Goal: Task Accomplishment & Management: Manage account settings

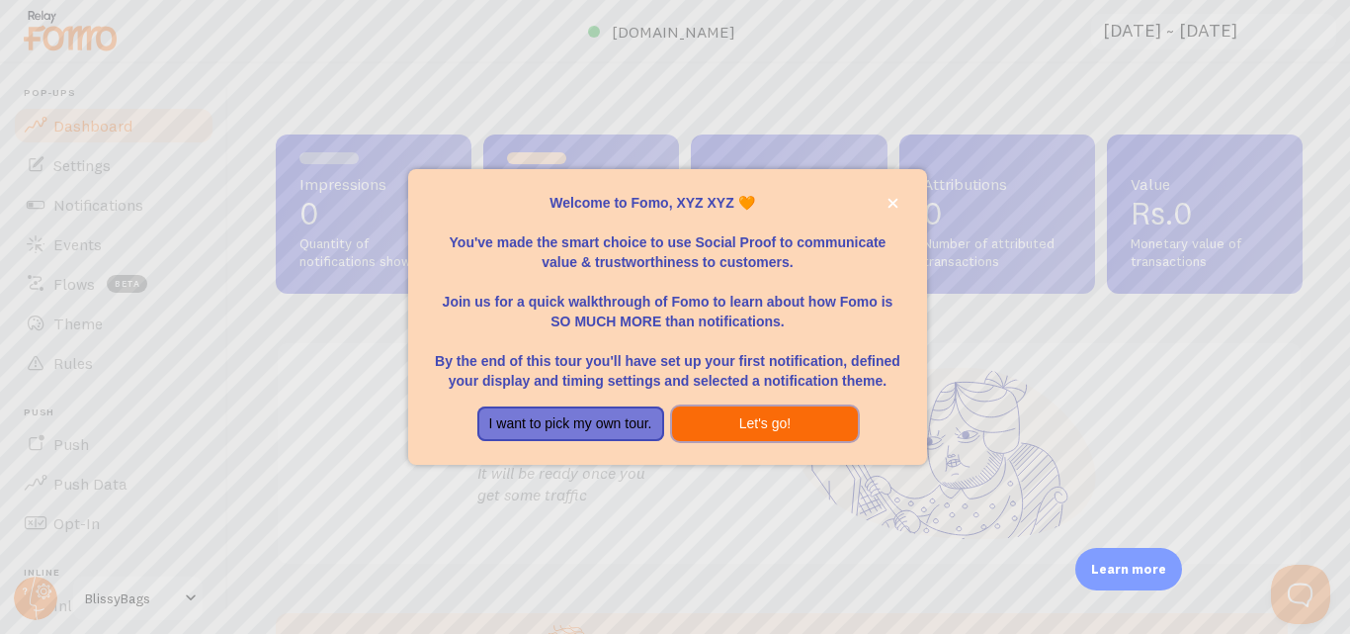
click at [792, 412] on button "Let's go!" at bounding box center [765, 424] width 187 height 36
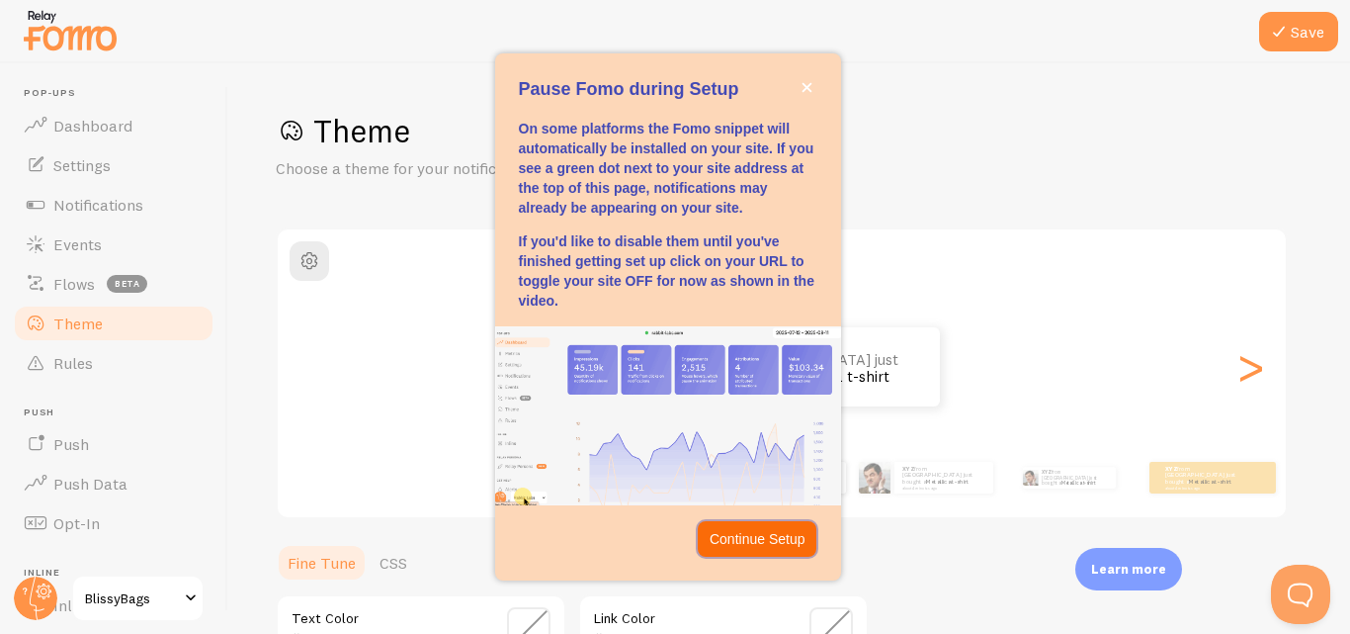
click at [748, 537] on p "Continue Setup" at bounding box center [758, 539] width 96 height 20
click at [748, 537] on div "Theme Choose a theme for your notifications Classic XYZ from [GEOGRAPHIC_DATA] …" at bounding box center [789, 580] width 1027 height 938
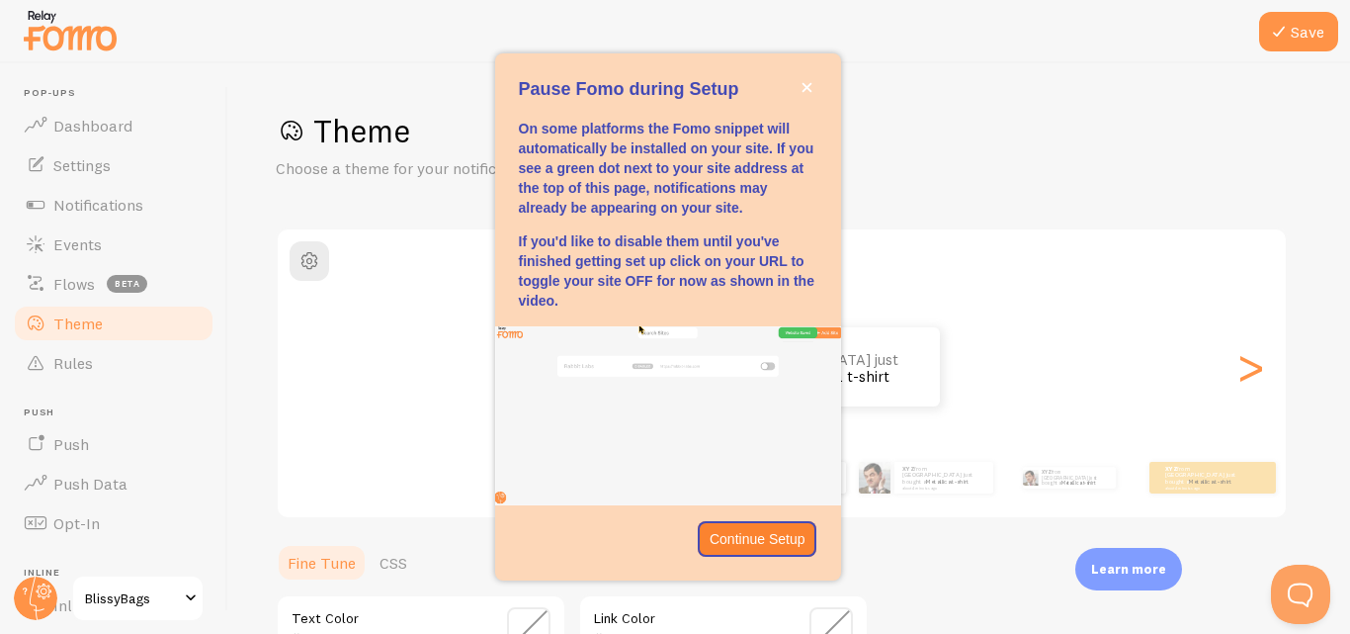
click at [748, 537] on div "Theme Choose a theme for your notifications Classic XYZ from [GEOGRAPHIC_DATA] …" at bounding box center [789, 580] width 1027 height 938
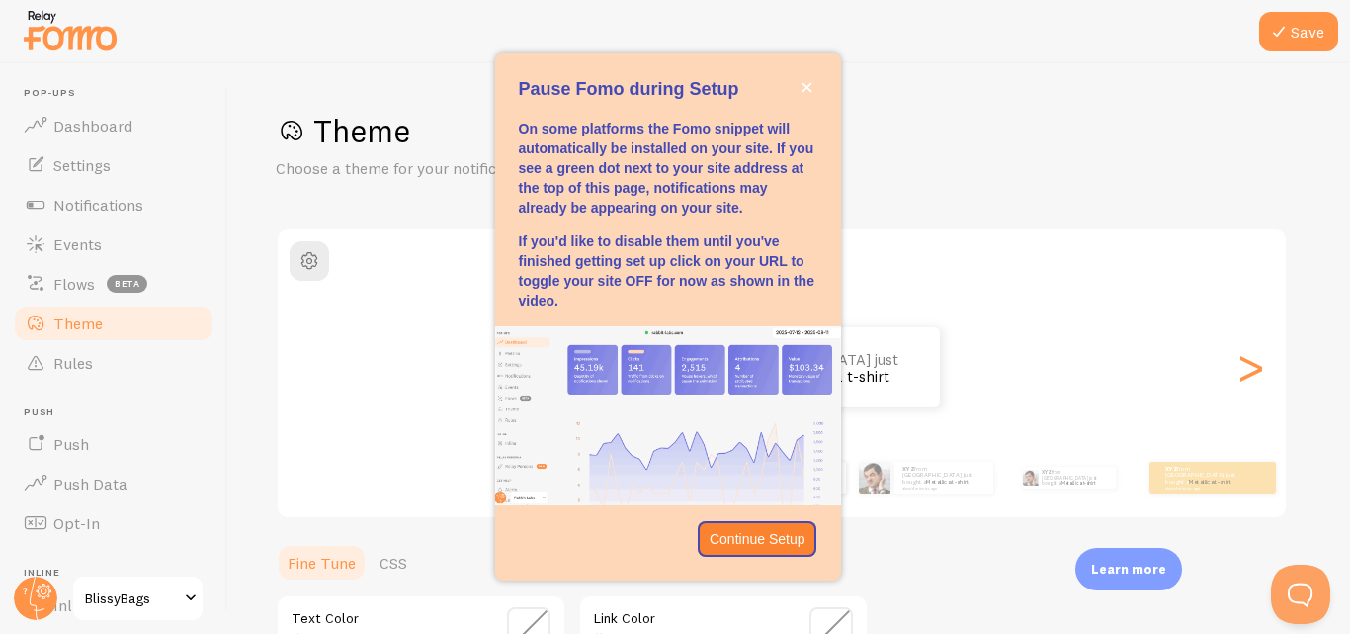
click at [748, 537] on div "Theme Choose a theme for your notifications Classic XYZ from [GEOGRAPHIC_DATA] …" at bounding box center [789, 580] width 1027 height 938
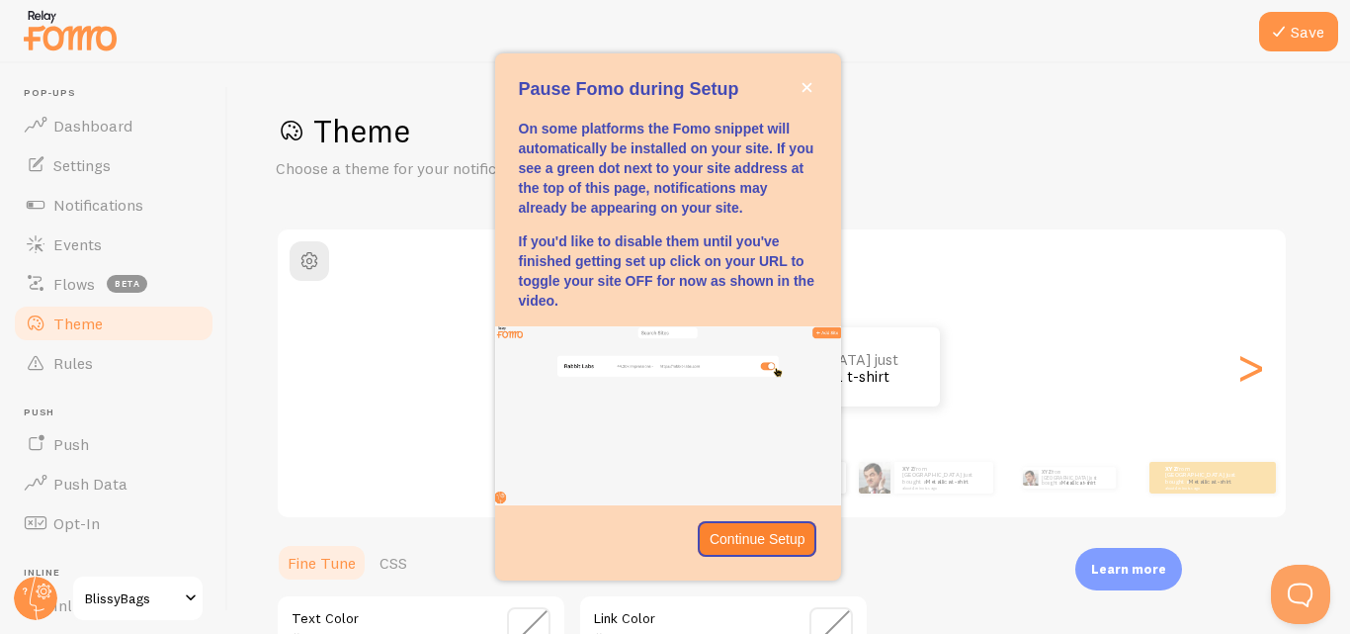
click at [748, 537] on div "Theme Choose a theme for your notifications Classic XYZ from [GEOGRAPHIC_DATA] …" at bounding box center [789, 580] width 1027 height 938
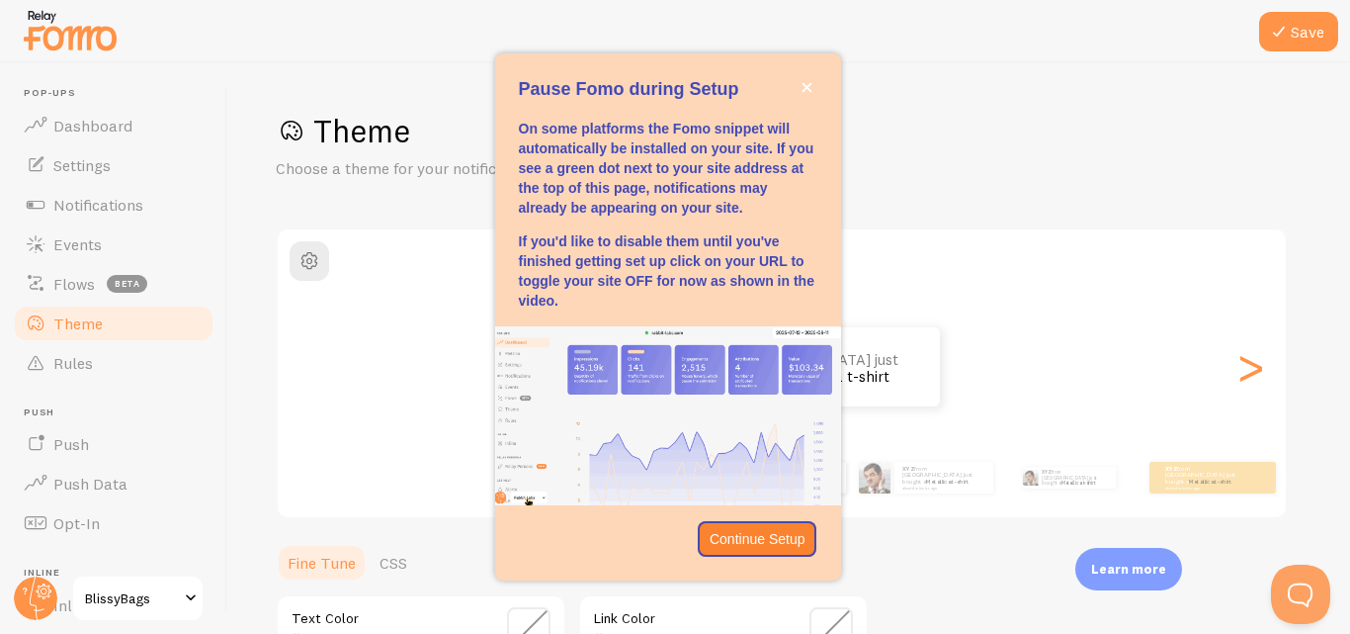
click at [748, 537] on div "Theme Choose a theme for your notifications Classic XYZ from [GEOGRAPHIC_DATA] …" at bounding box center [789, 580] width 1027 height 938
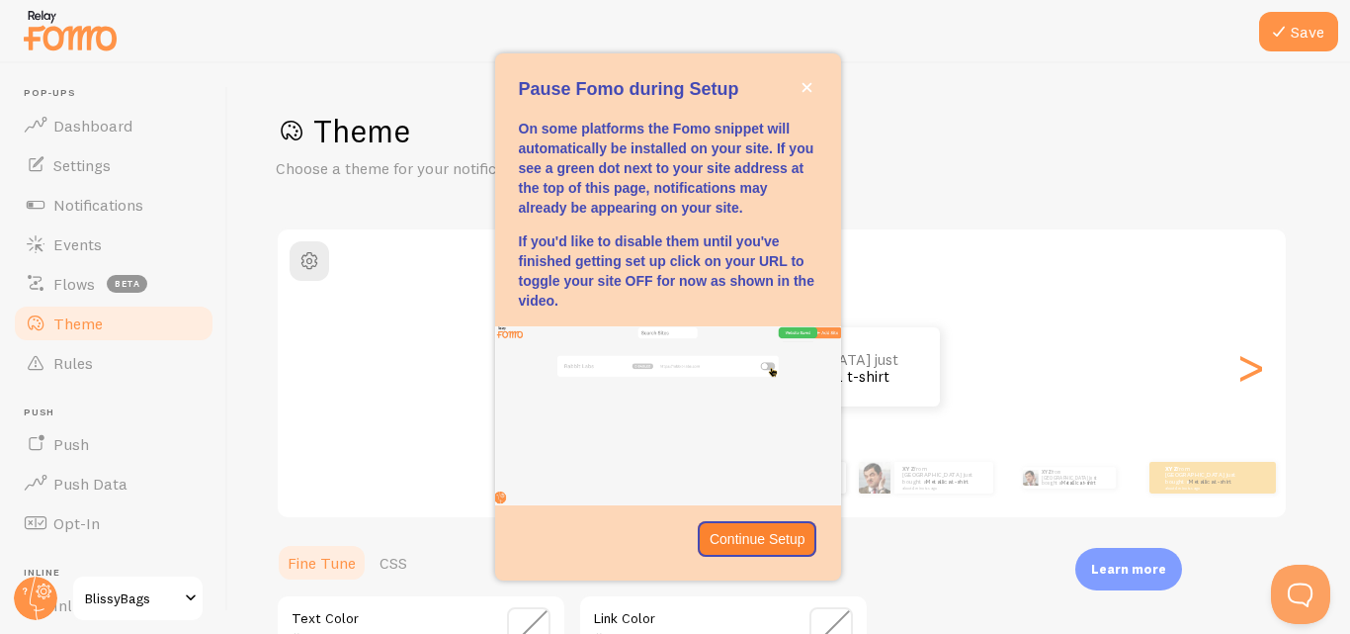
click at [748, 537] on div "Theme Choose a theme for your notifications Classic XYZ from [GEOGRAPHIC_DATA] …" at bounding box center [789, 580] width 1027 height 938
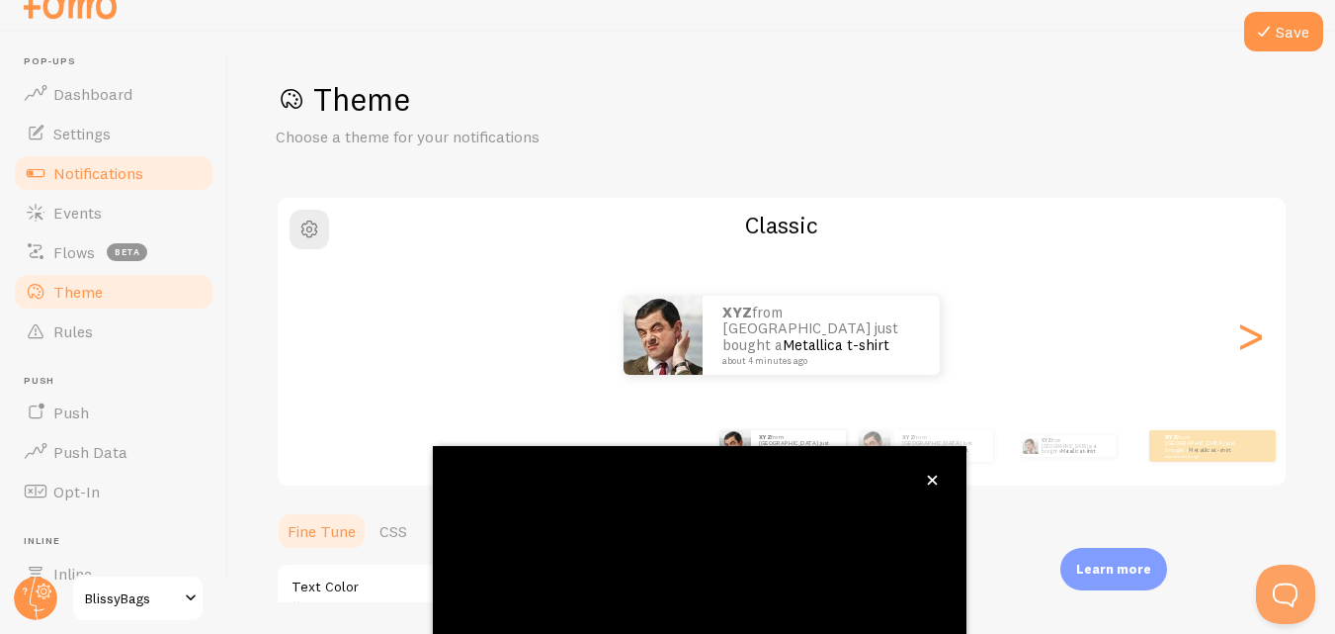
scroll to position [213, 0]
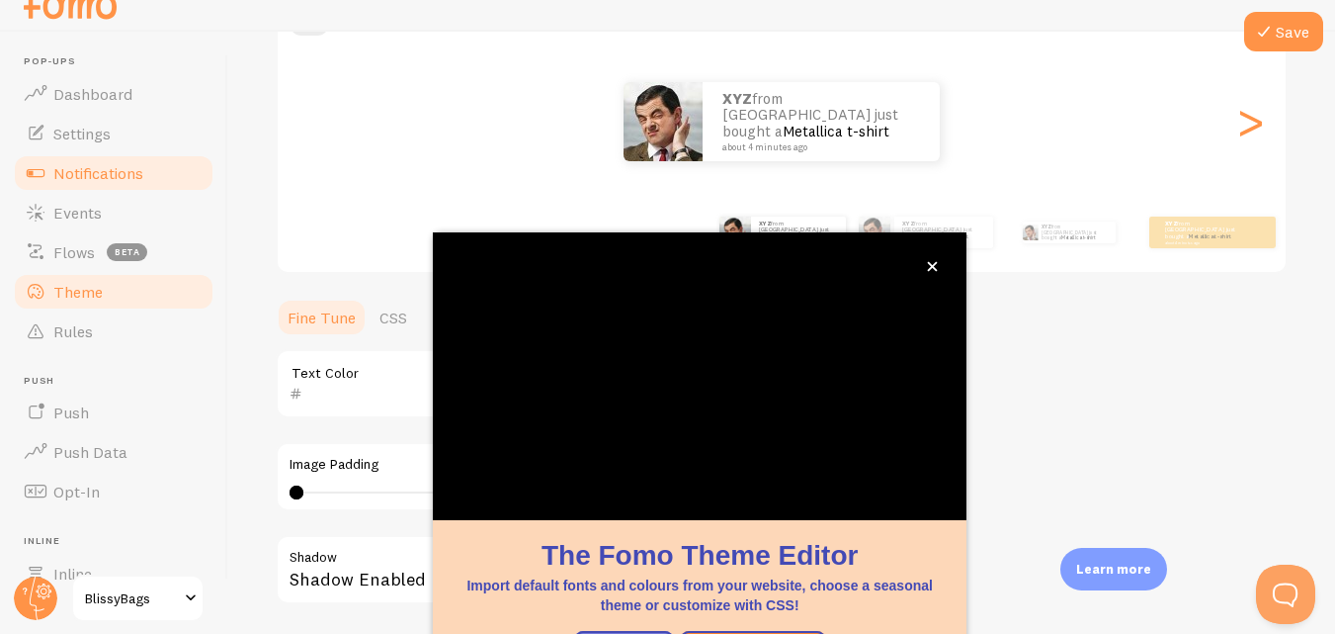
click at [69, 185] on link "Notifications" at bounding box center [114, 173] width 204 height 40
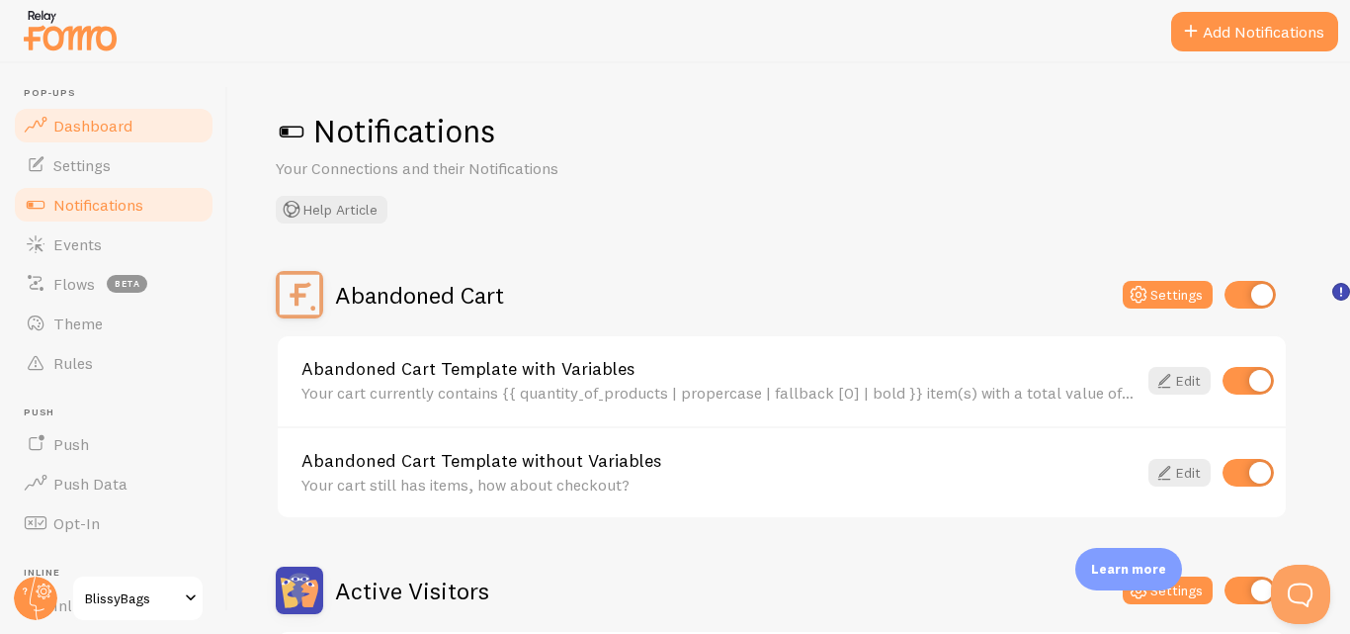
click at [132, 137] on link "Dashboard" at bounding box center [114, 126] width 204 height 40
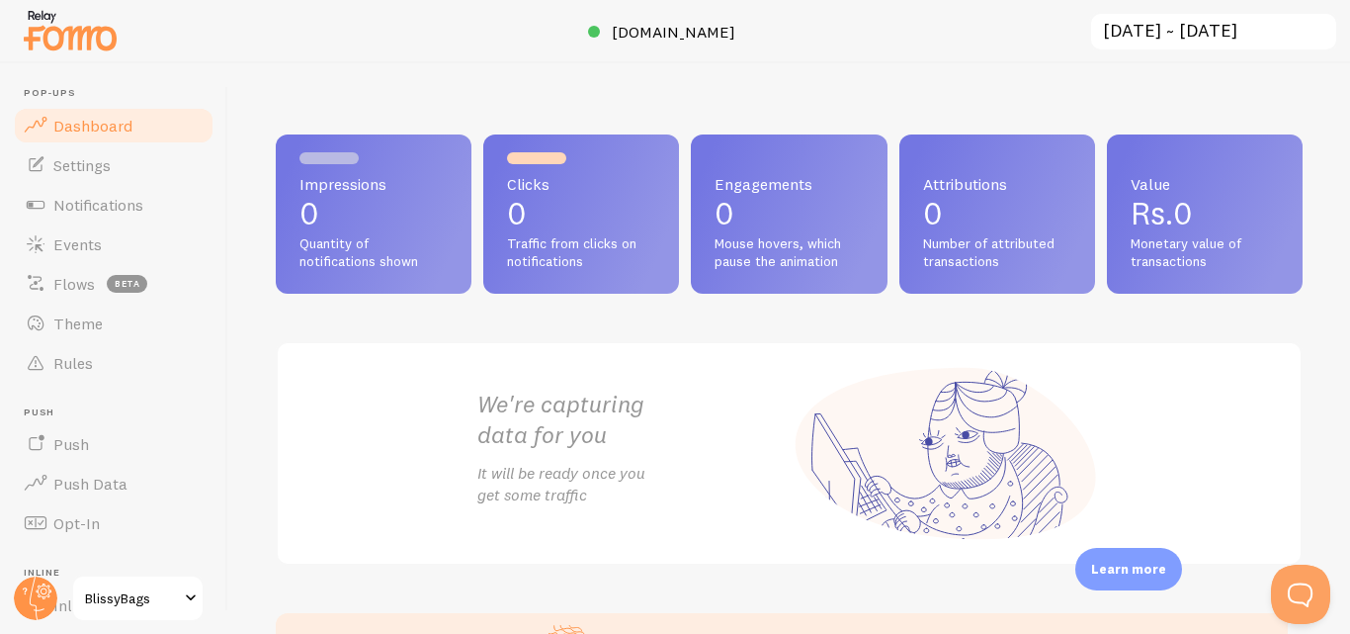
click at [110, 143] on link "Dashboard" at bounding box center [114, 126] width 204 height 40
click at [110, 157] on span "Settings" at bounding box center [81, 165] width 57 height 20
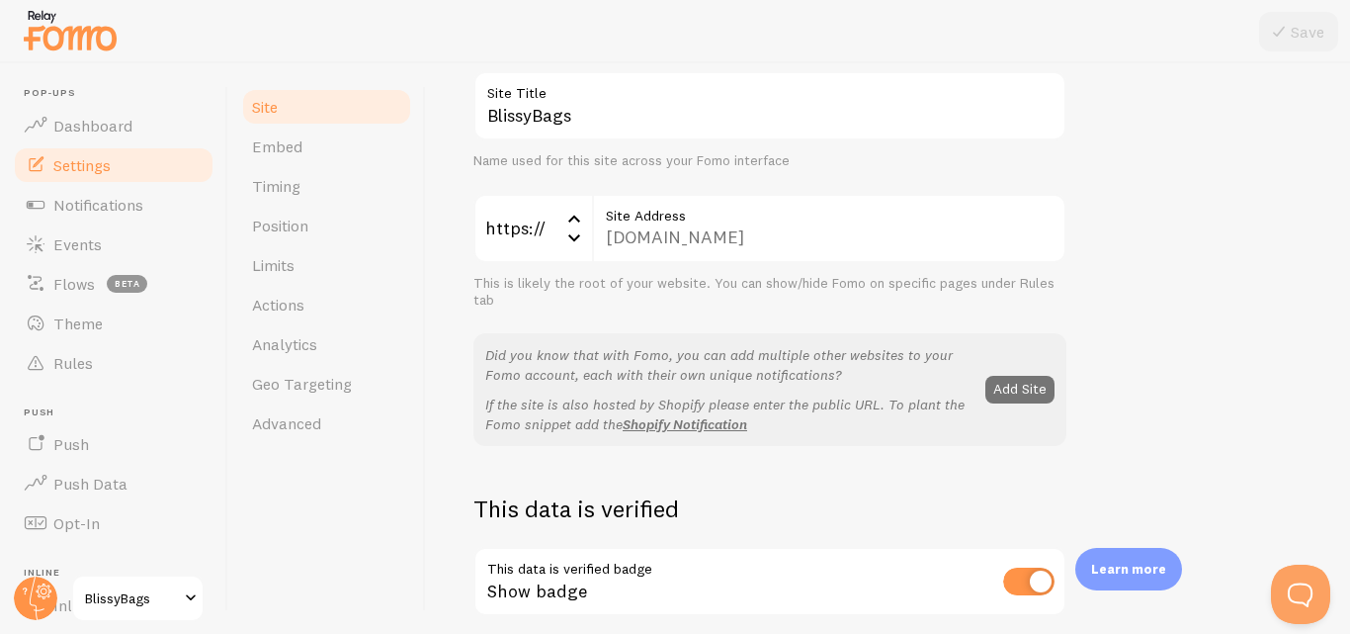
scroll to position [171, 0]
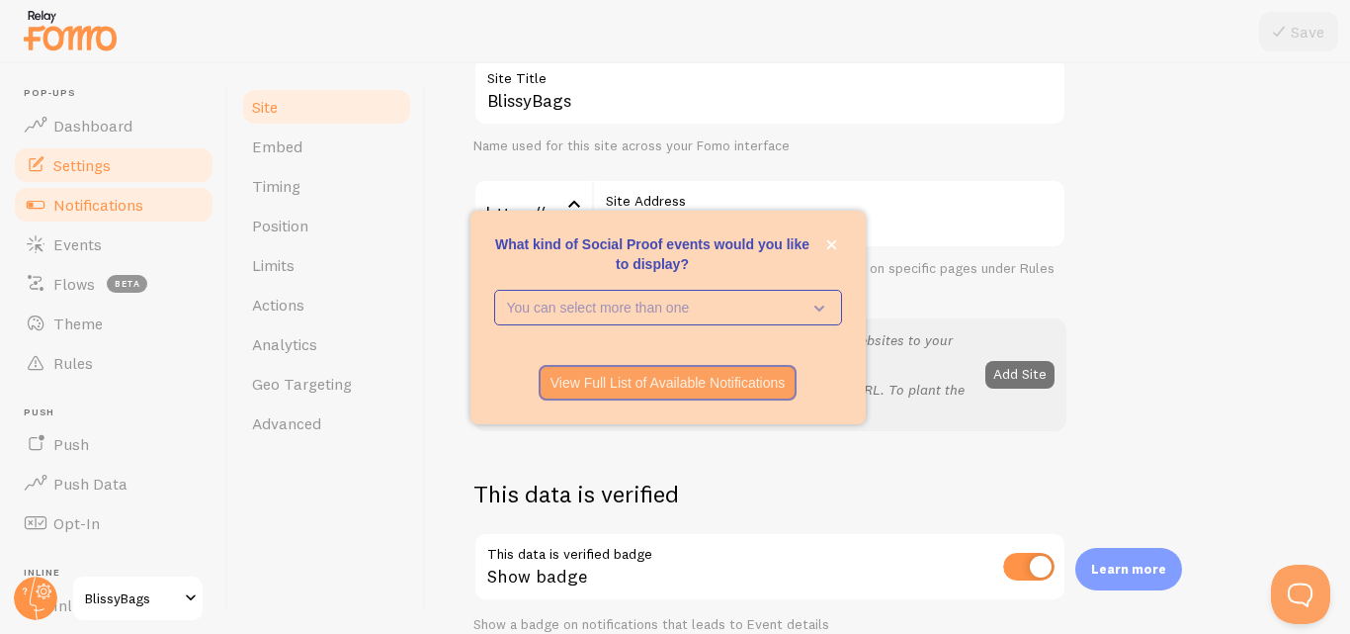
click at [146, 199] on link "Notifications" at bounding box center [114, 205] width 204 height 40
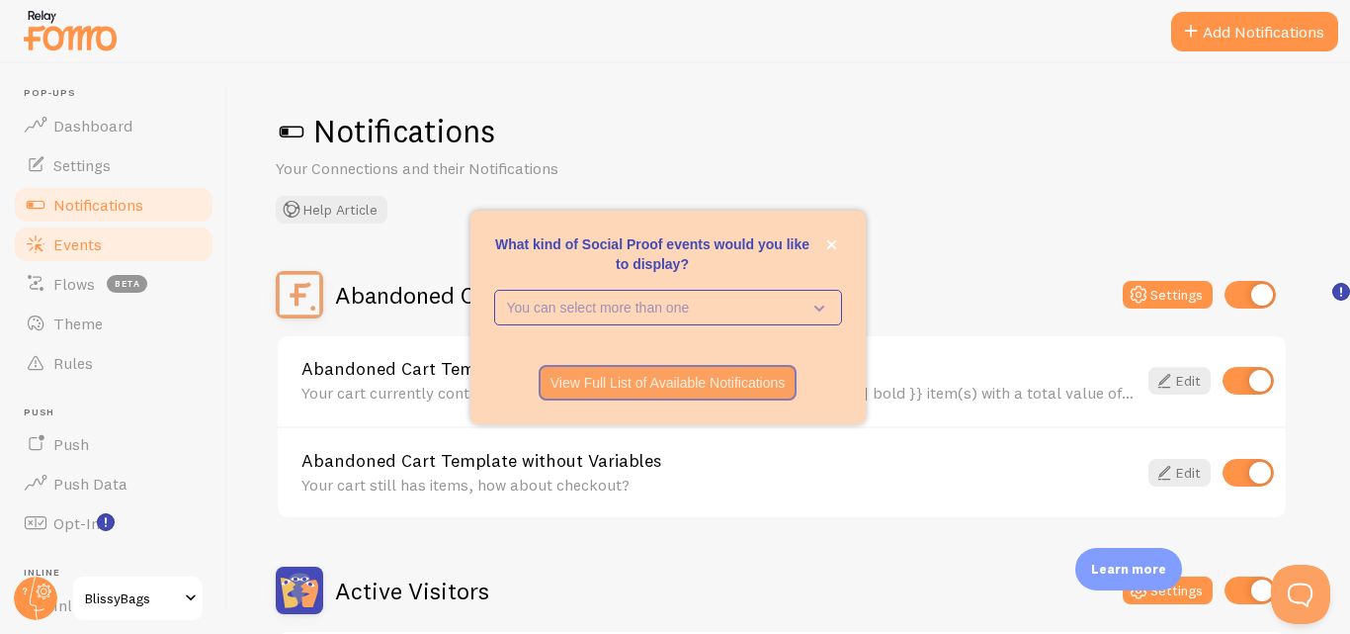
scroll to position [222, 0]
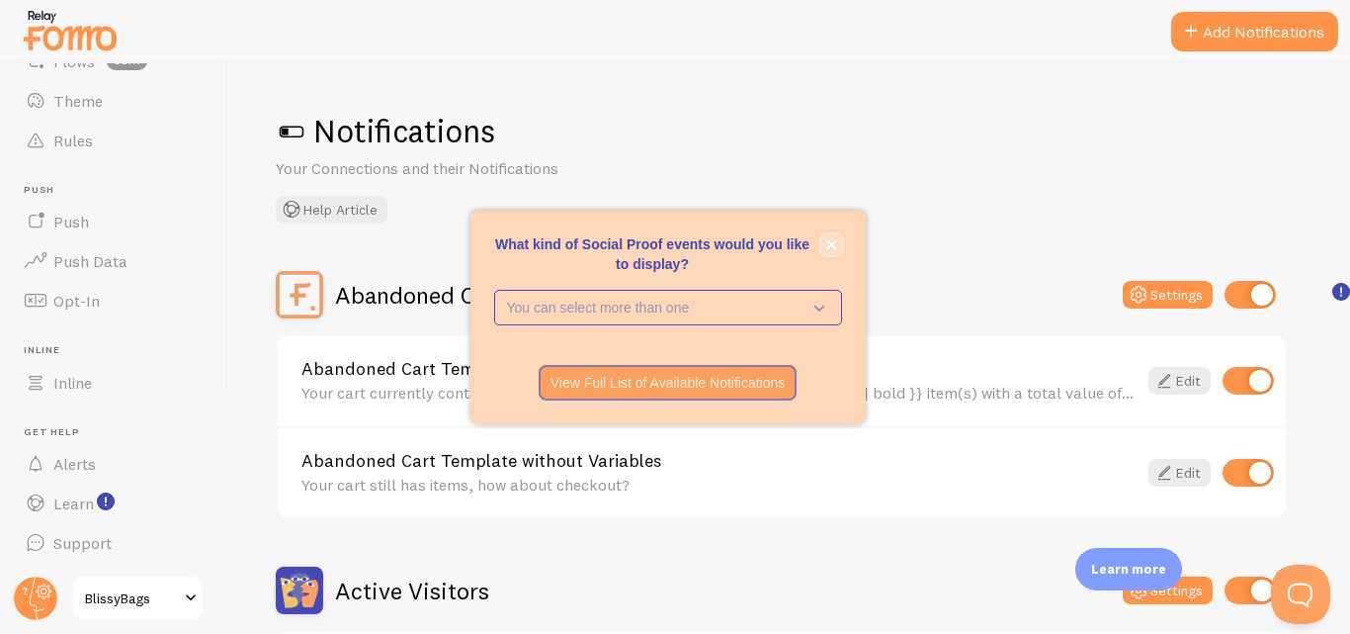
click at [821, 238] on button "close," at bounding box center [831, 244] width 21 height 21
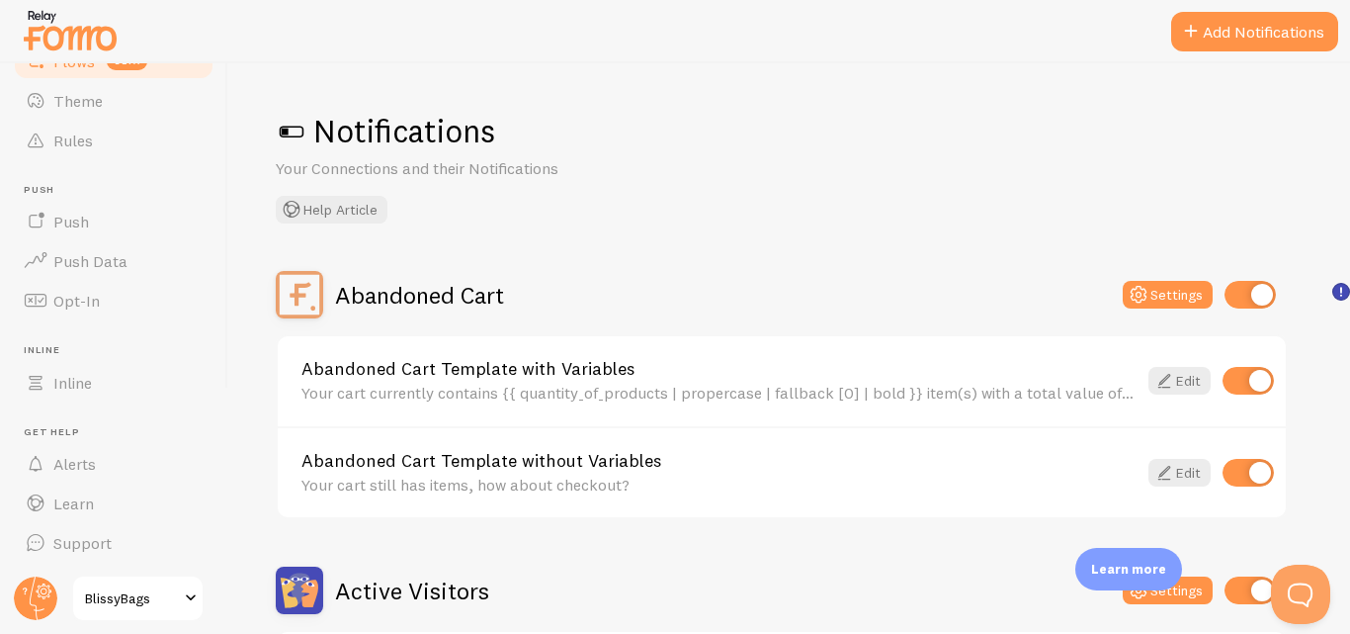
scroll to position [35, 0]
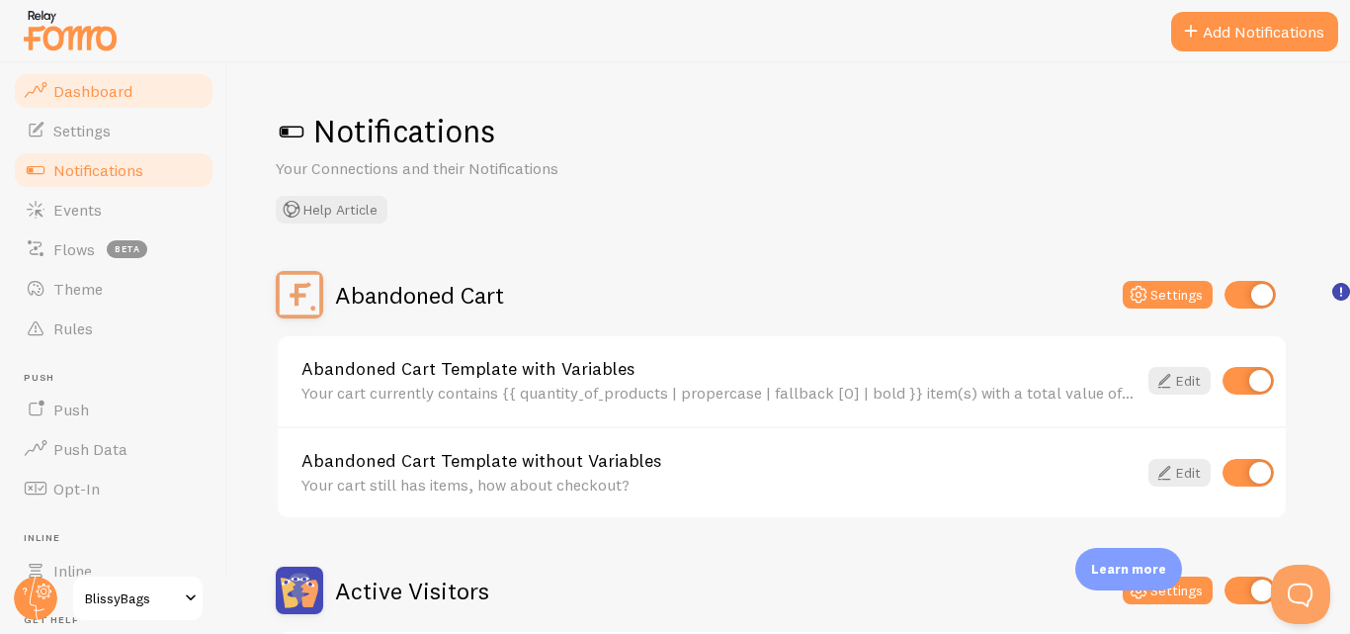
click at [83, 105] on link "Dashboard" at bounding box center [114, 91] width 204 height 40
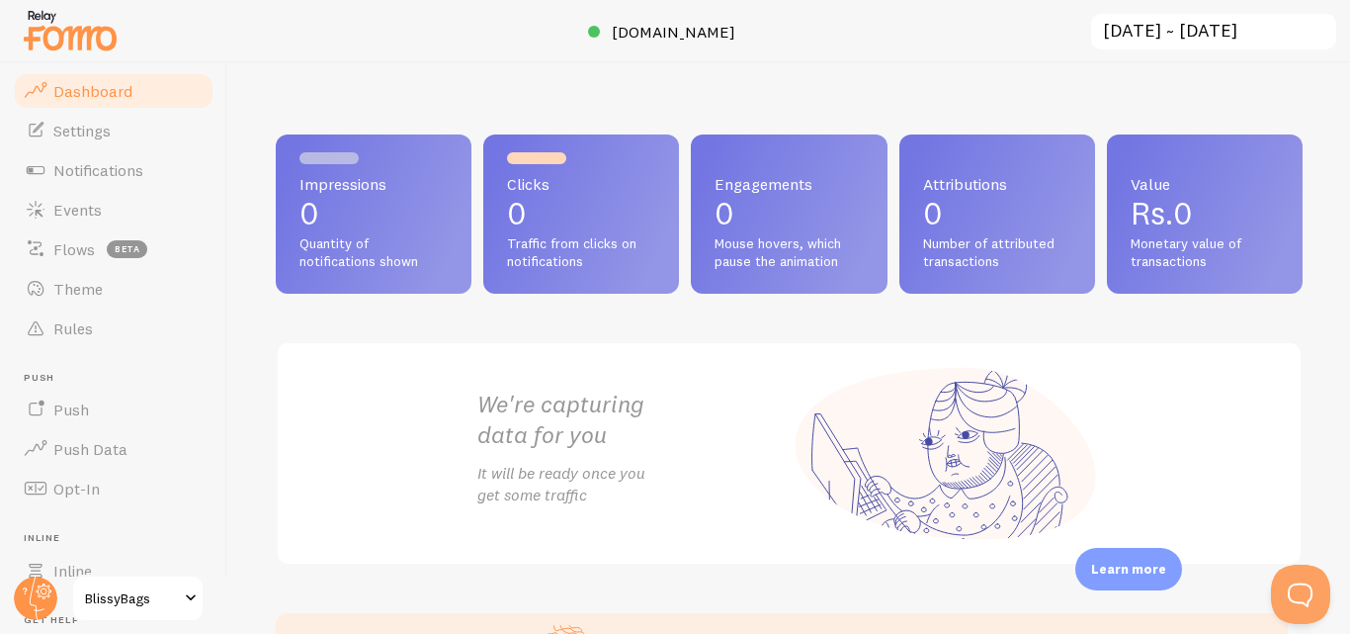
scroll to position [222, 0]
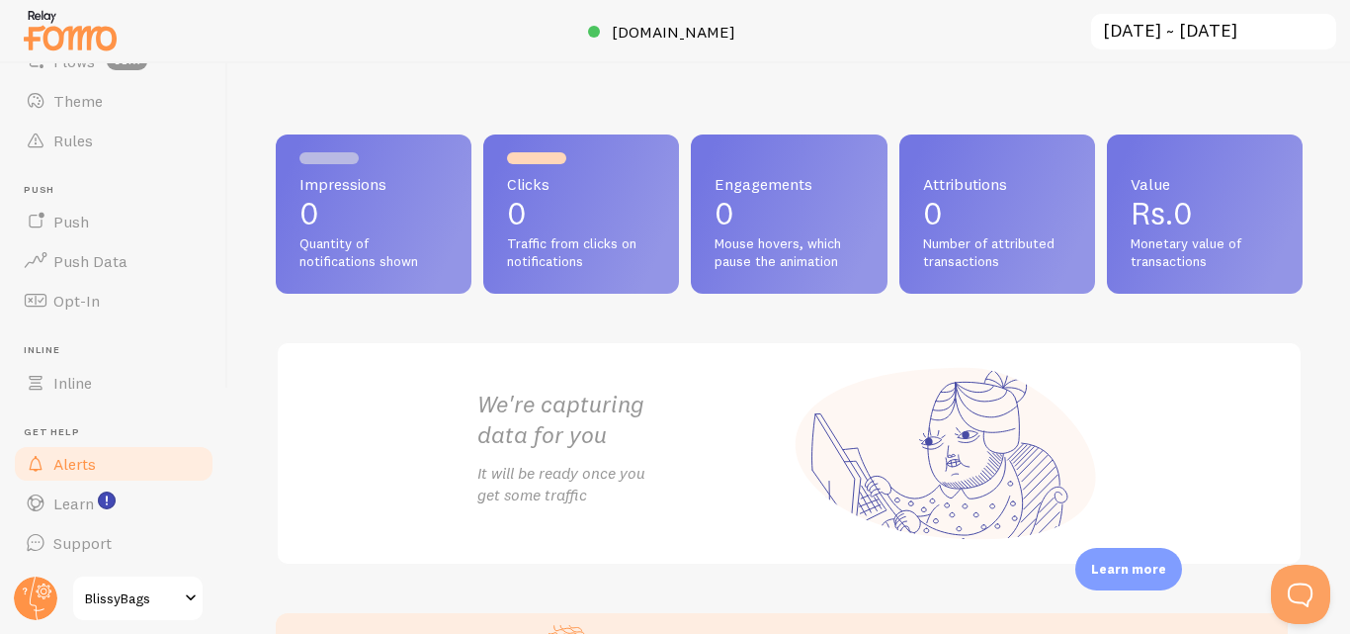
click at [99, 462] on link "Alerts" at bounding box center [114, 464] width 204 height 40
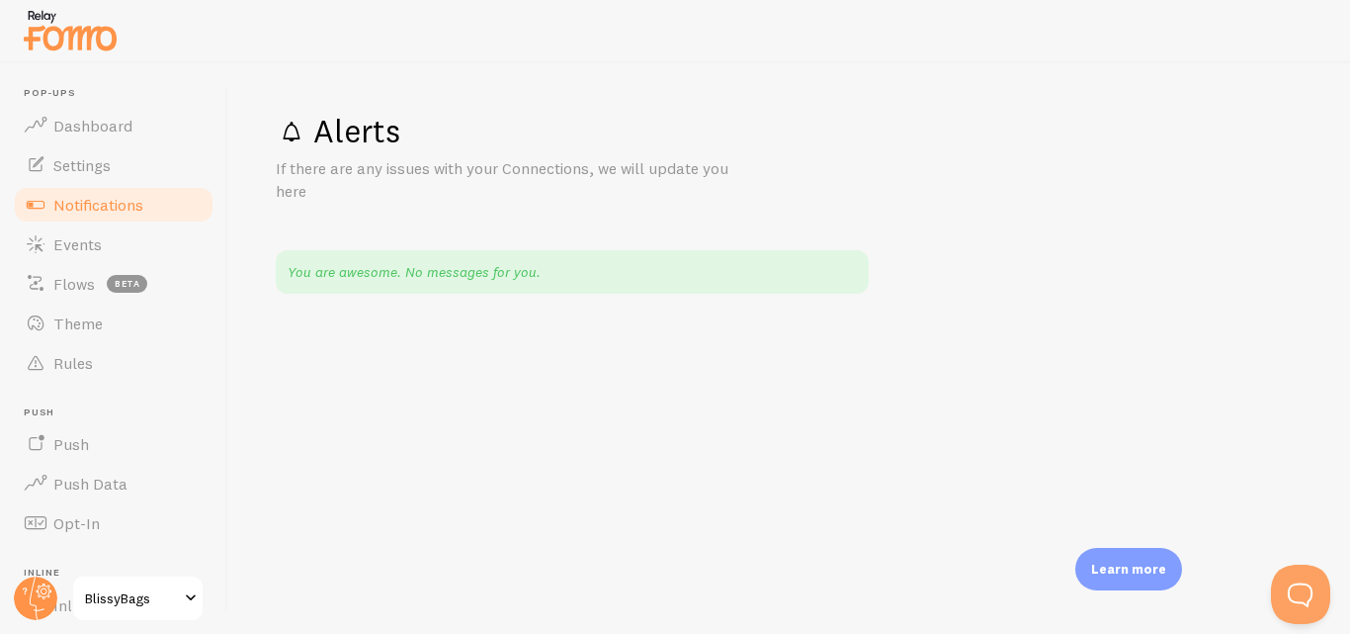
click at [132, 201] on span "Notifications" at bounding box center [98, 205] width 90 height 20
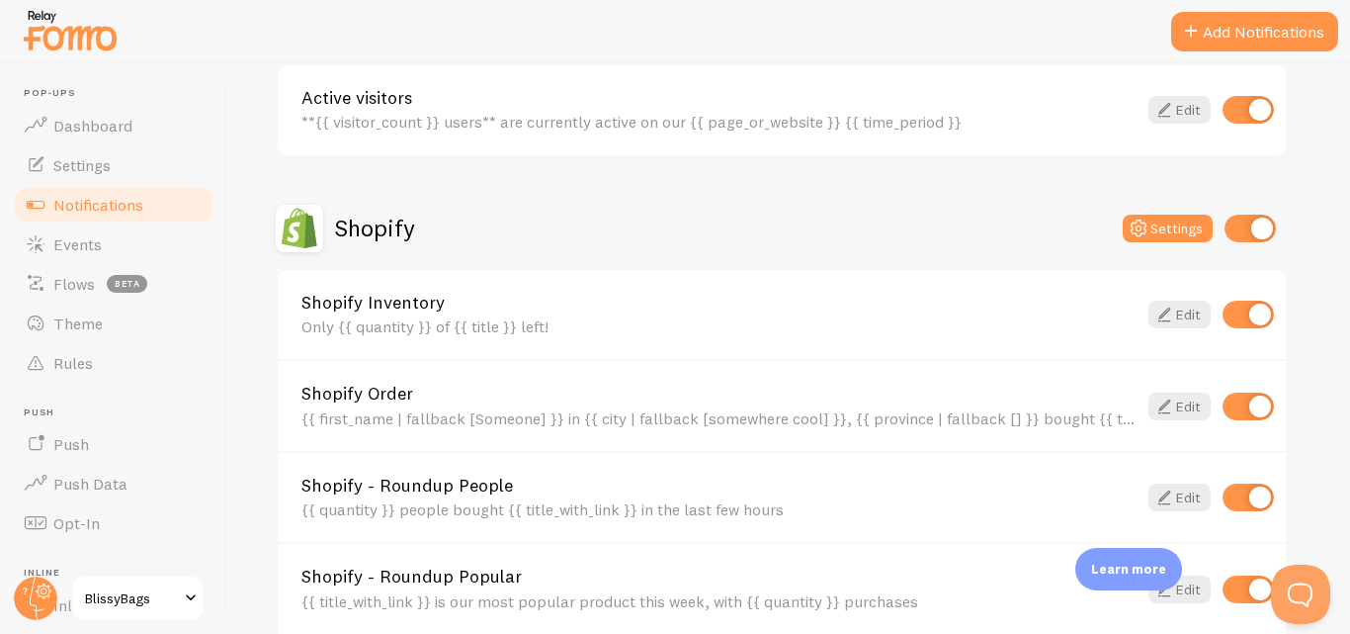
scroll to position [544, 0]
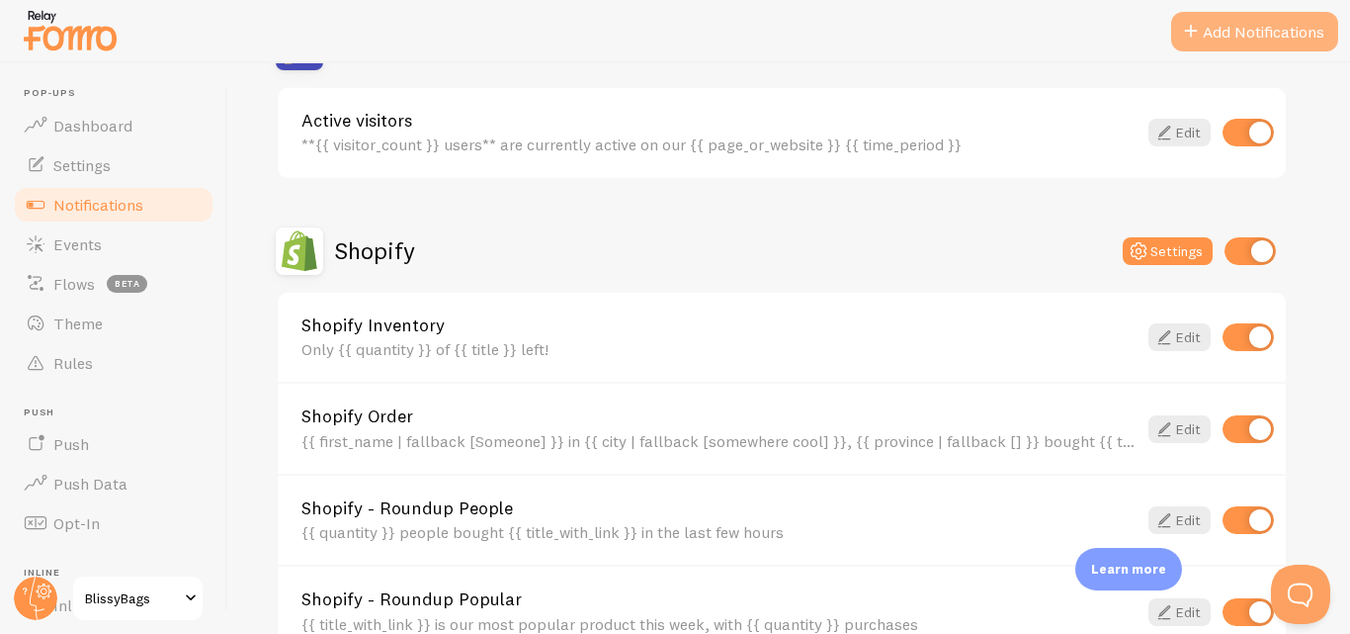
click at [1242, 43] on button "Add Notifications" at bounding box center [1254, 32] width 167 height 40
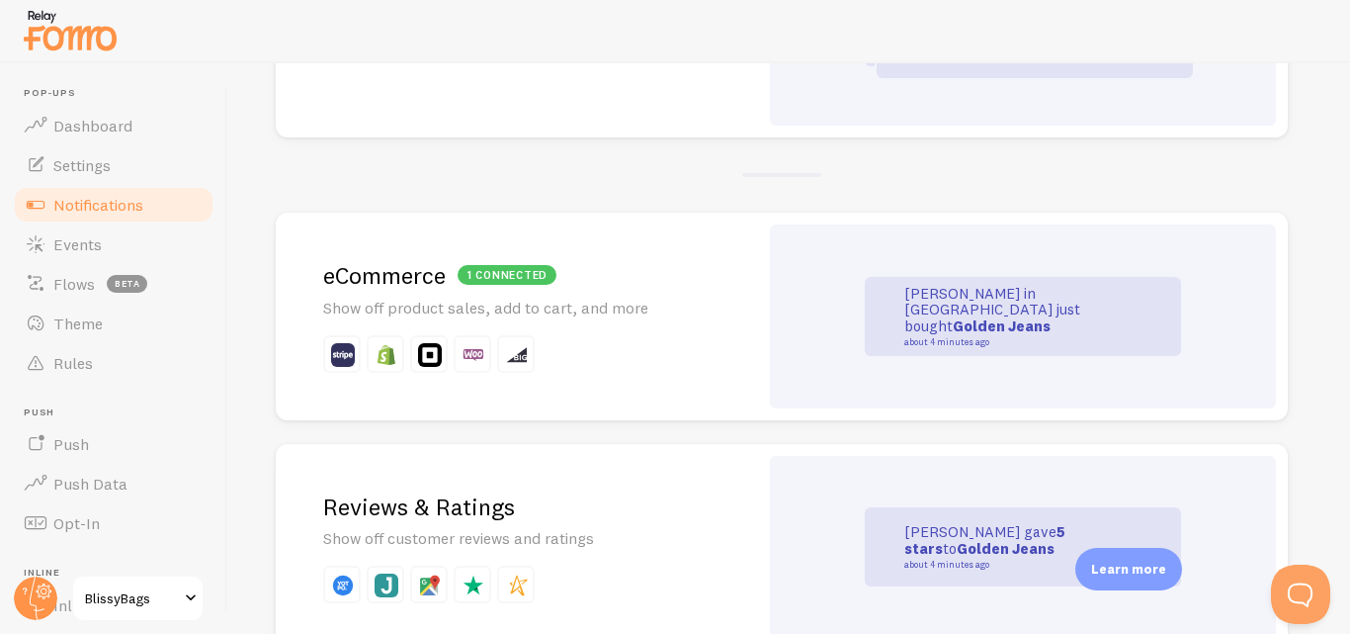
scroll to position [352, 0]
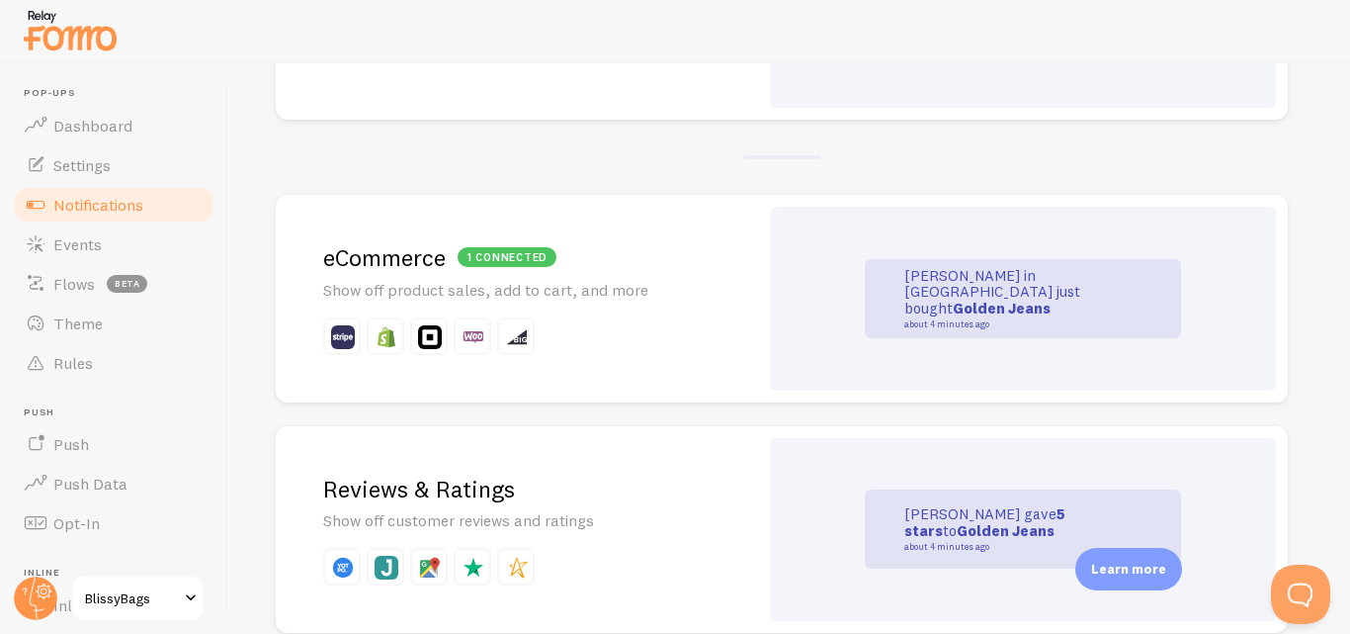
click at [800, 268] on div "[PERSON_NAME] in [GEOGRAPHIC_DATA] just bought Golden Jeans about 4 minutes ago" at bounding box center [1023, 299] width 506 height 184
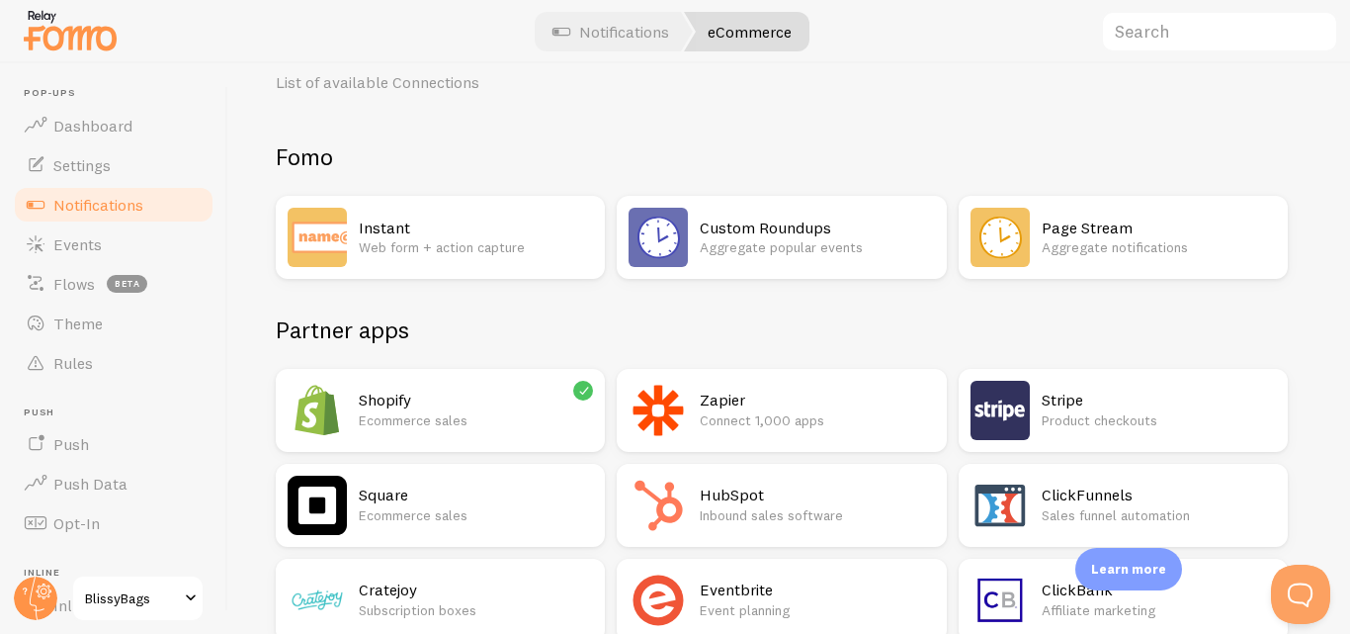
scroll to position [110, 0]
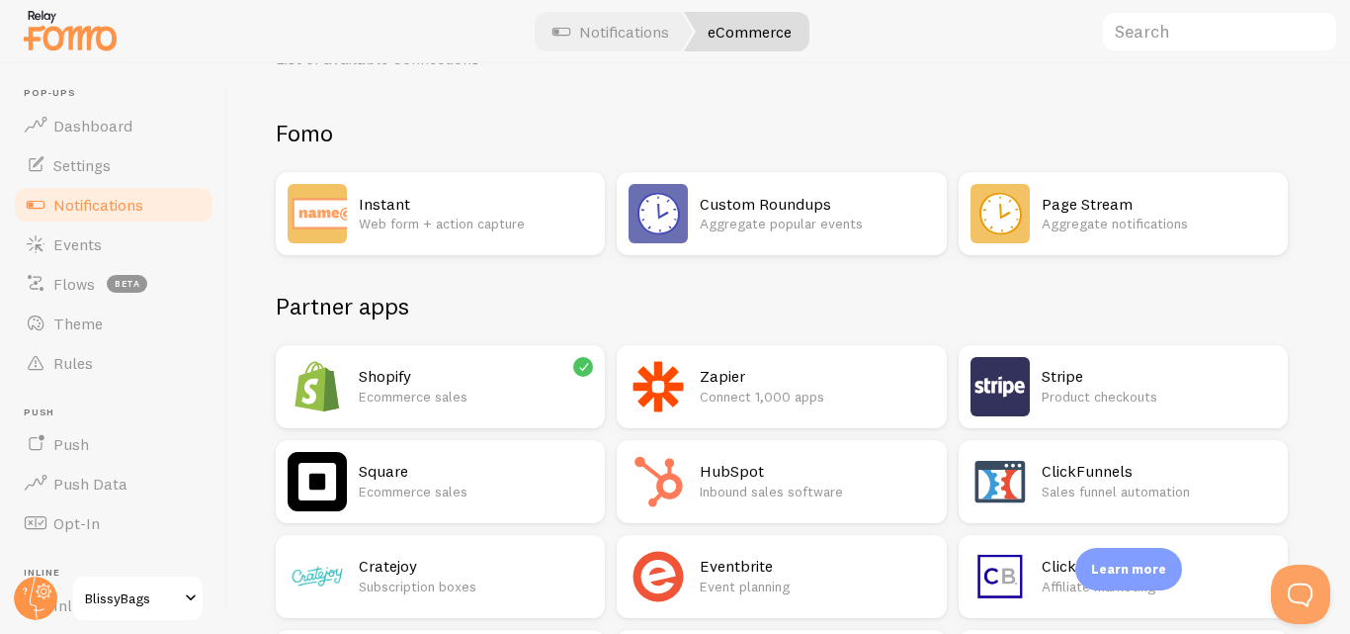
click at [328, 369] on img at bounding box center [317, 386] width 59 height 59
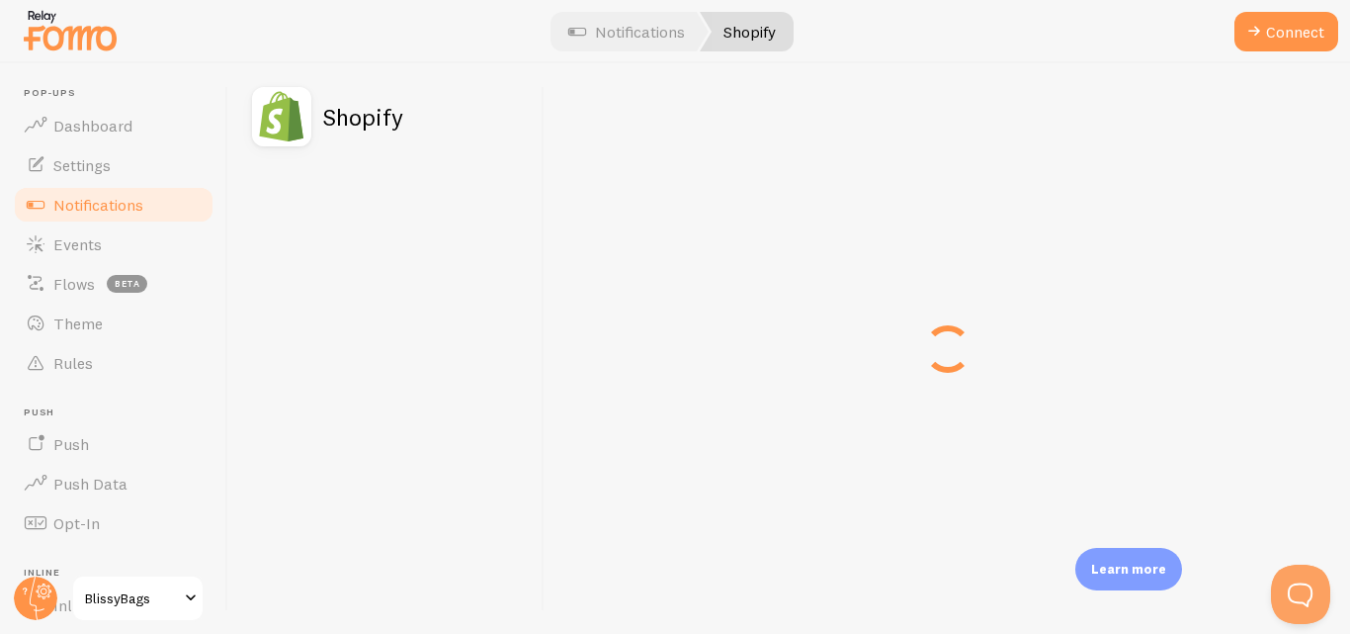
click at [74, 199] on span "Notifications" at bounding box center [98, 205] width 90 height 20
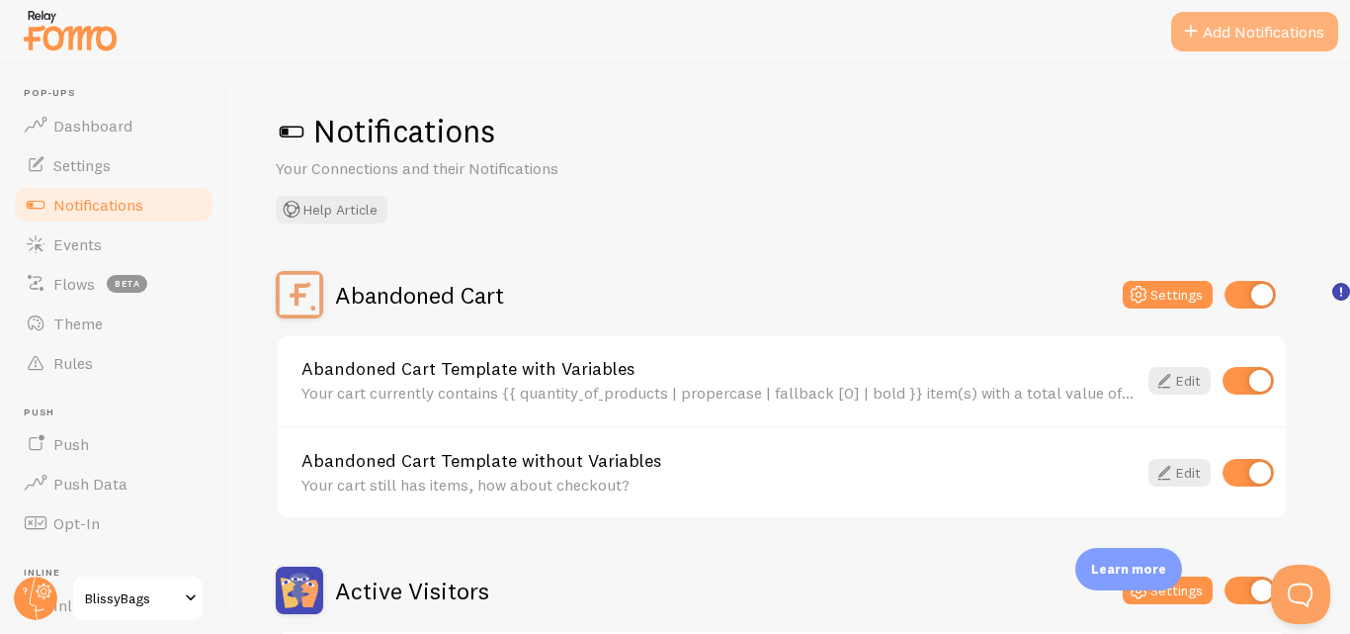
click at [1204, 39] on button "Add Notifications" at bounding box center [1254, 32] width 167 height 40
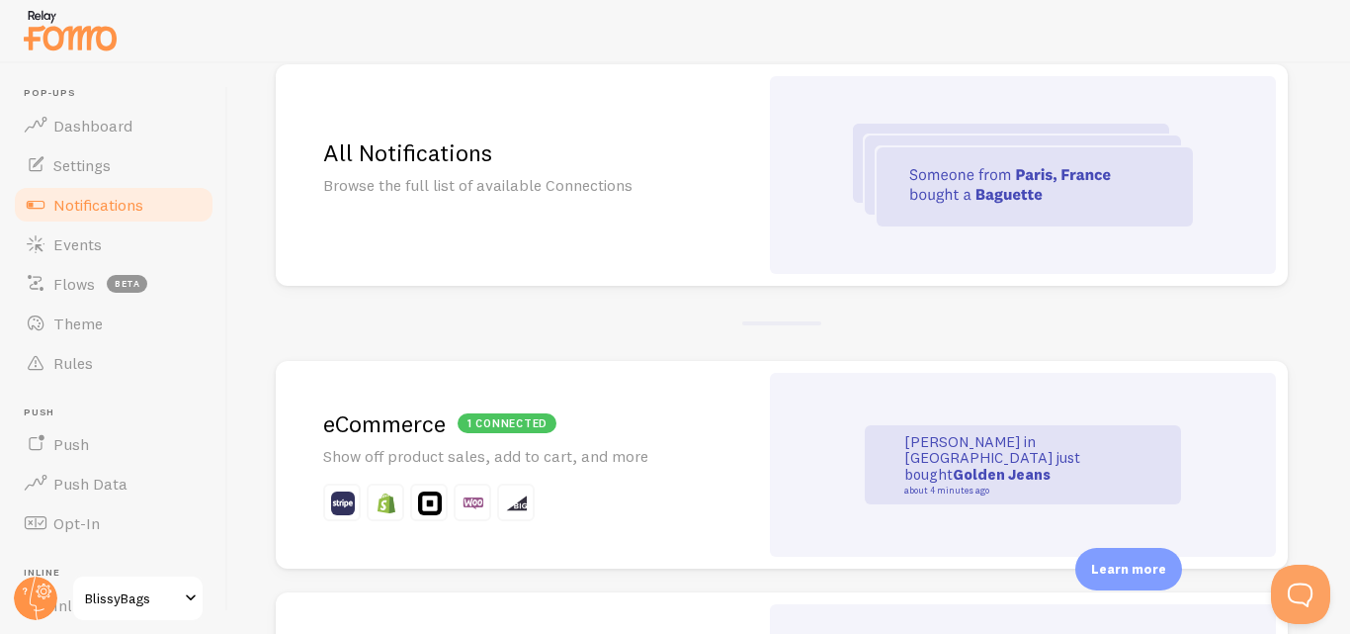
scroll to position [250, 0]
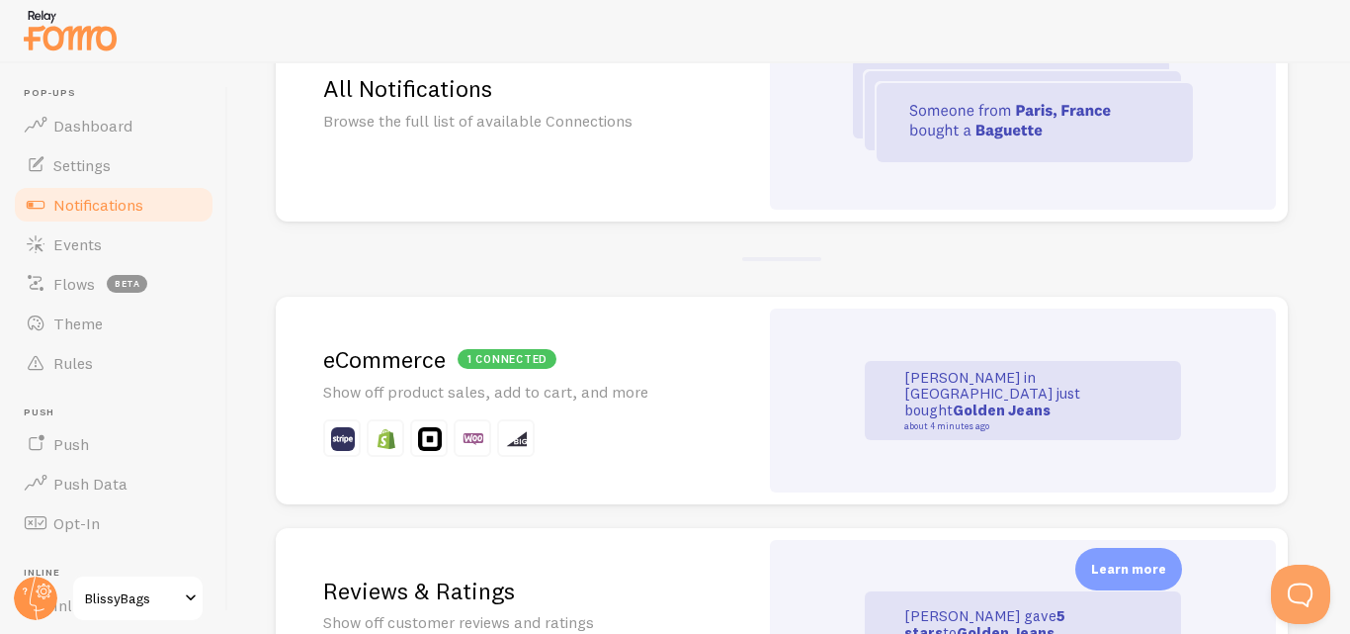
click at [1017, 421] on small "about 4 minutes ago" at bounding box center [1000, 426] width 192 height 10
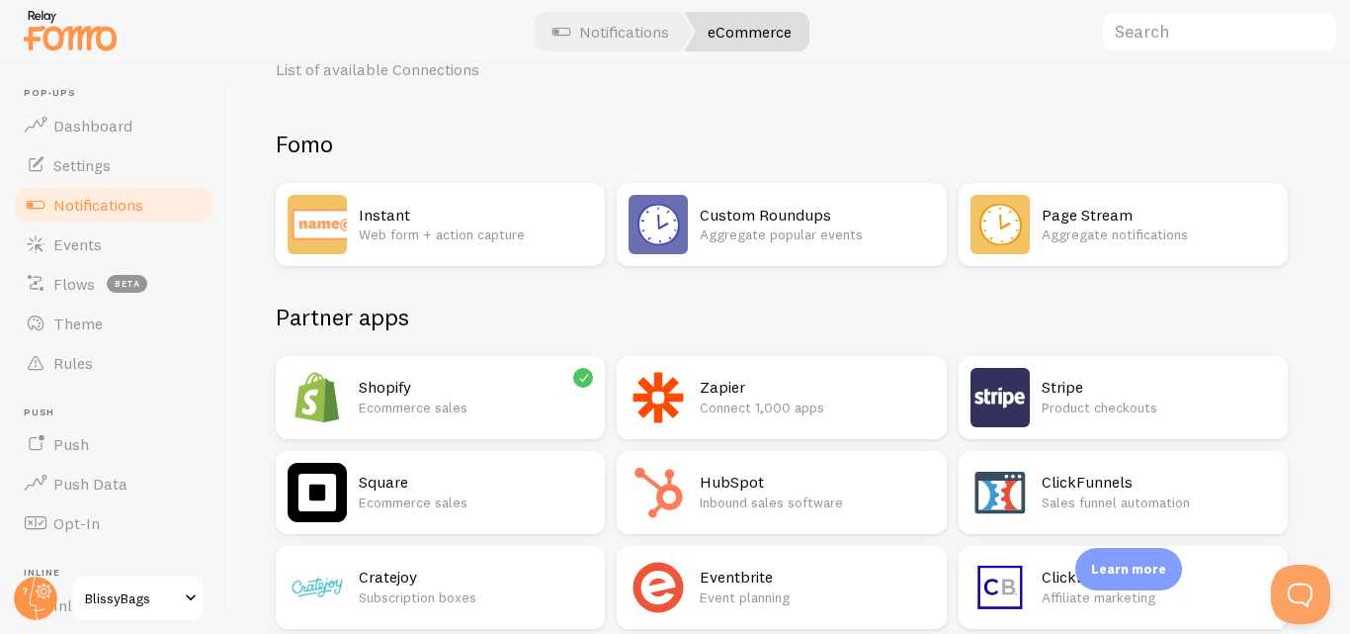
scroll to position [114, 0]
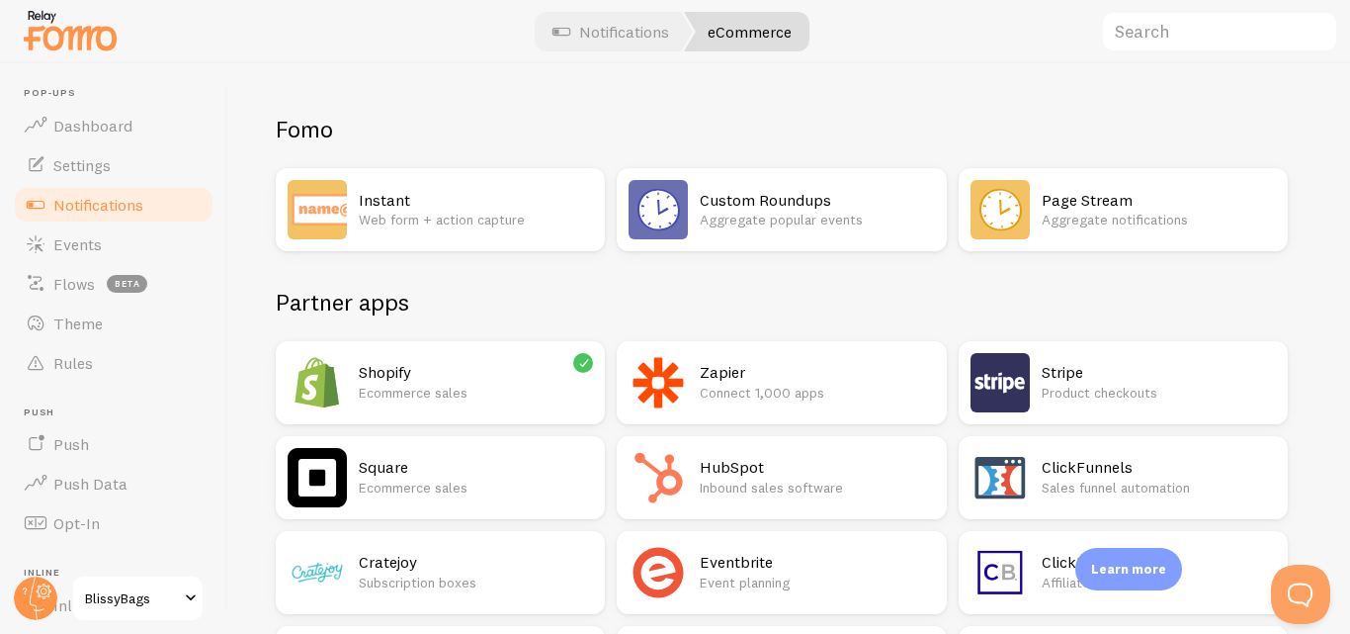
click at [565, 385] on p "Ecommerce sales" at bounding box center [476, 393] width 234 height 20
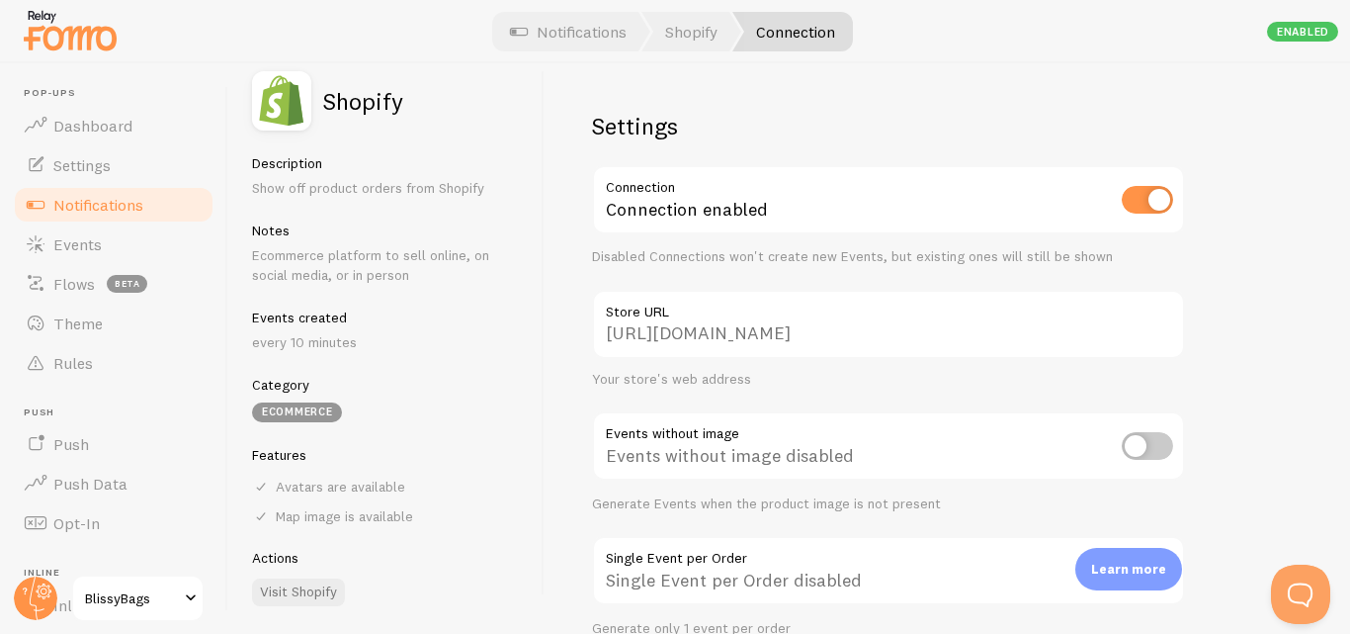
scroll to position [7, 0]
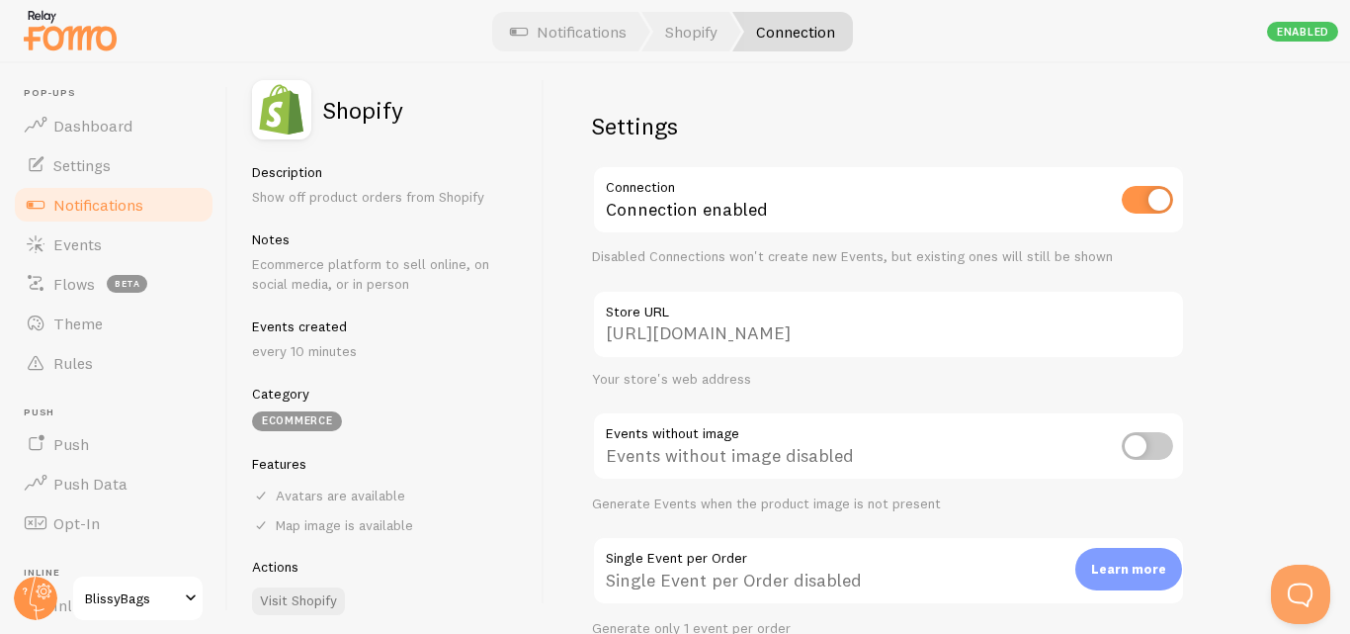
click at [1133, 448] on input "checkbox" at bounding box center [1147, 446] width 51 height 28
checkbox input "true"
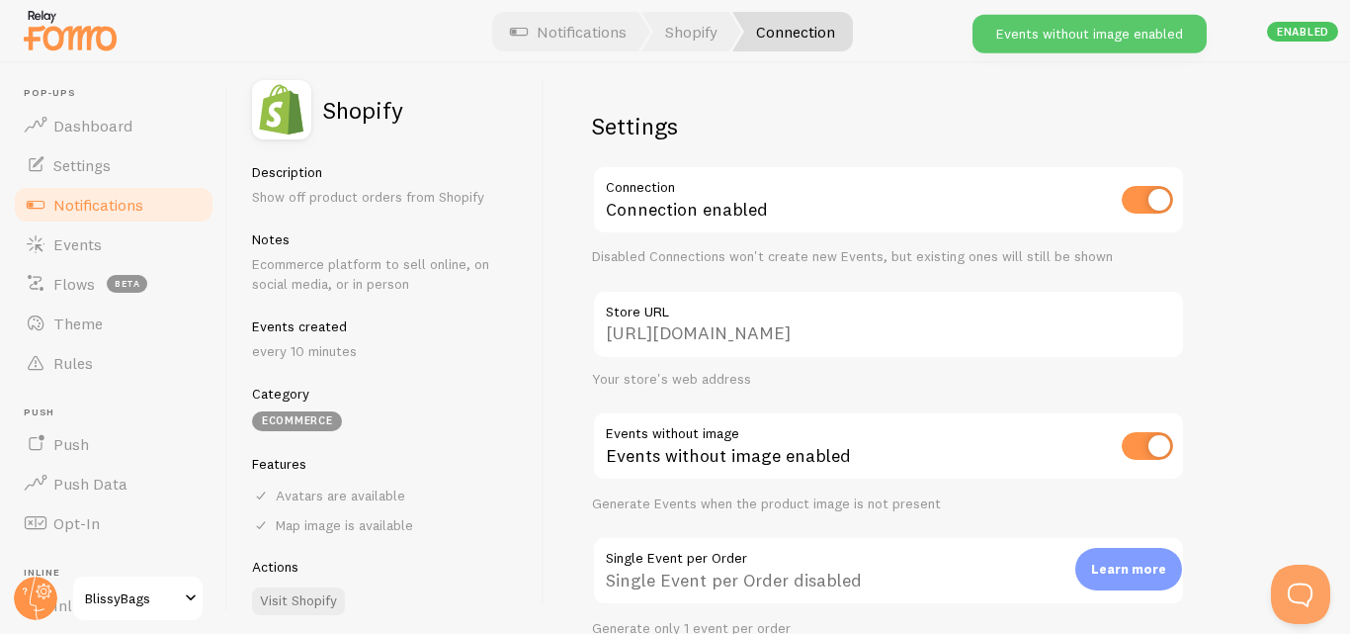
click at [1133, 448] on input "checkbox" at bounding box center [1147, 446] width 51 height 28
checkbox input "false"
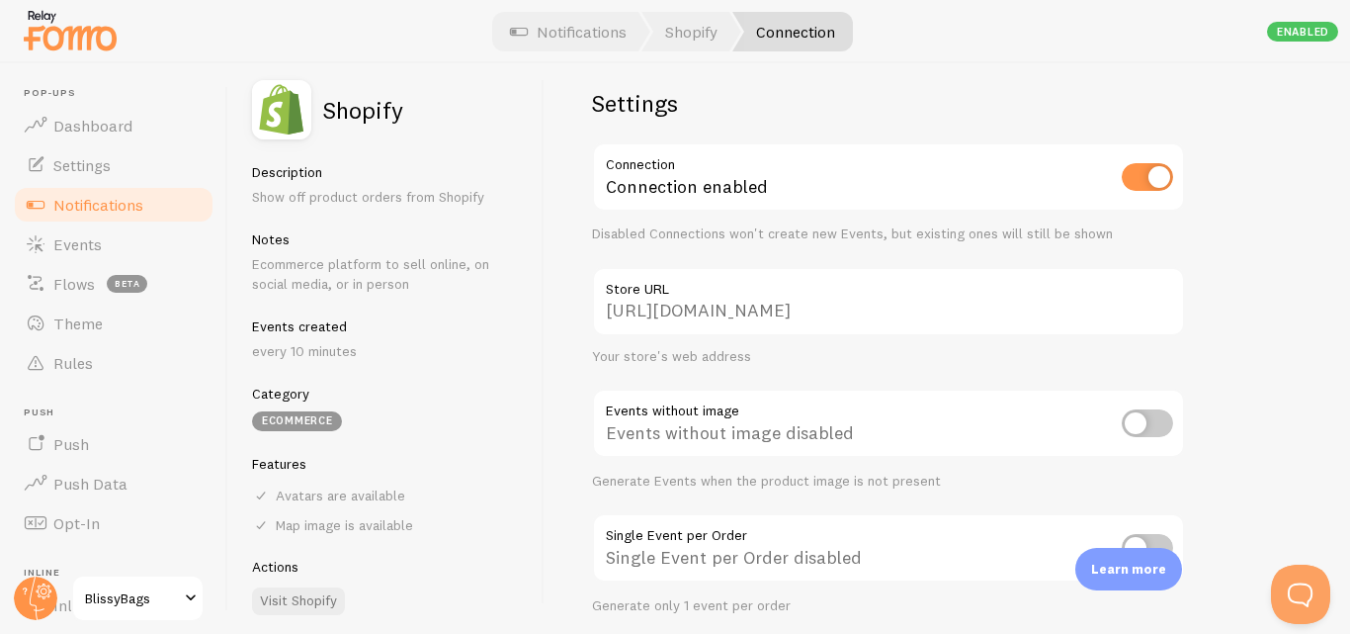
scroll to position [0, 0]
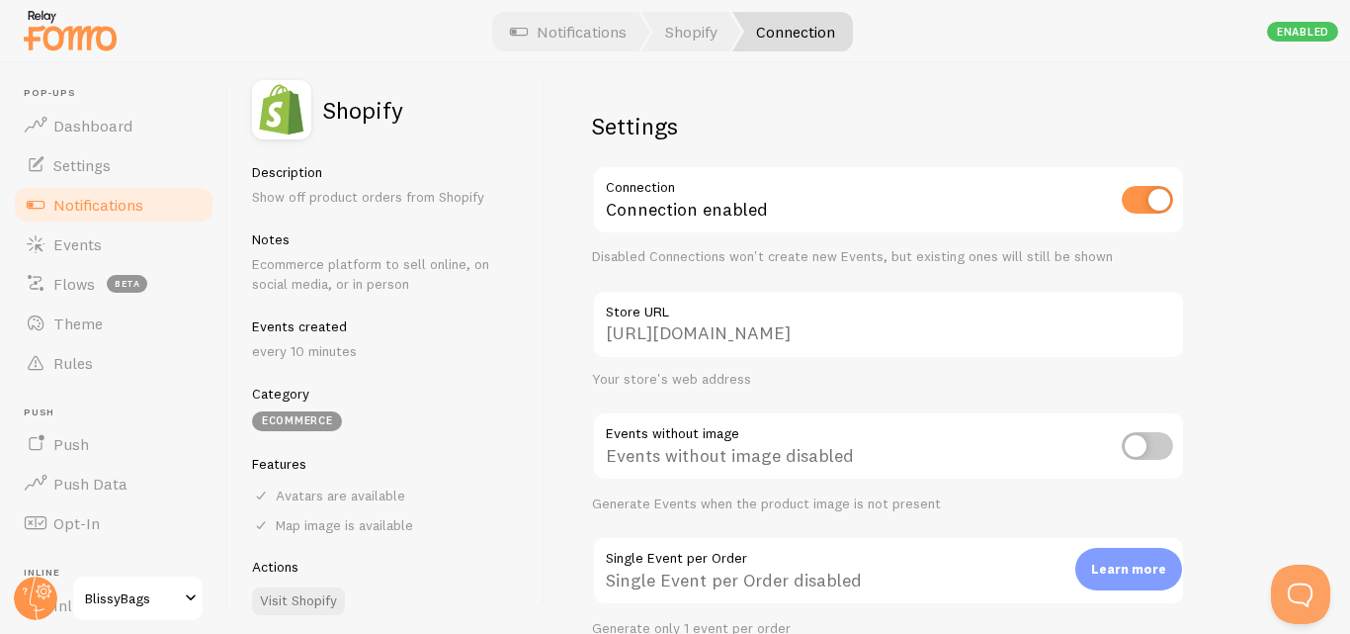
click at [339, 359] on p "every 10 minutes" at bounding box center [386, 351] width 268 height 20
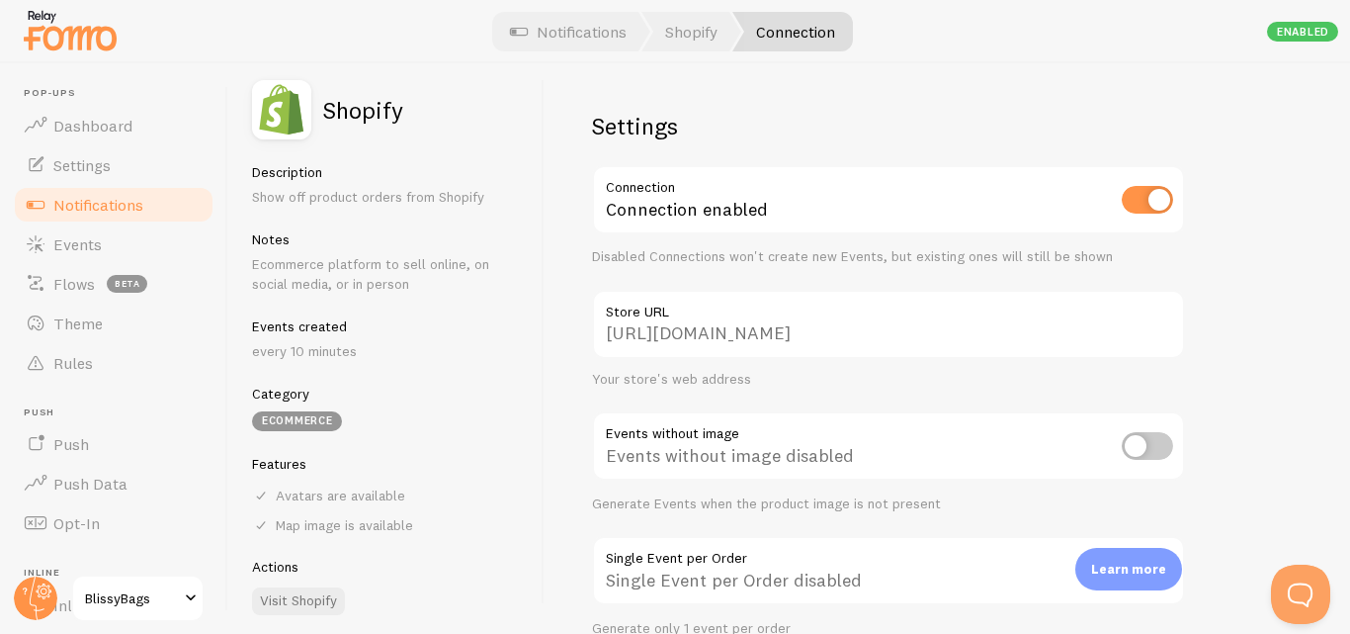
click at [339, 359] on p "every 10 minutes" at bounding box center [386, 351] width 268 height 20
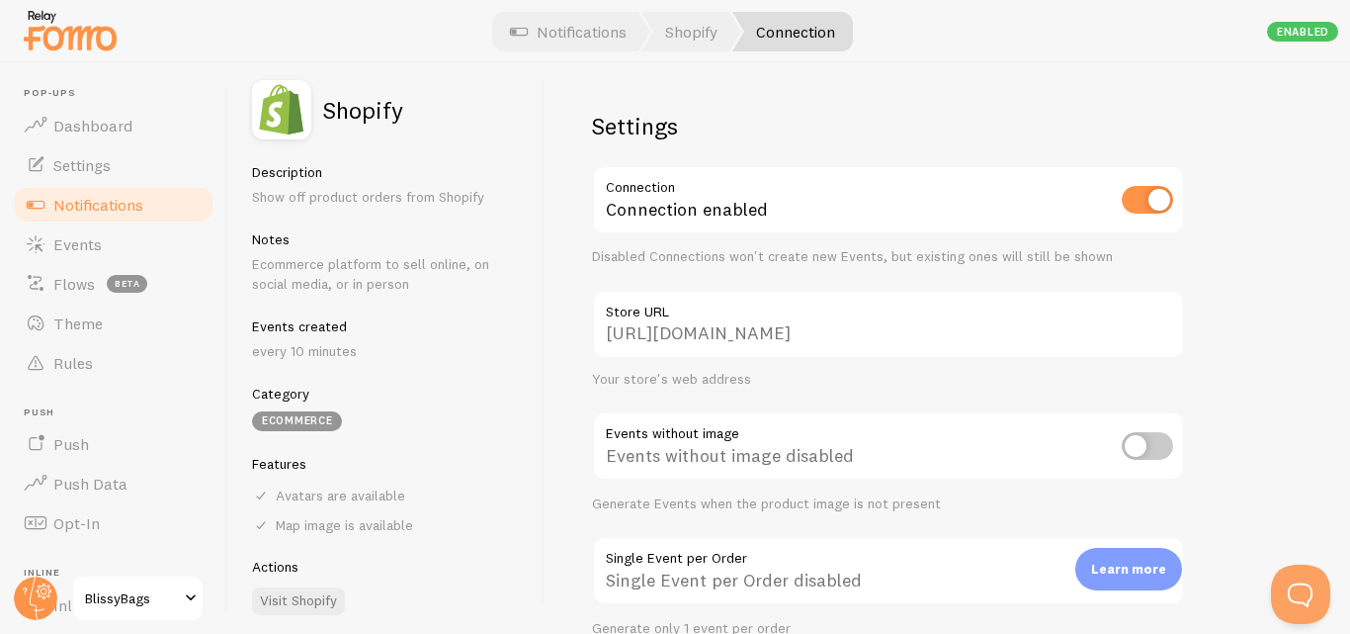
click at [339, 359] on p "every 10 minutes" at bounding box center [386, 351] width 268 height 20
click at [437, 354] on p "every 10 minutes" at bounding box center [386, 351] width 268 height 20
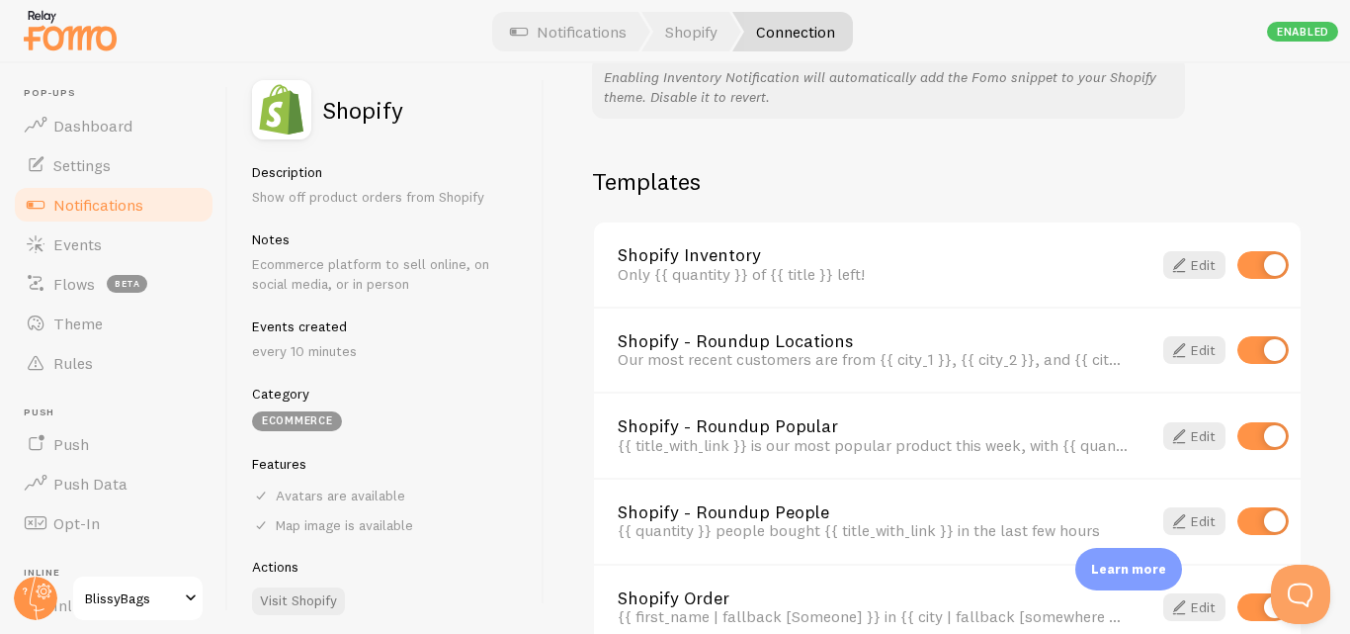
scroll to position [1446, 0]
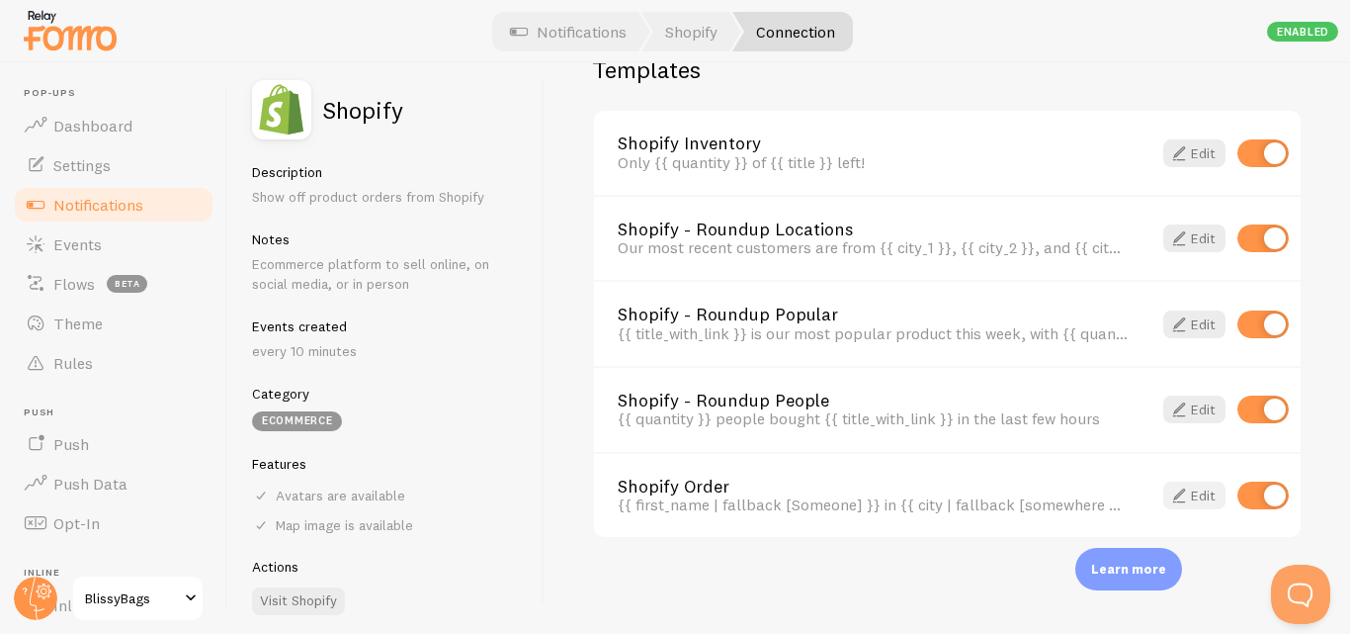
click at [1198, 499] on link "Edit" at bounding box center [1194, 495] width 62 height 28
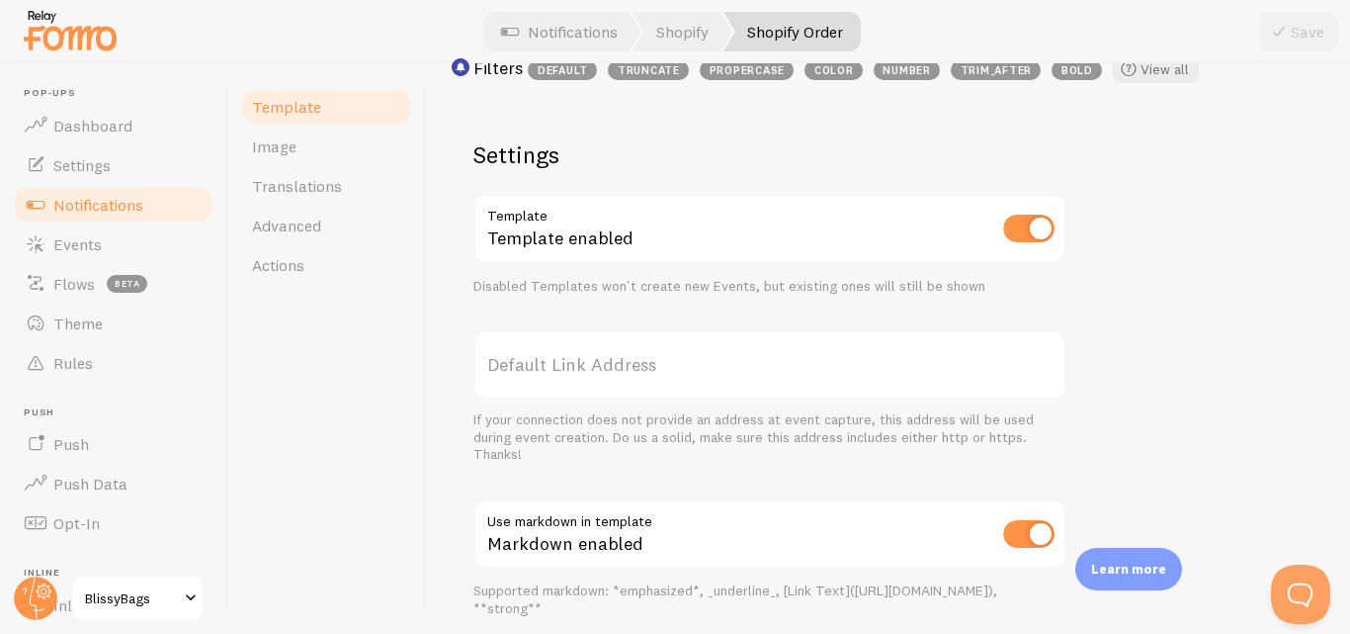
scroll to position [679, 0]
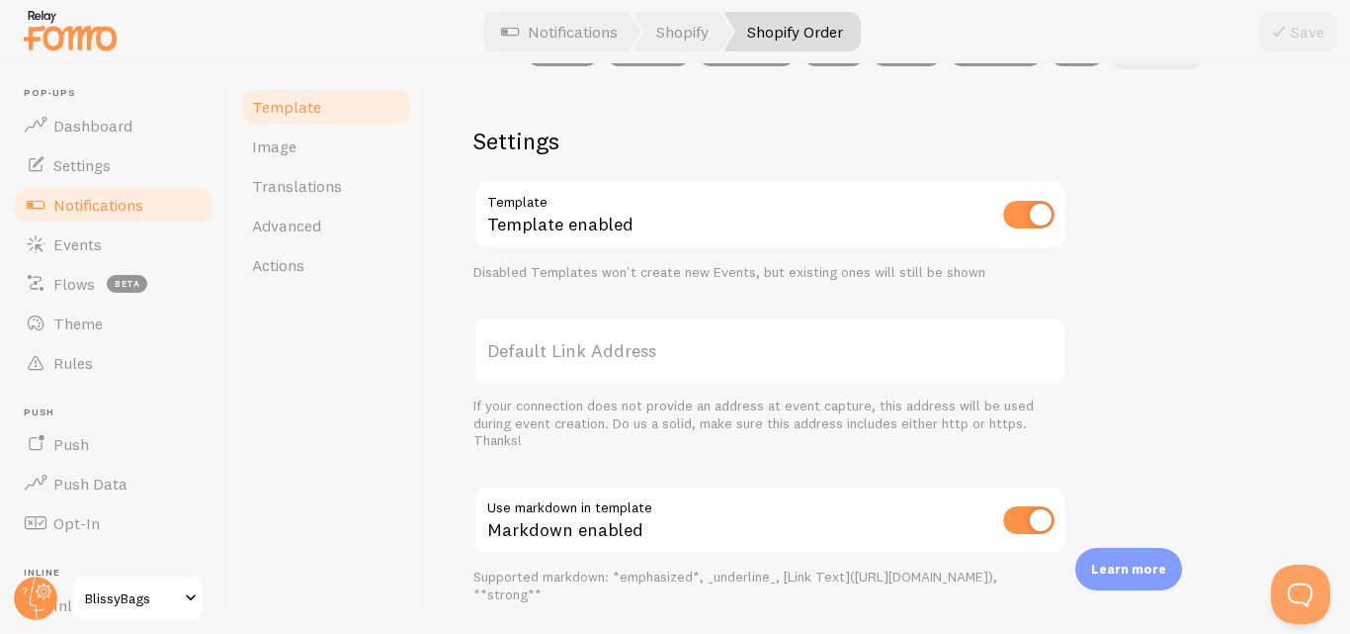
click at [977, 361] on label "Default Link Address" at bounding box center [769, 350] width 593 height 69
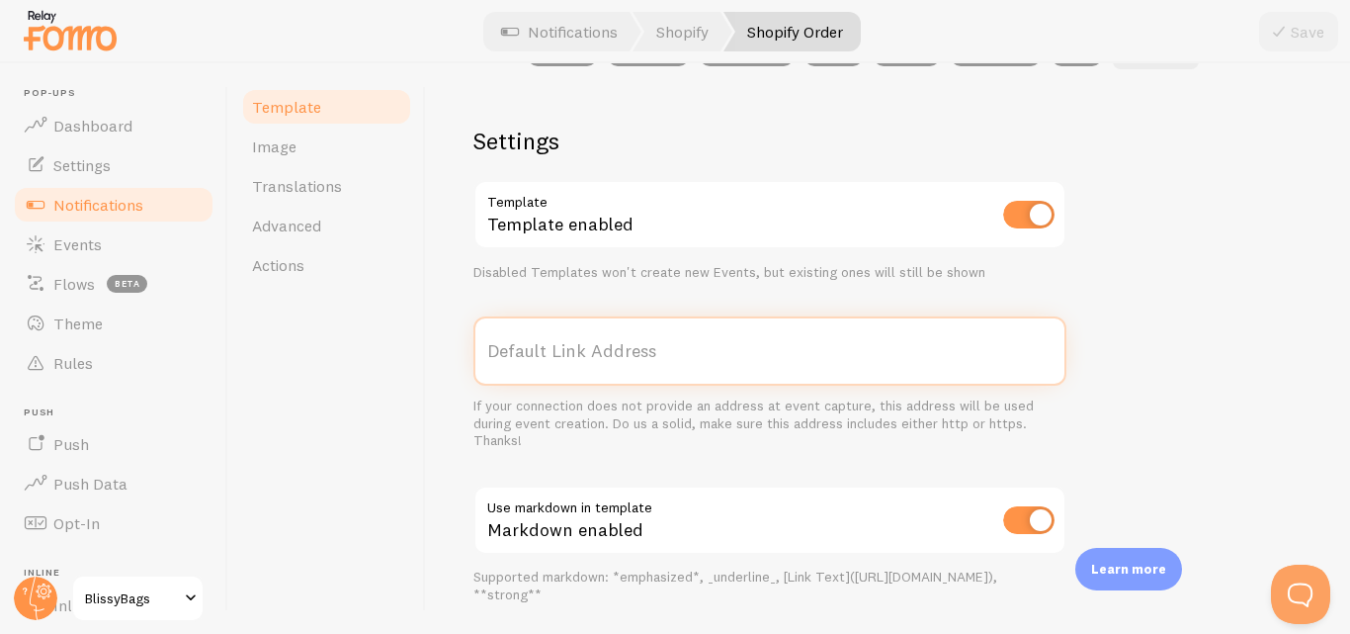
click at [977, 361] on input "Default Link Address" at bounding box center [769, 350] width 593 height 69
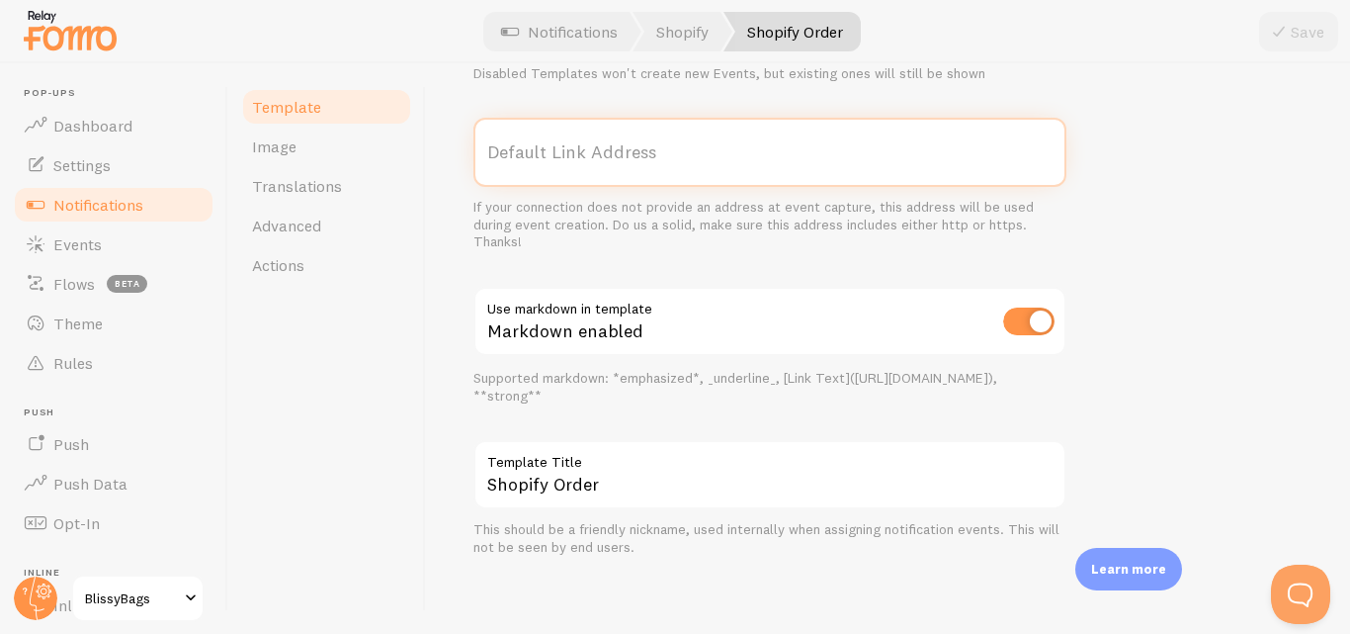
scroll to position [883, 0]
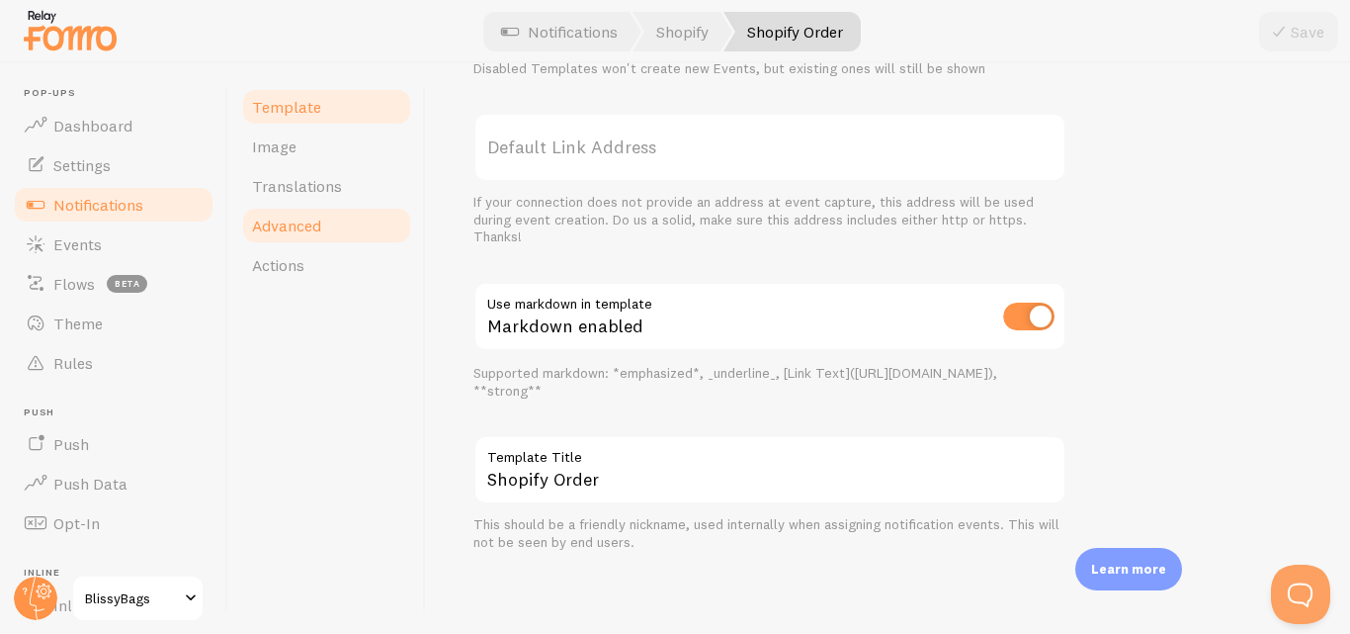
click at [298, 243] on link "Advanced" at bounding box center [326, 226] width 173 height 40
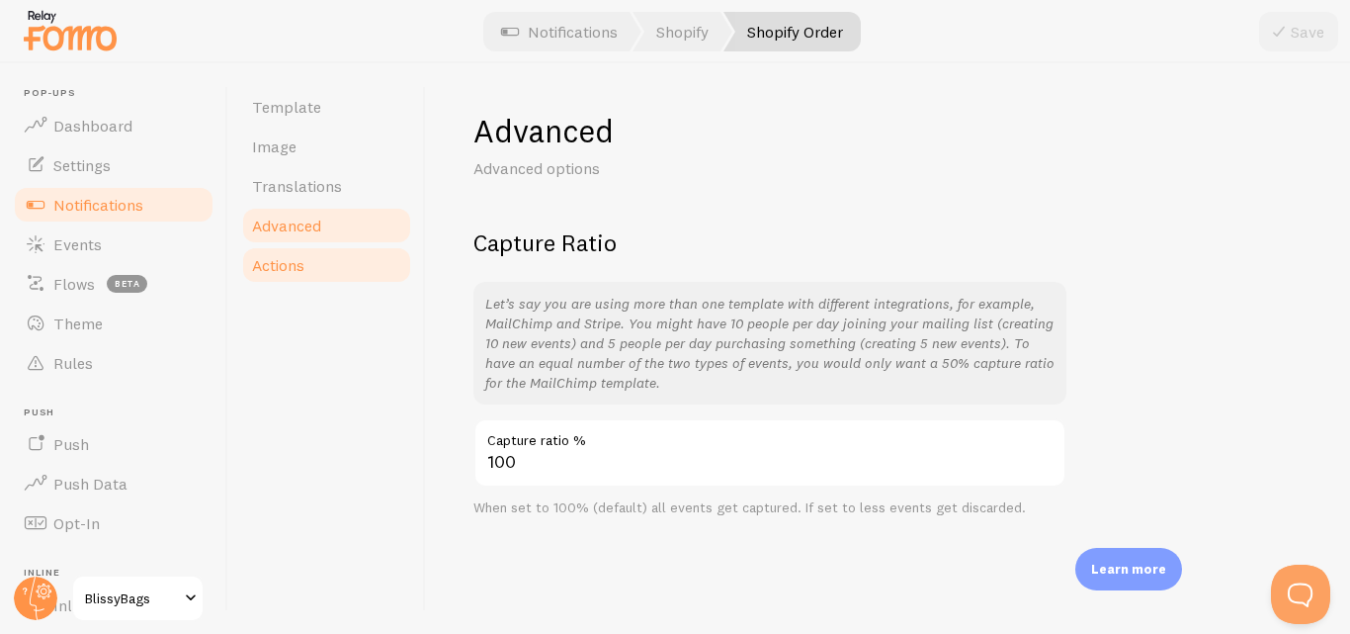
click at [272, 283] on link "Actions" at bounding box center [326, 265] width 173 height 40
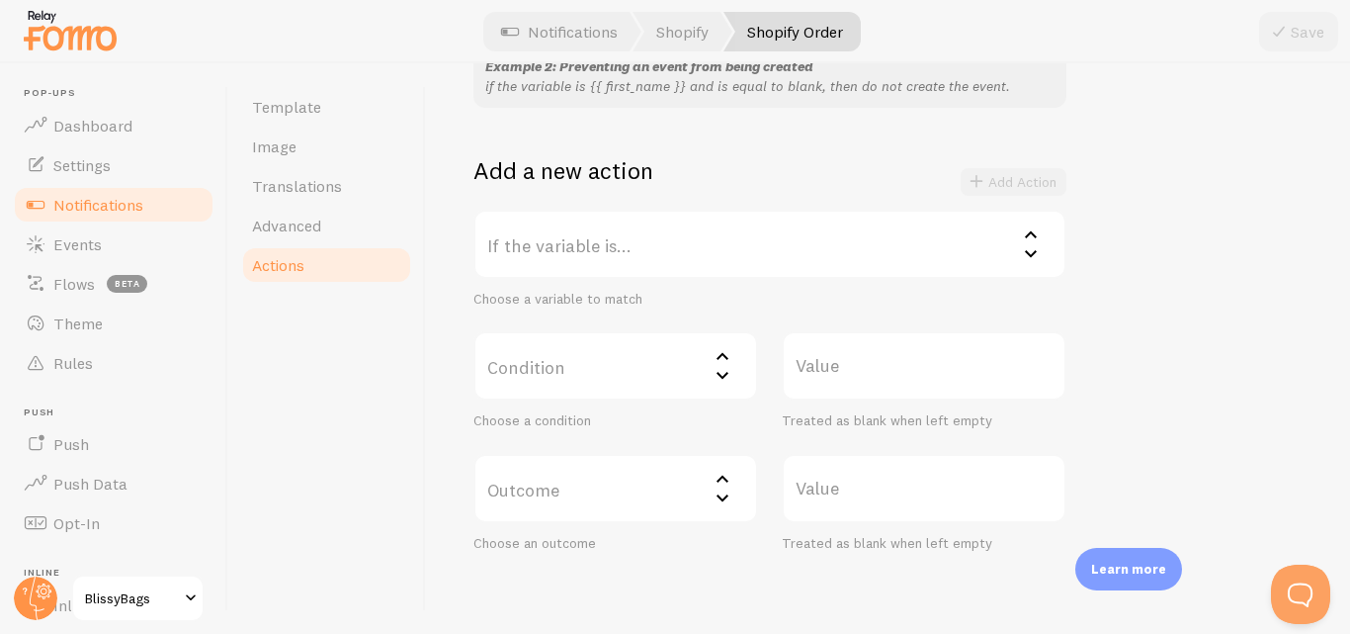
scroll to position [394, 0]
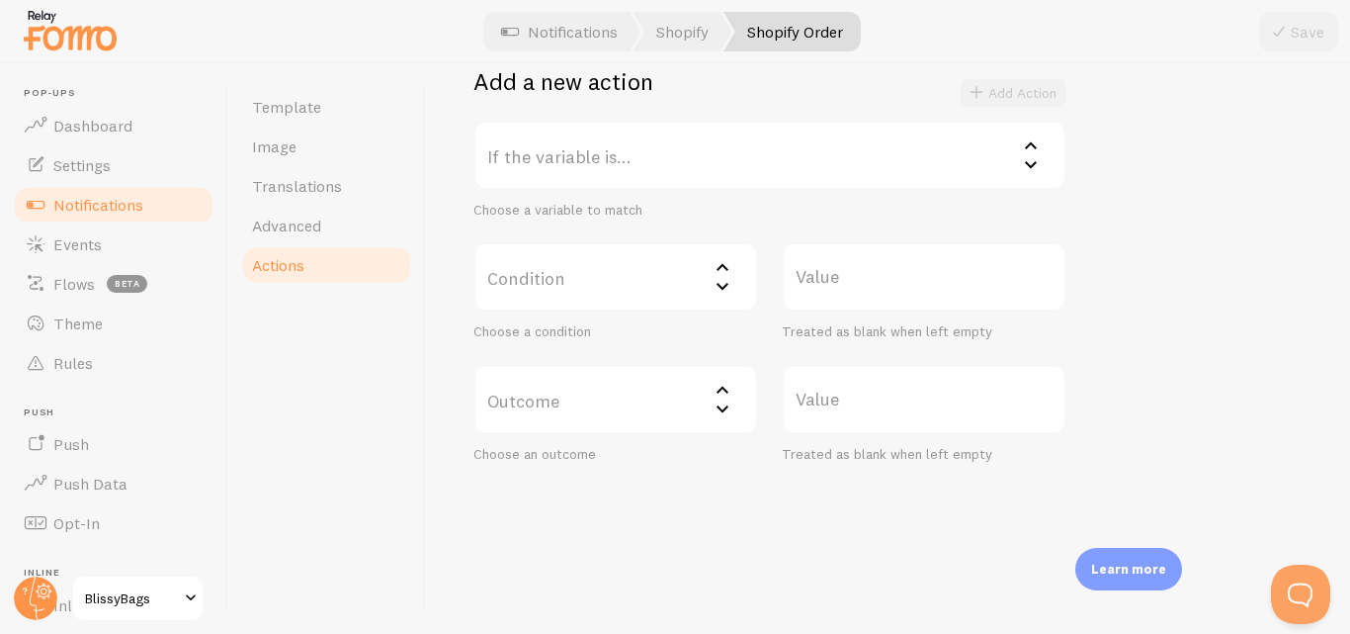
click at [1329, 482] on div "Actions You can match any {{ variable }} and replace it with a word, change eve…" at bounding box center [888, 348] width 924 height 570
click at [1320, 440] on div "Actions You can match any {{ variable }} and replace it with a word, change eve…" at bounding box center [888, 348] width 924 height 570
click at [1316, 419] on div "Actions You can match any {{ variable }} and replace it with a word, change eve…" at bounding box center [888, 348] width 924 height 570
click at [1314, 407] on div "Actions You can match any {{ variable }} and replace it with a word, change eve…" at bounding box center [888, 348] width 924 height 570
click at [1313, 403] on div "Actions You can match any {{ variable }} and replace it with a word, change eve…" at bounding box center [888, 348] width 924 height 570
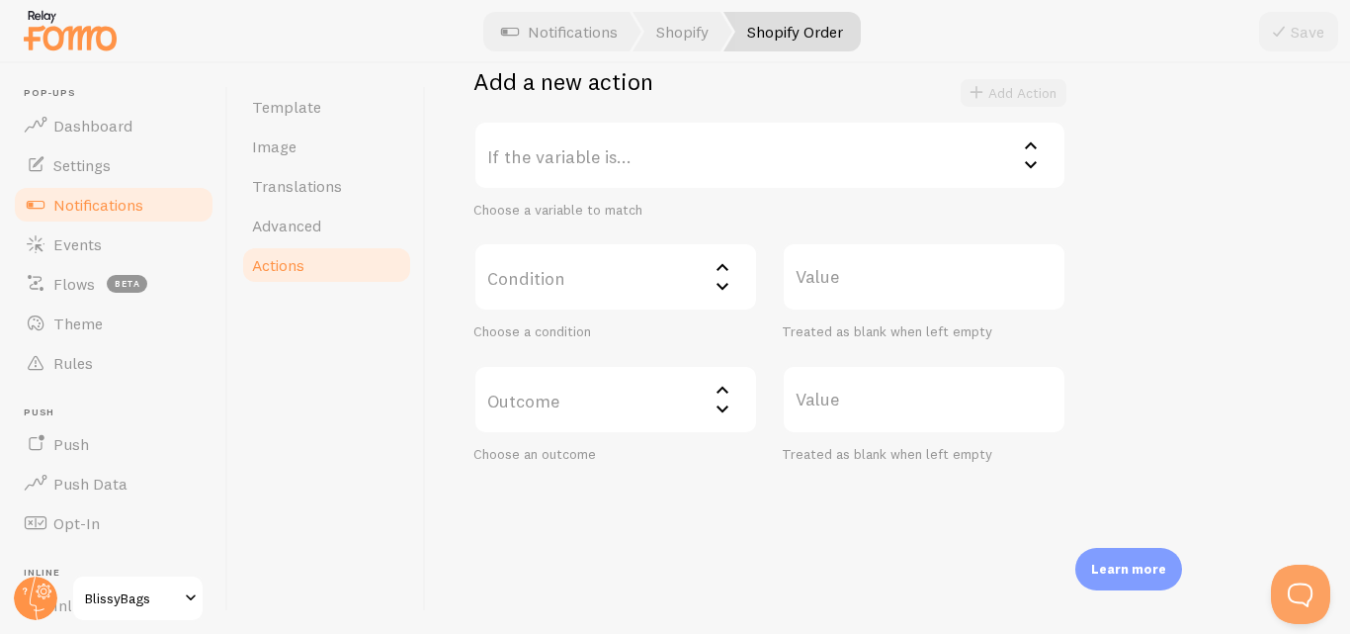
click at [1312, 401] on div "Actions You can match any {{ variable }} and replace it with a word, change eve…" at bounding box center [888, 348] width 924 height 570
click at [1312, 399] on div "Actions You can match any {{ variable }} and replace it with a word, change eve…" at bounding box center [888, 348] width 924 height 570
click at [1307, 367] on div "Actions You can match any {{ variable }} and replace it with a word, change eve…" at bounding box center [888, 348] width 924 height 570
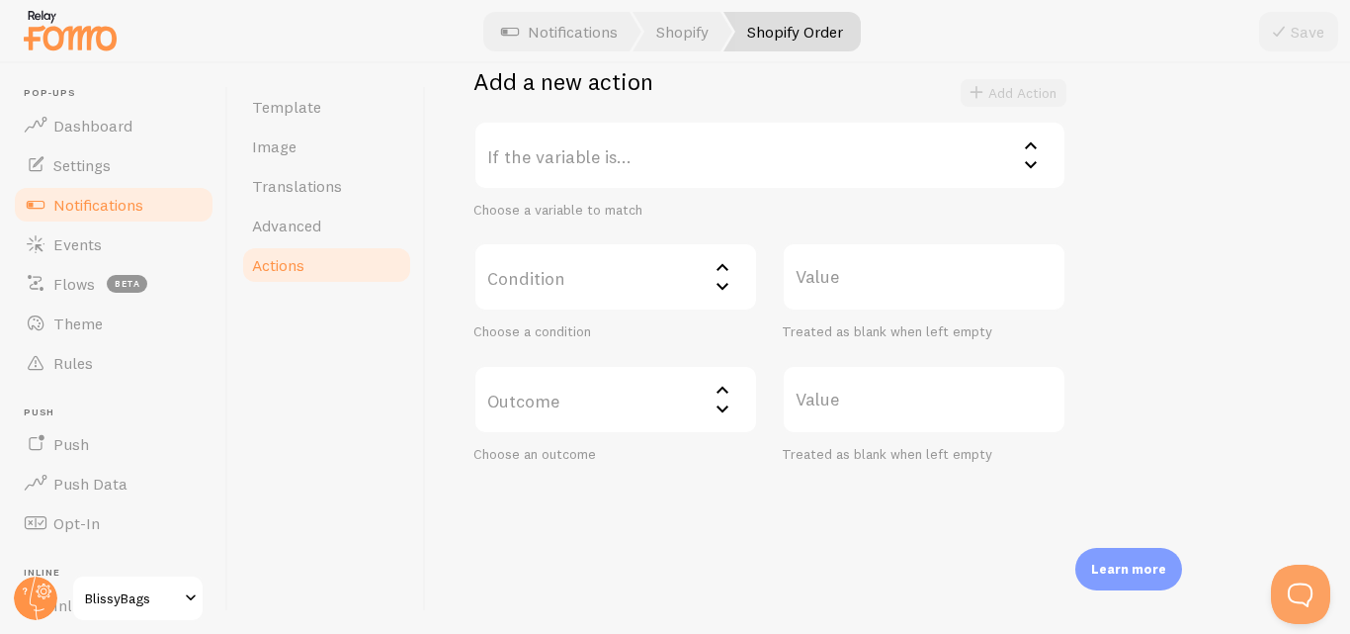
drag, startPoint x: 1305, startPoint y: 347, endPoint x: 1301, endPoint y: 332, distance: 15.3
click at [1305, 347] on div "Actions You can match any {{ variable }} and replace it with a word, change eve…" at bounding box center [888, 348] width 924 height 570
click at [1303, 338] on div "Actions You can match any {{ variable }} and replace it with a word, change eve…" at bounding box center [888, 348] width 924 height 570
click at [1303, 335] on div "Actions You can match any {{ variable }} and replace it with a word, change eve…" at bounding box center [888, 348] width 924 height 570
click at [1302, 334] on div "Actions You can match any {{ variable }} and replace it with a word, change eve…" at bounding box center [888, 348] width 924 height 570
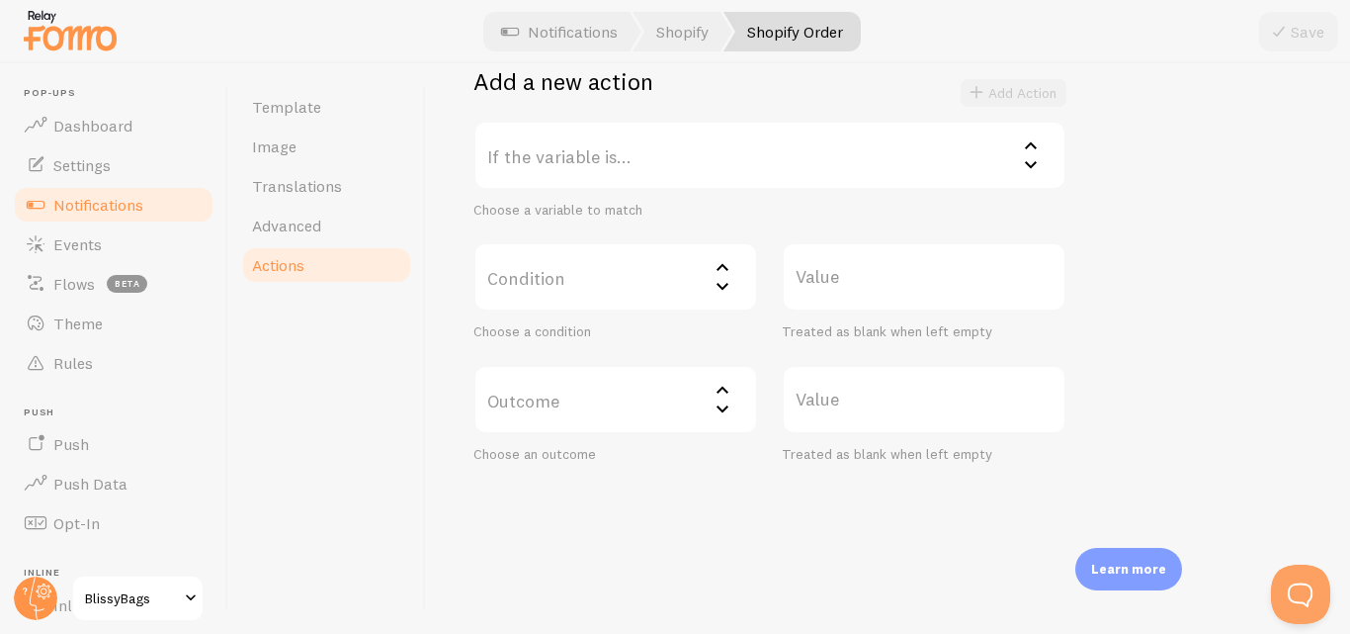
click at [1302, 333] on div "Actions You can match any {{ variable }} and replace it with a word, change eve…" at bounding box center [888, 348] width 924 height 570
click at [1301, 333] on div "Actions You can match any {{ variable }} and replace it with a word, change eve…" at bounding box center [888, 348] width 924 height 570
click at [1301, 332] on div "Actions You can match any {{ variable }} and replace it with a word, change eve…" at bounding box center [888, 348] width 924 height 570
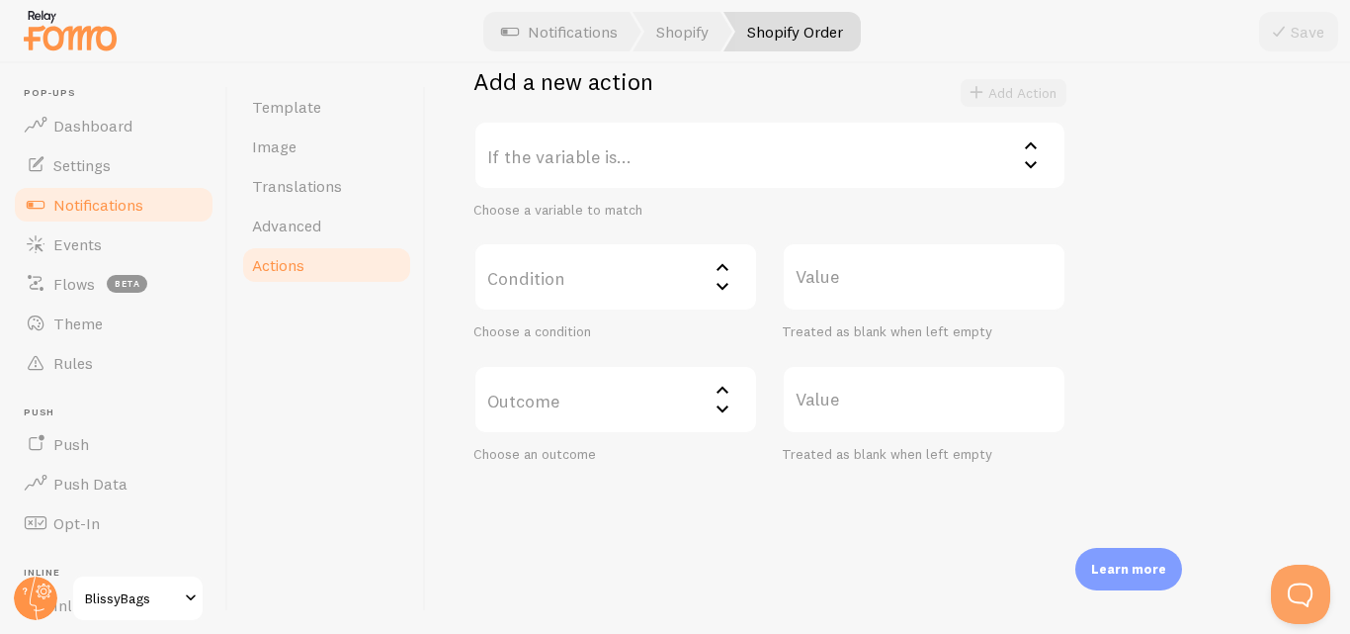
click at [1301, 332] on div "Actions You can match any {{ variable }} and replace it with a word, change eve…" at bounding box center [888, 348] width 924 height 570
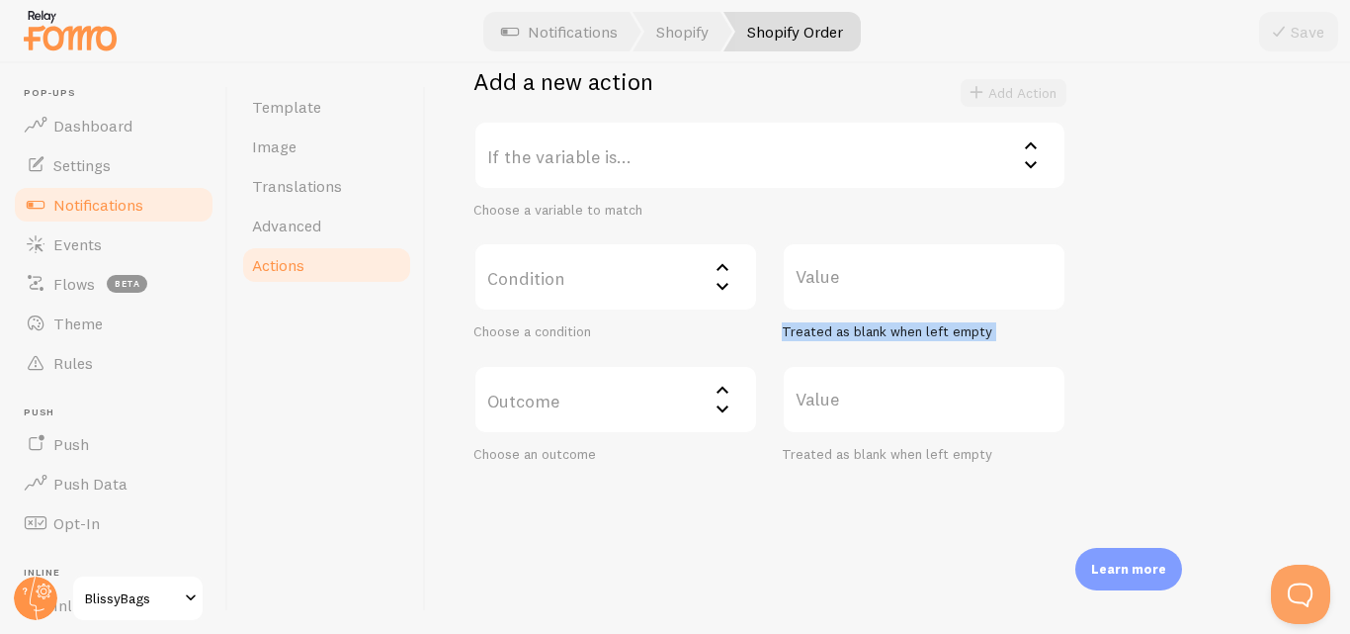
click at [1301, 332] on div "Actions You can match any {{ variable }} and replace it with a word, change eve…" at bounding box center [888, 348] width 924 height 570
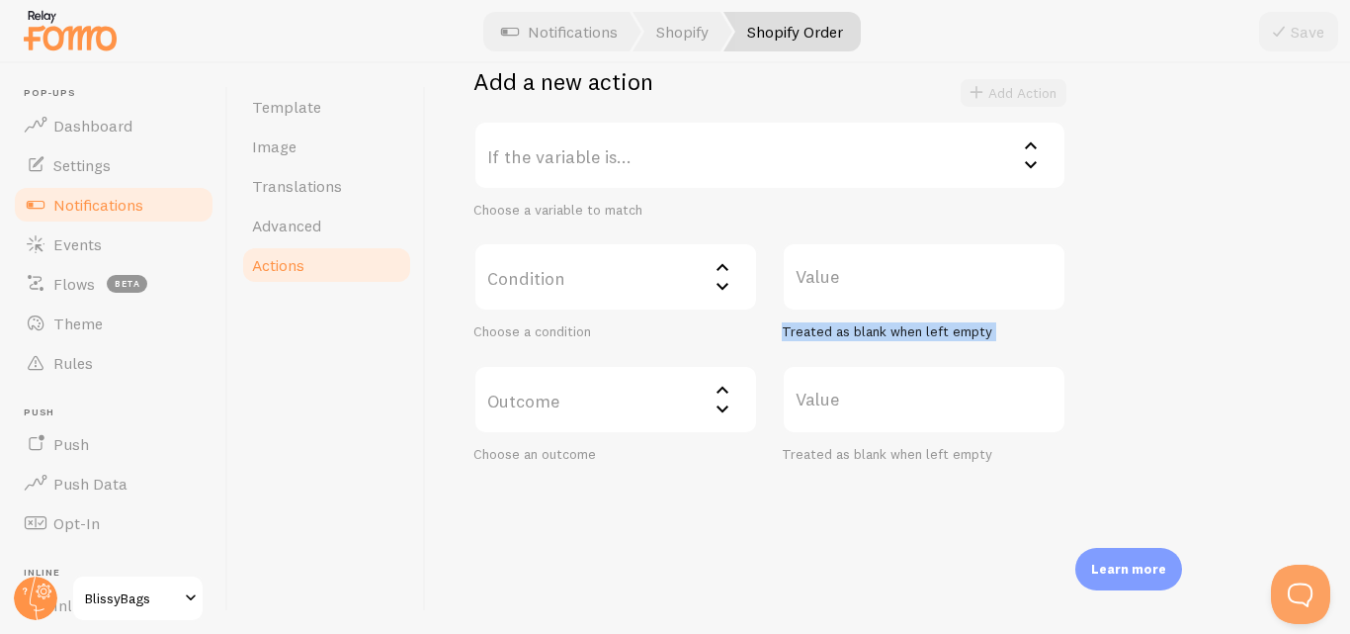
click at [1301, 332] on div "Actions You can match any {{ variable }} and replace it with a word, change eve…" at bounding box center [888, 348] width 924 height 570
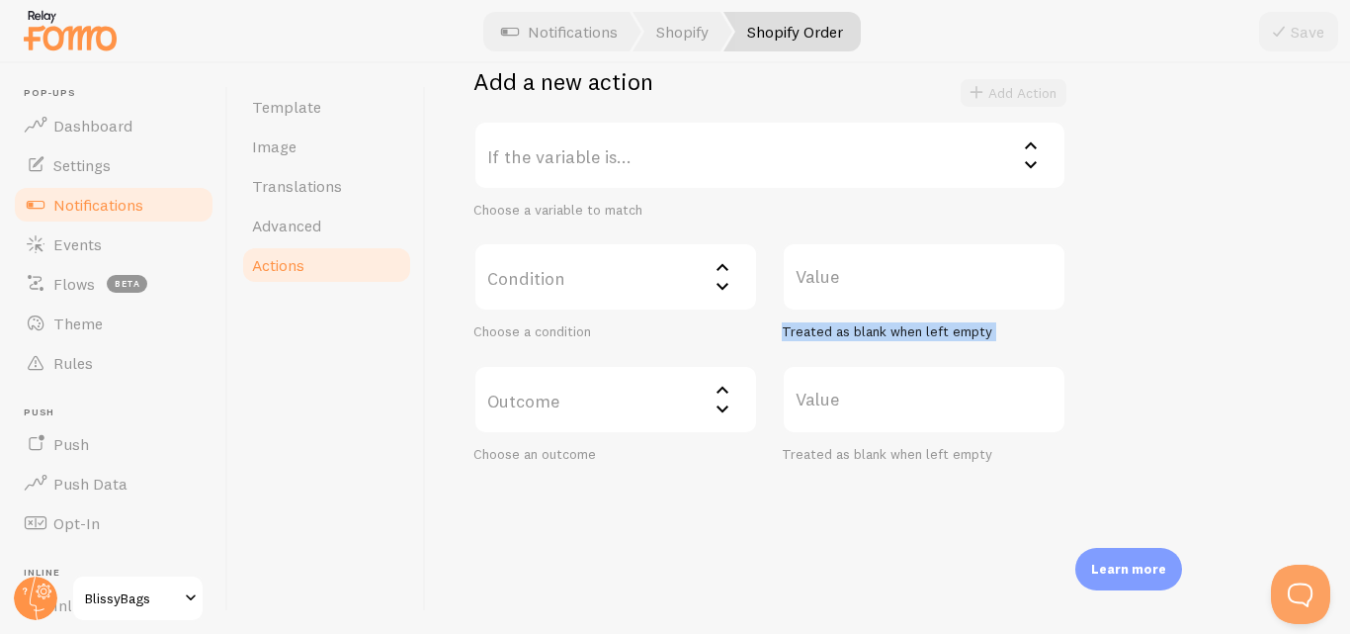
click at [1301, 332] on div "Actions You can match any {{ variable }} and replace it with a word, change eve…" at bounding box center [888, 348] width 924 height 570
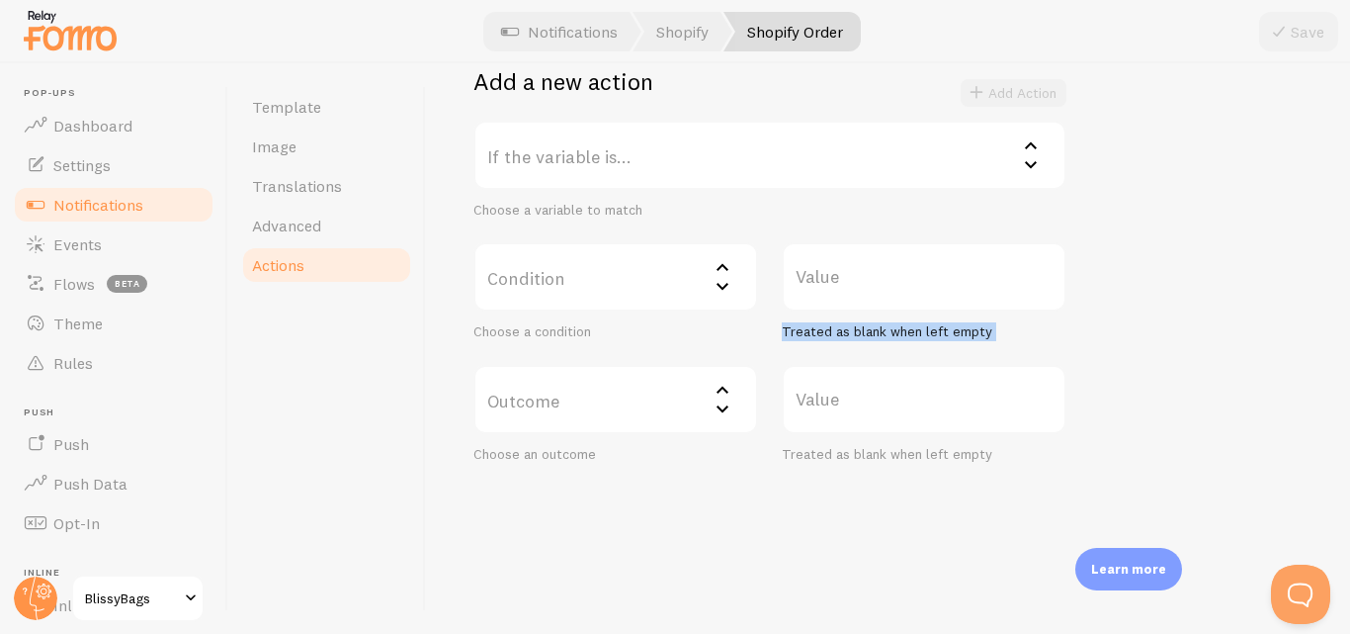
click at [1301, 332] on div "Actions You can match any {{ variable }} and replace it with a word, change eve…" at bounding box center [888, 348] width 924 height 570
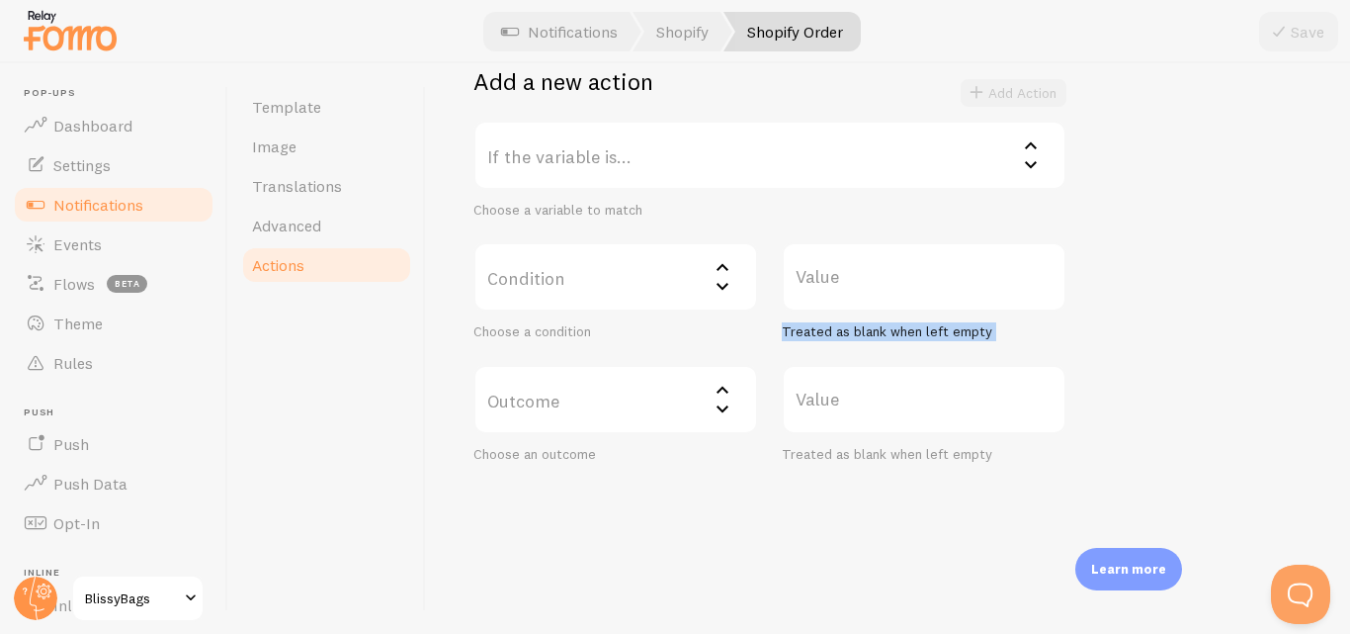
click at [1301, 332] on div "Actions You can match any {{ variable }} and replace it with a word, change eve…" at bounding box center [888, 348] width 924 height 570
click at [308, 102] on span "Template" at bounding box center [286, 107] width 69 height 20
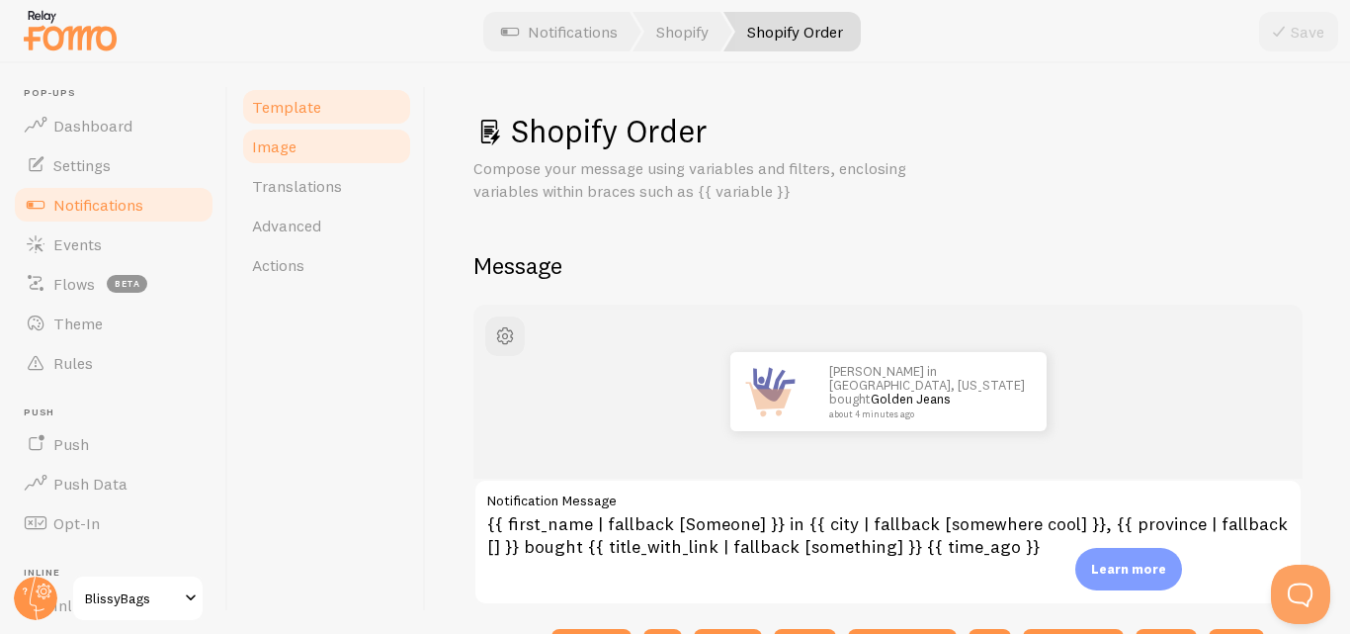
click at [326, 136] on link "Image" at bounding box center [326, 147] width 173 height 40
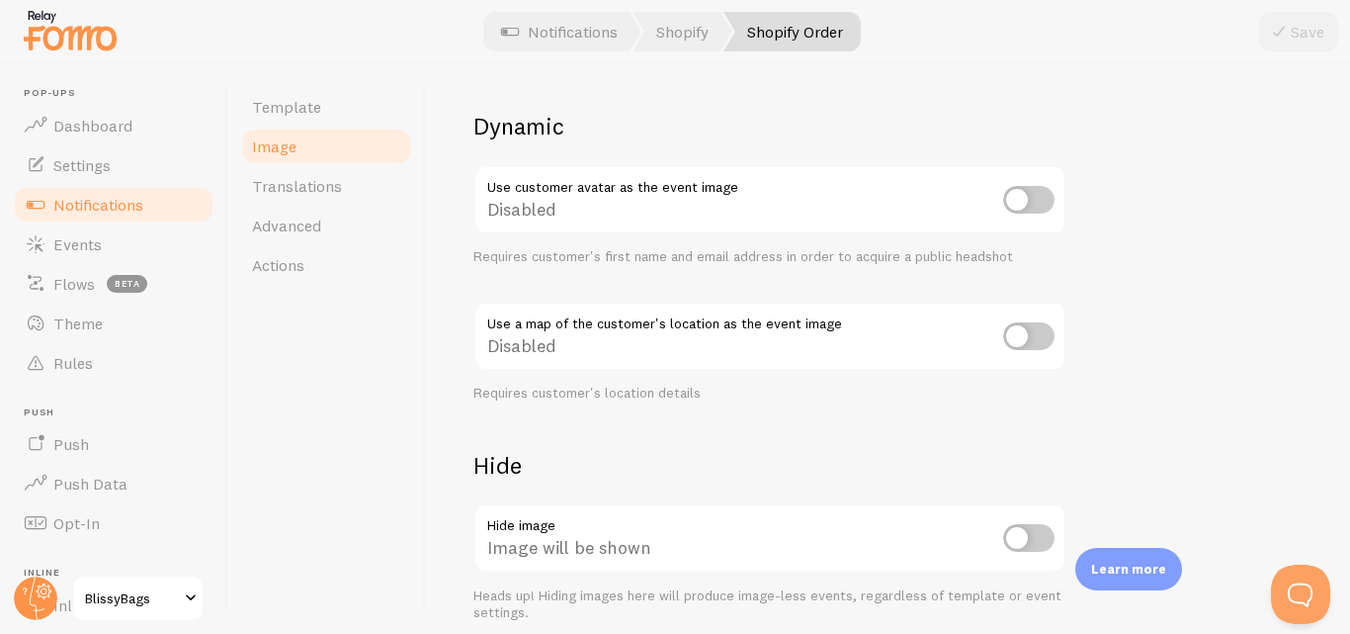
scroll to position [861, 0]
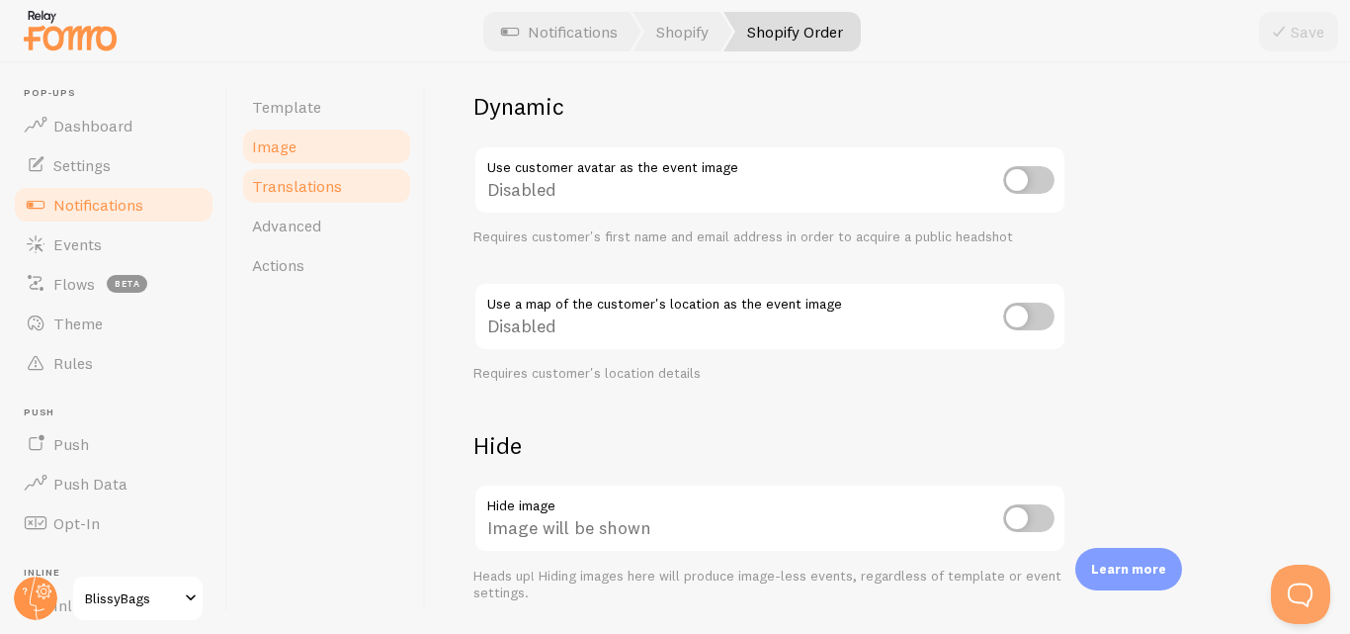
click at [338, 200] on link "Translations" at bounding box center [326, 186] width 173 height 40
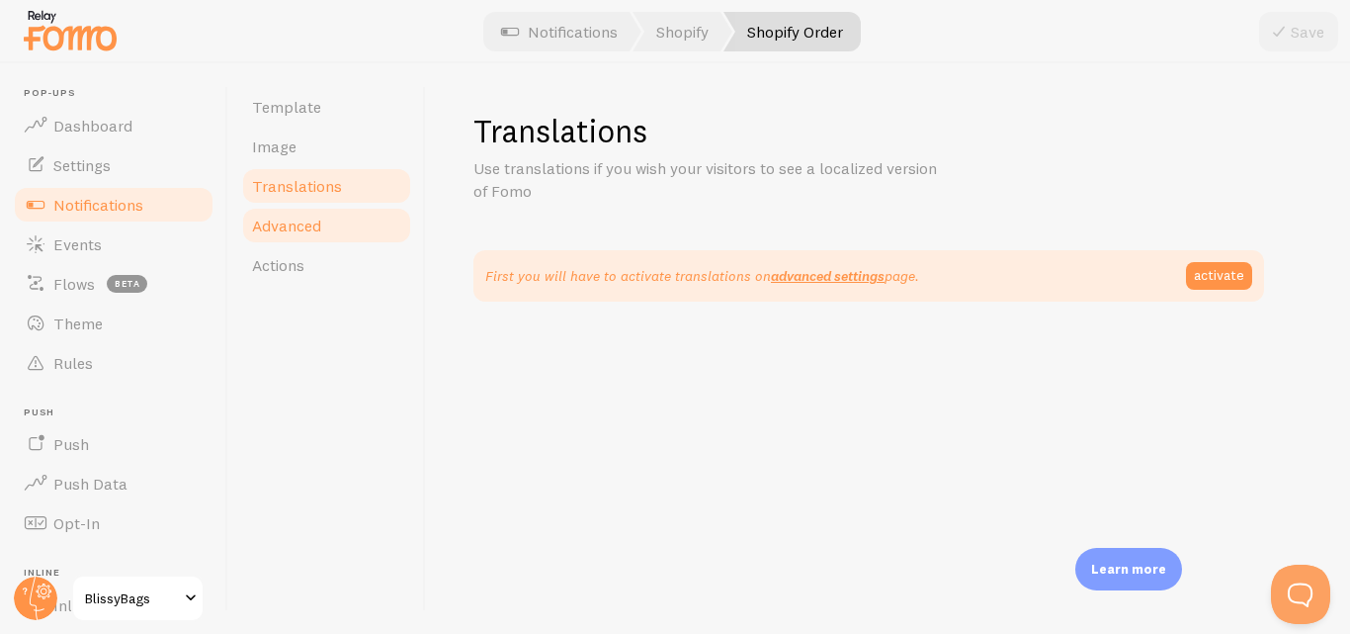
click at [324, 227] on link "Advanced" at bounding box center [326, 226] width 173 height 40
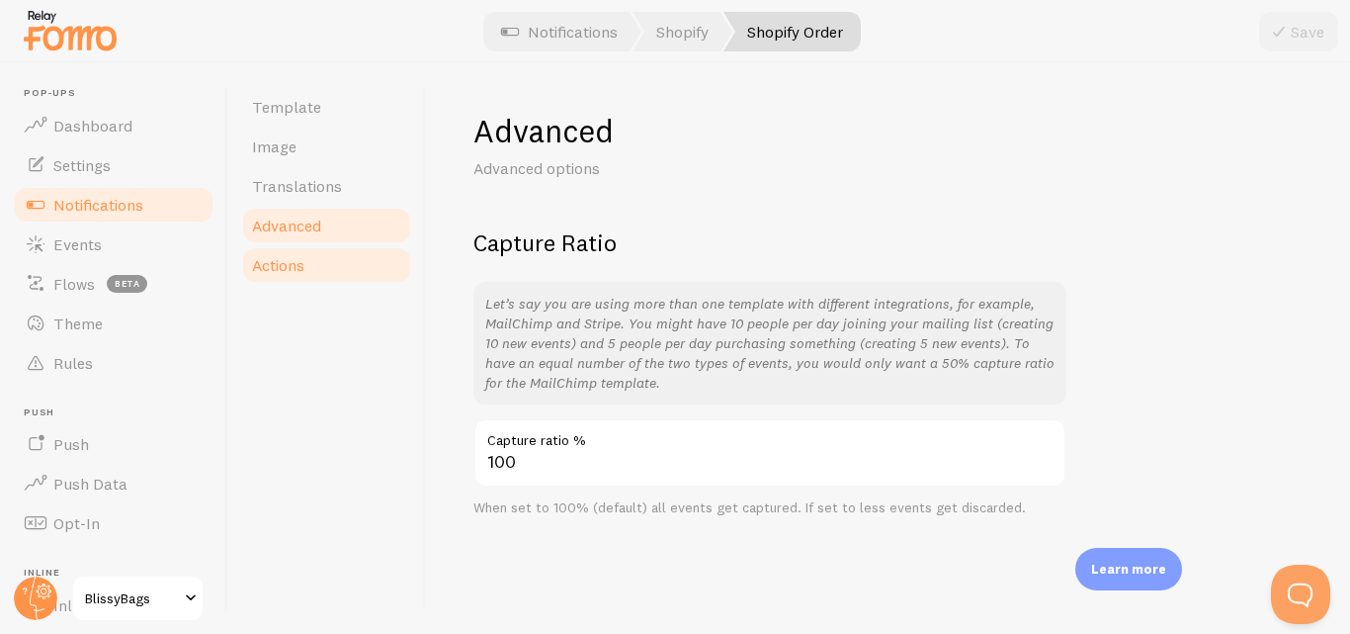
click at [307, 256] on link "Actions" at bounding box center [326, 265] width 173 height 40
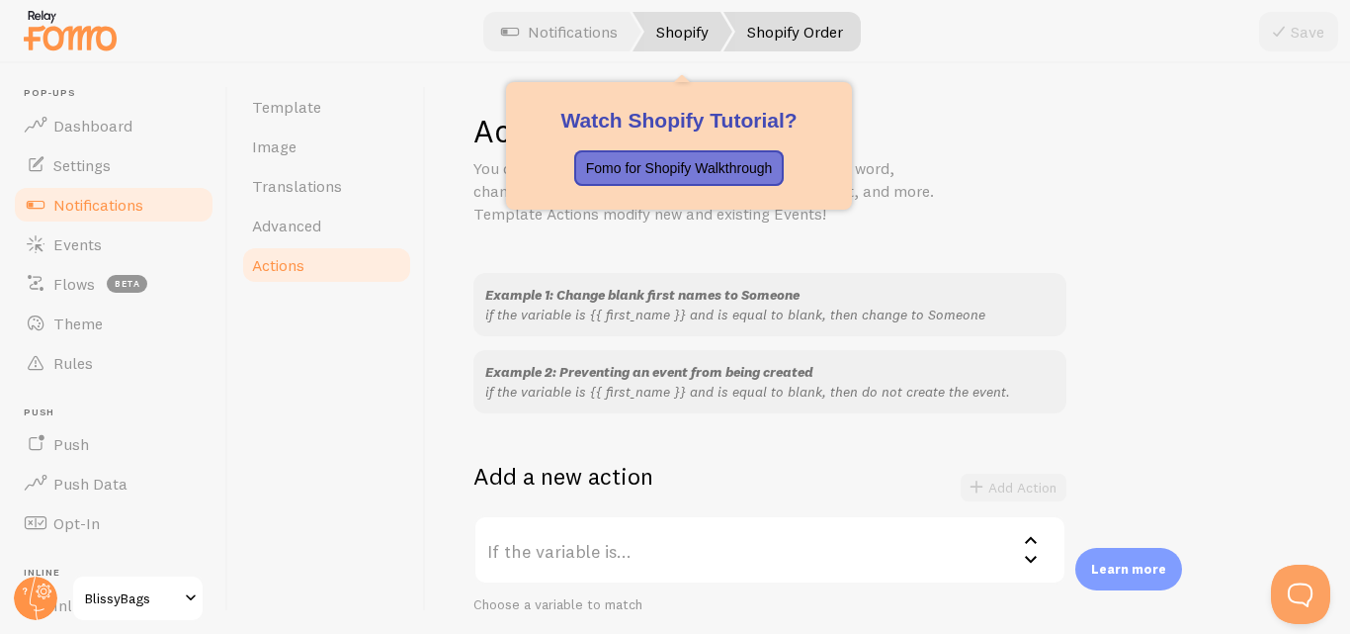
click at [694, 42] on link "Shopify" at bounding box center [683, 32] width 100 height 40
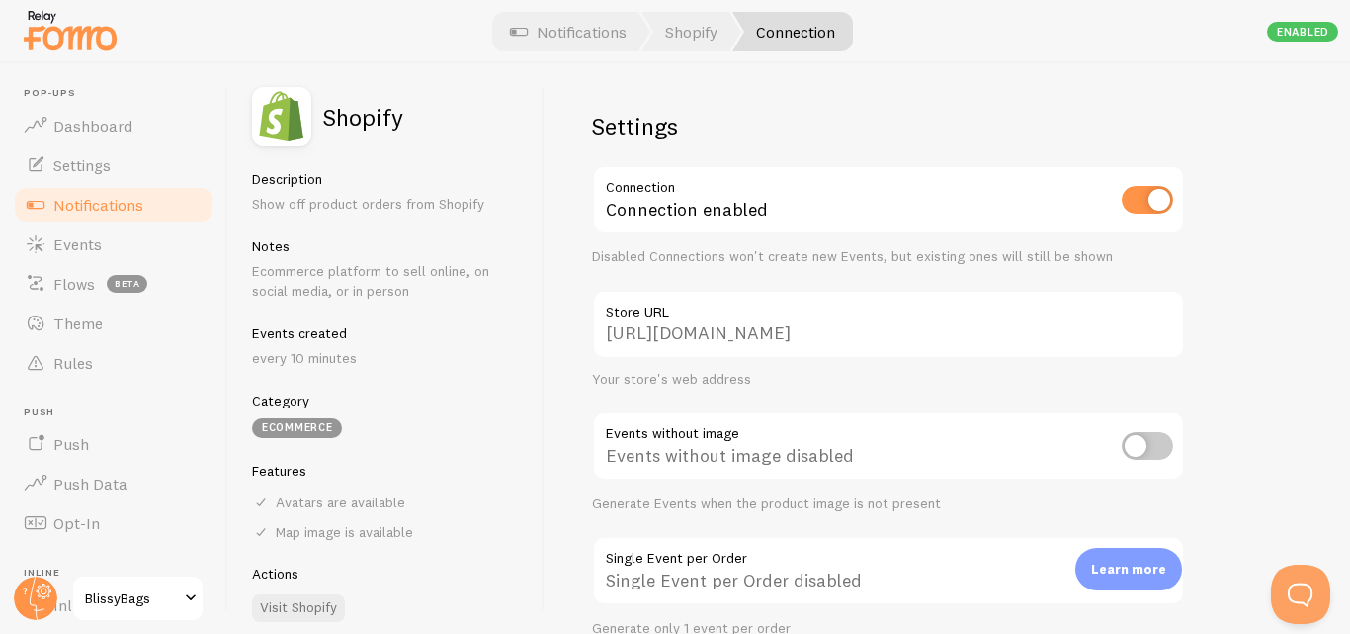
click at [298, 369] on div "Description Show off product orders from Shopify Notes Ecommerce platform to se…" at bounding box center [386, 396] width 268 height 452
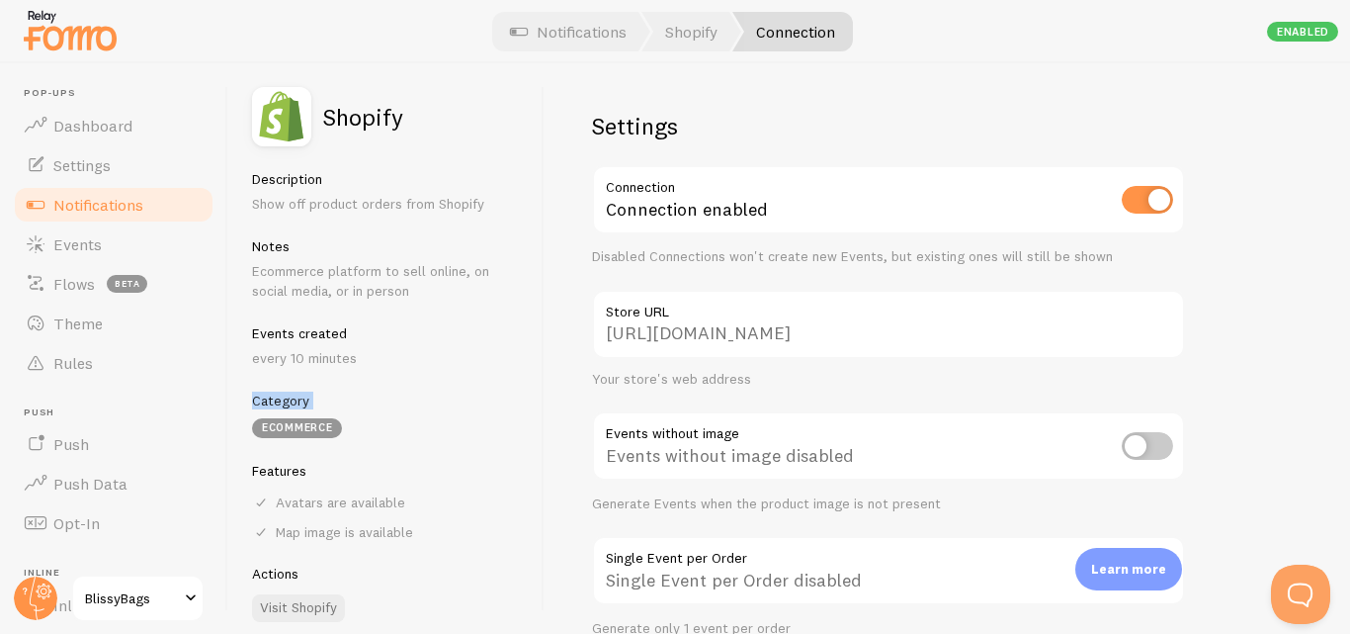
click at [298, 369] on div "Description Show off product orders from Shopify Notes Ecommerce platform to se…" at bounding box center [386, 396] width 268 height 452
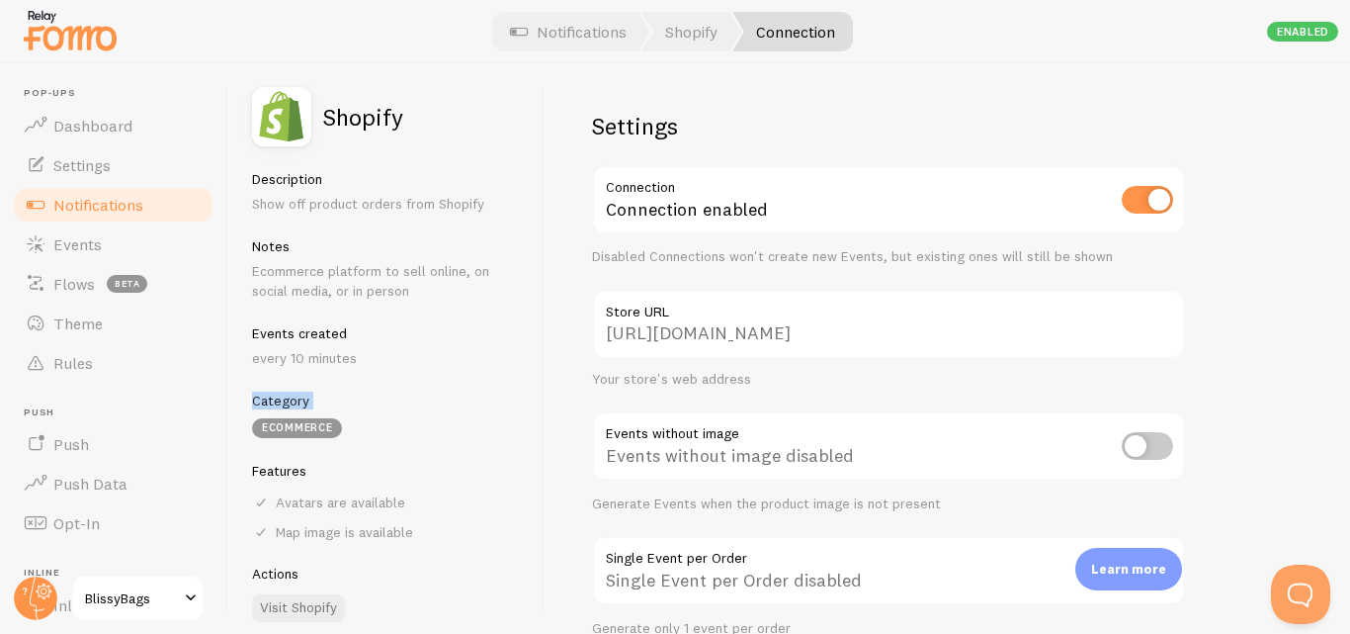
click at [298, 369] on div "Description Show off product orders from Shopify Notes Ecommerce platform to se…" at bounding box center [386, 396] width 268 height 452
click at [357, 280] on p "Ecommerce platform to sell online, on social media, or in person" at bounding box center [386, 281] width 268 height 40
click at [338, 342] on div "Events created every 10 minutes" at bounding box center [386, 345] width 268 height 43
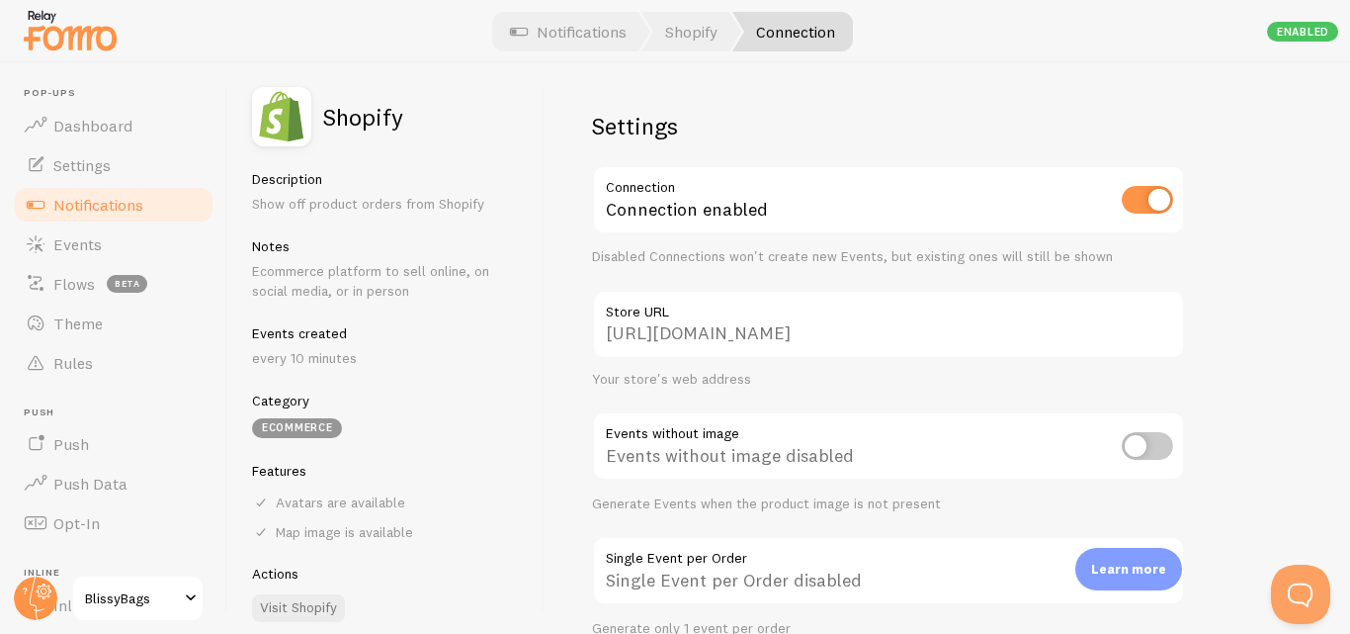
click at [338, 342] on div "Events created every 10 minutes" at bounding box center [386, 345] width 268 height 43
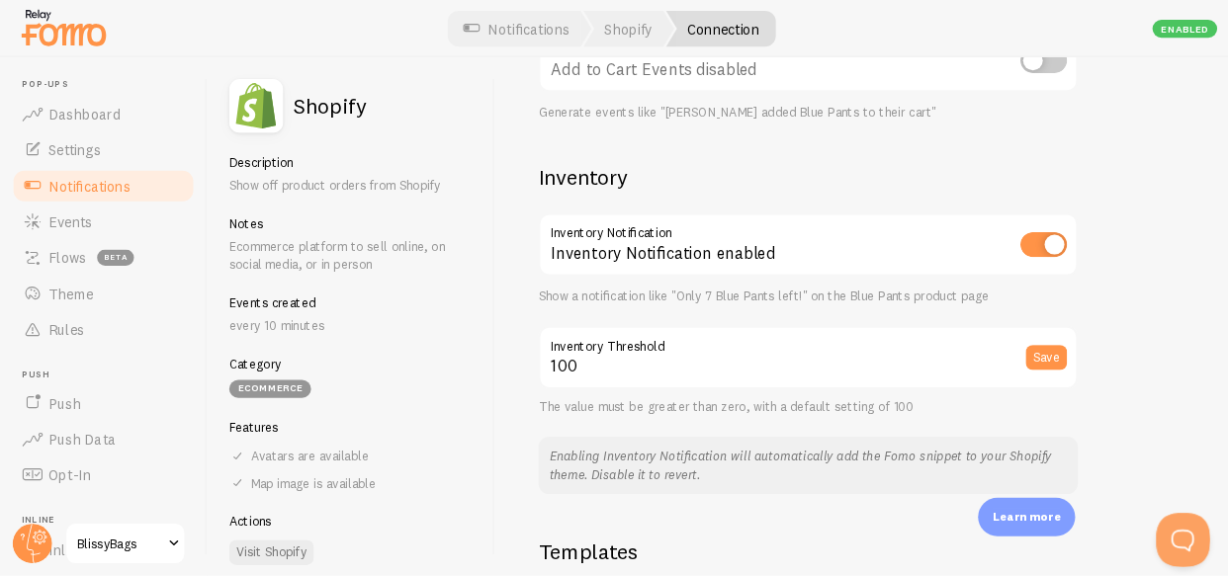
scroll to position [920, 0]
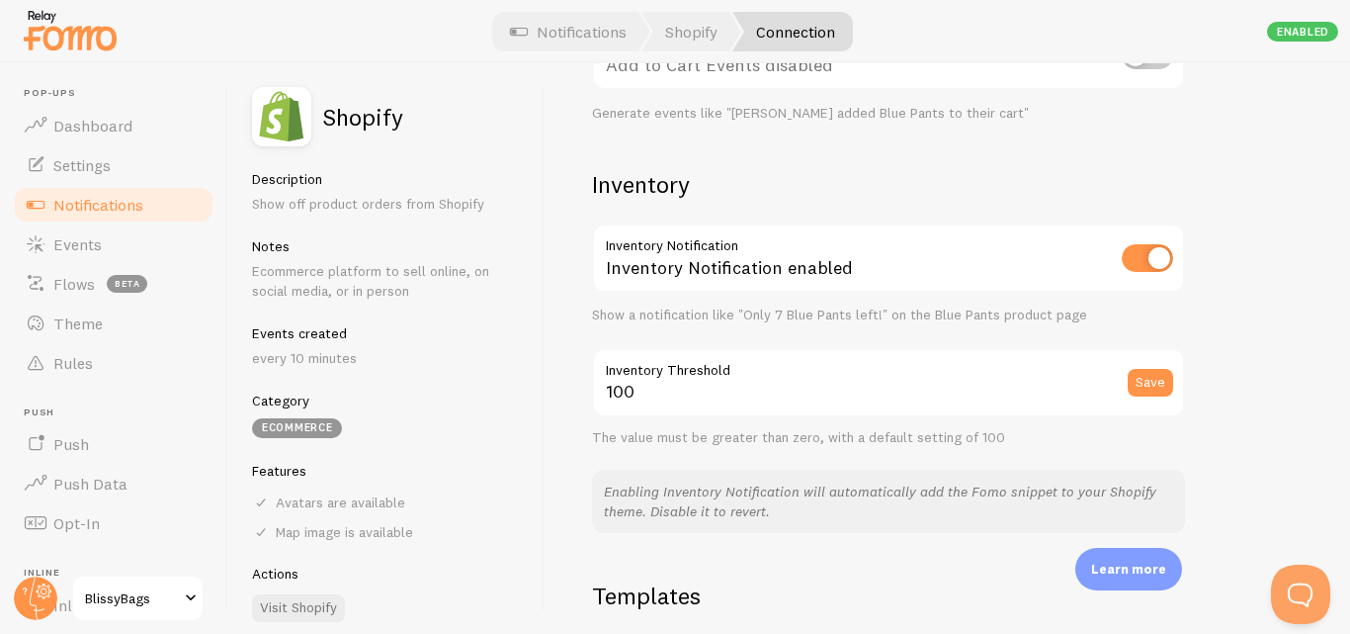
click at [730, 362] on label "Inventory Threshold" at bounding box center [888, 365] width 593 height 34
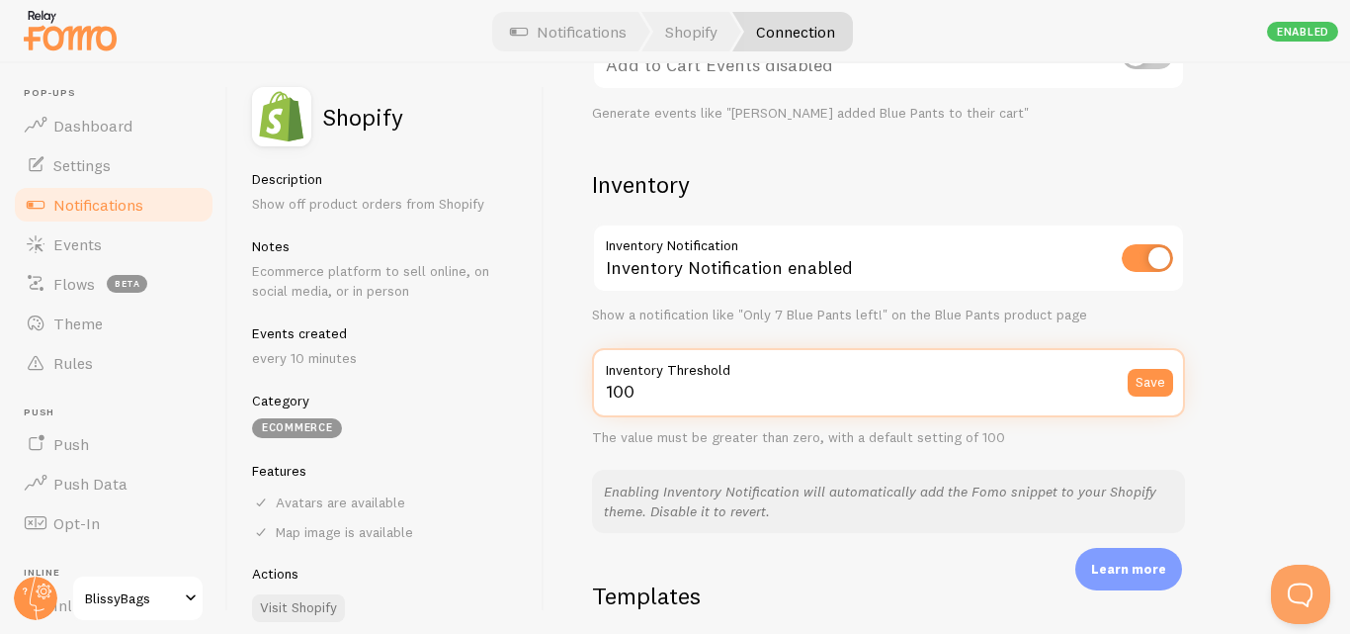
click at [730, 362] on input "100" at bounding box center [888, 382] width 593 height 69
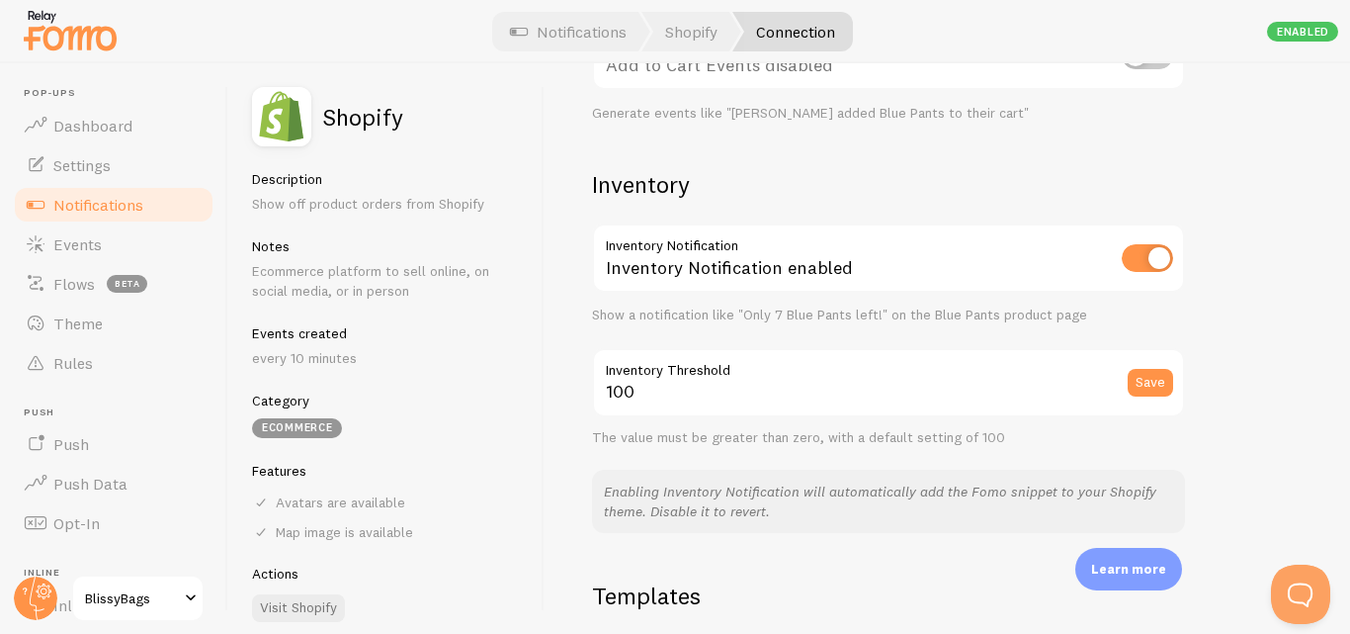
click at [695, 371] on label "Inventory Threshold" at bounding box center [888, 365] width 593 height 34
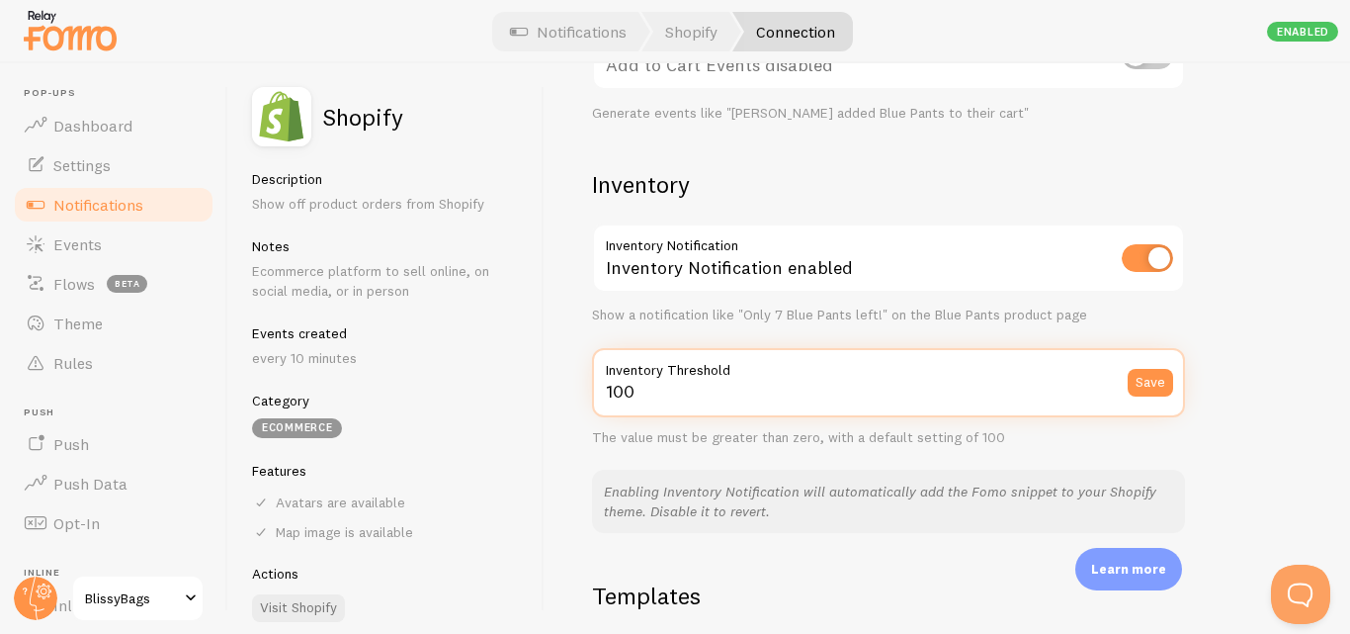
click at [695, 371] on input "100" at bounding box center [888, 382] width 593 height 69
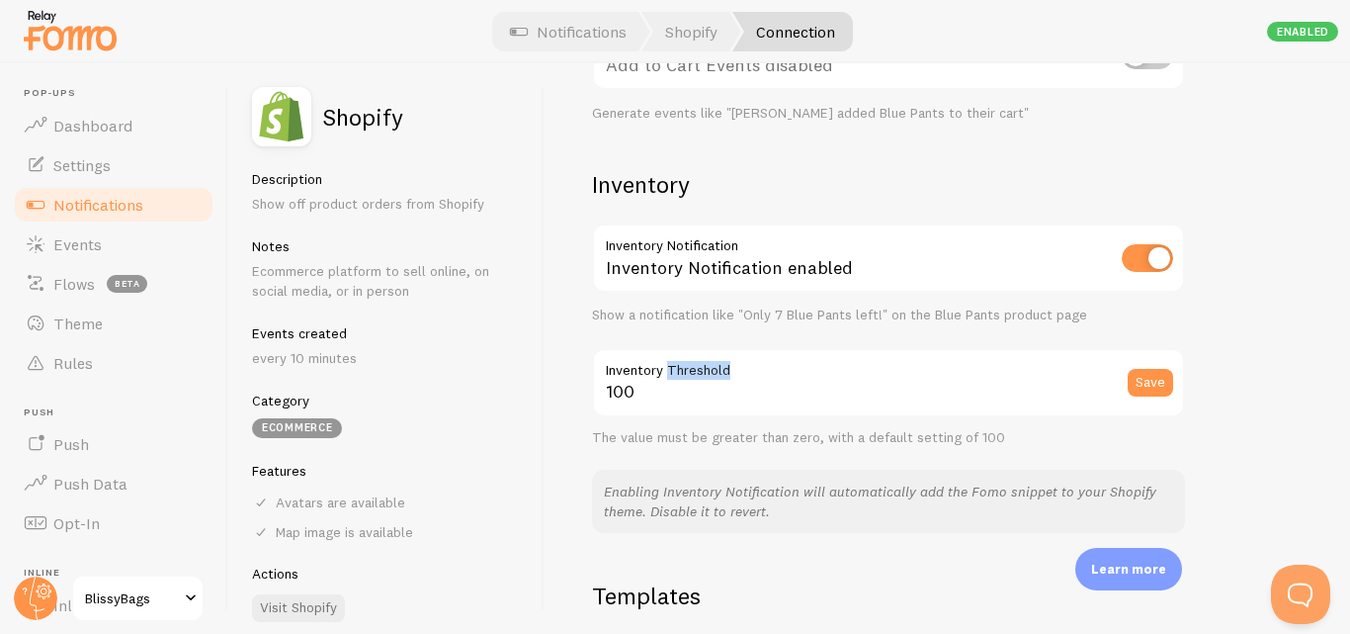
click at [695, 371] on label "Inventory Threshold" at bounding box center [888, 365] width 593 height 34
click at [695, 371] on input "100" at bounding box center [888, 382] width 593 height 69
click at [695, 371] on label "Inventory Threshold" at bounding box center [888, 365] width 593 height 34
click at [695, 371] on input "100" at bounding box center [888, 382] width 593 height 69
copy div "Inventory Threshold"
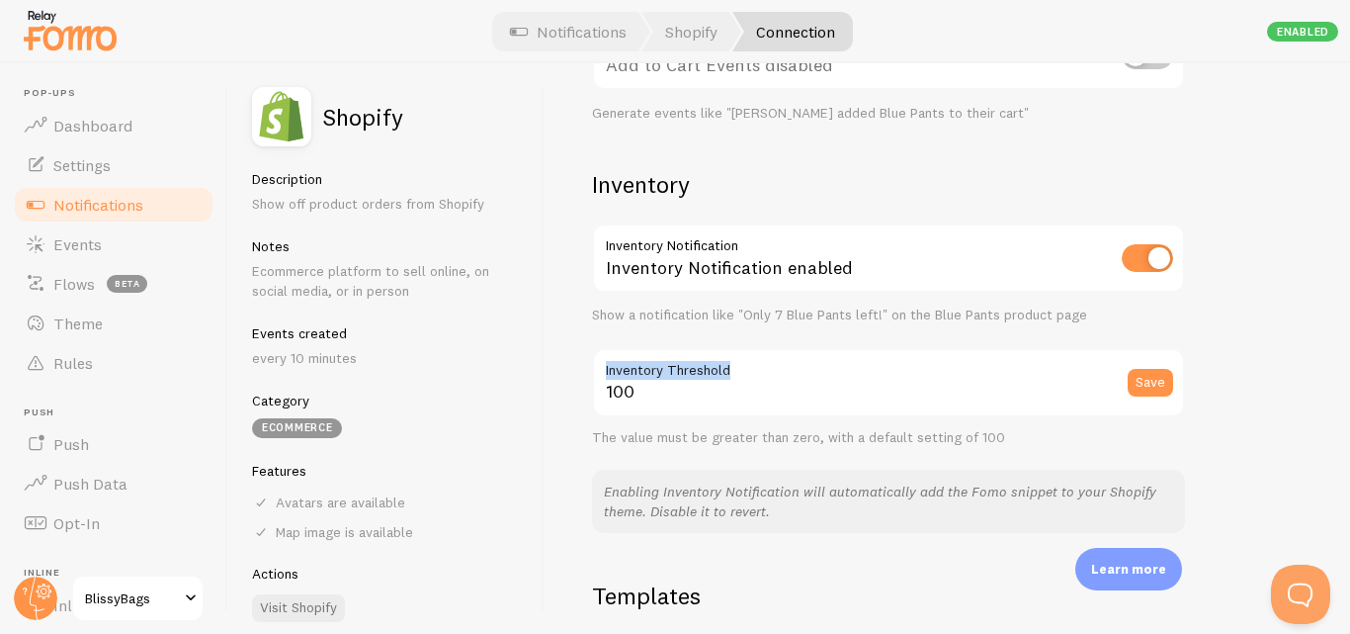
click at [1144, 267] on input "checkbox" at bounding box center [1147, 258] width 51 height 28
checkbox input "false"
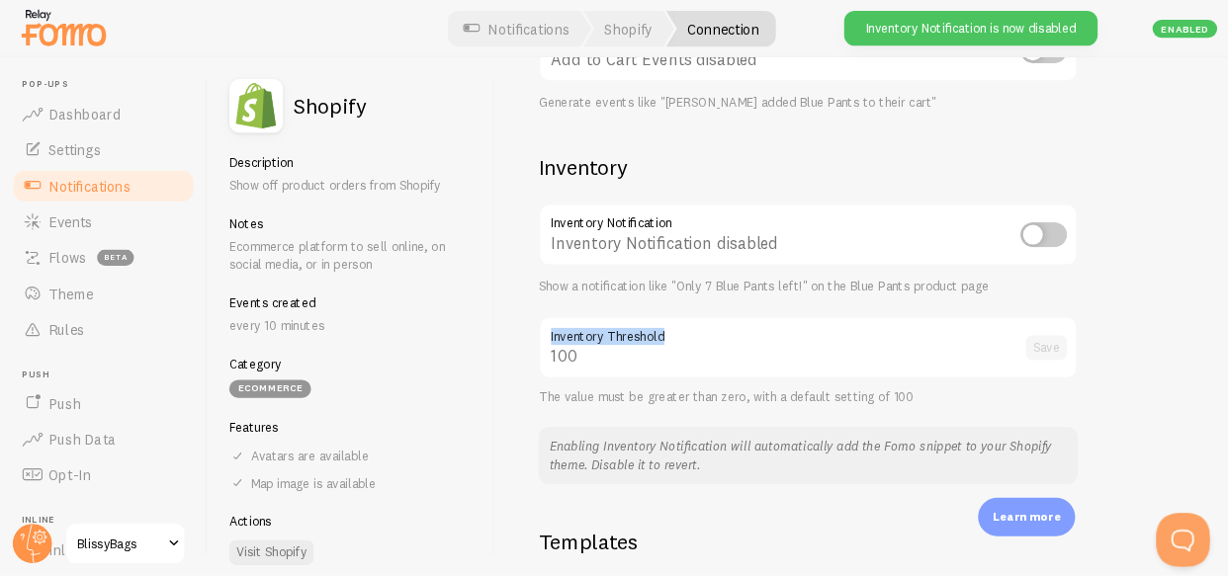
scroll to position [919, 0]
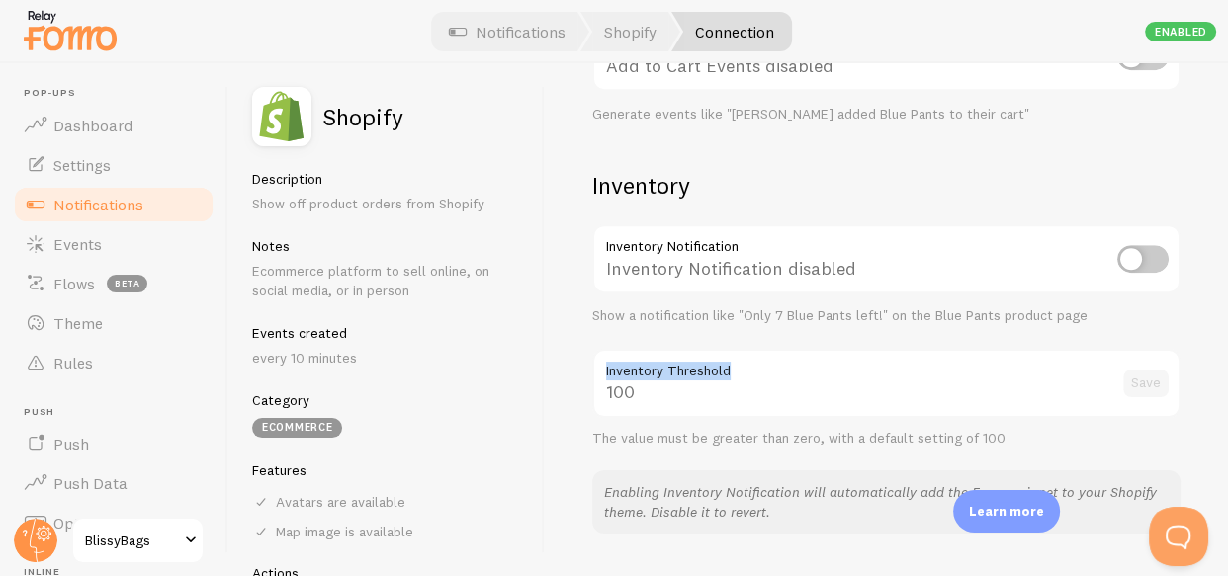
click at [141, 206] on span "Notifications" at bounding box center [98, 205] width 90 height 20
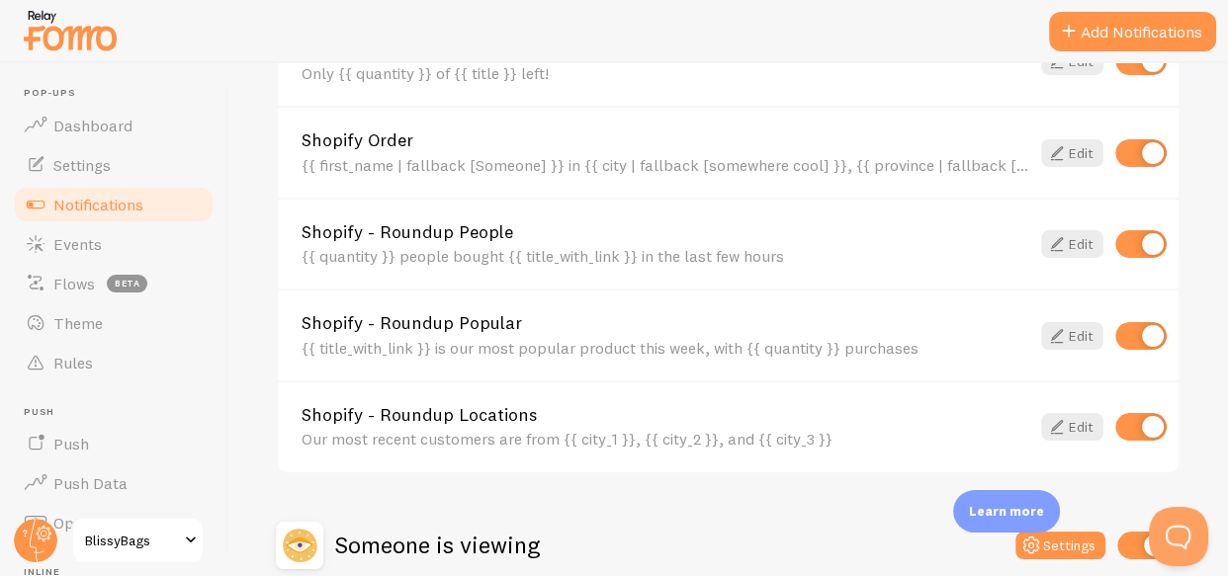
scroll to position [816, 0]
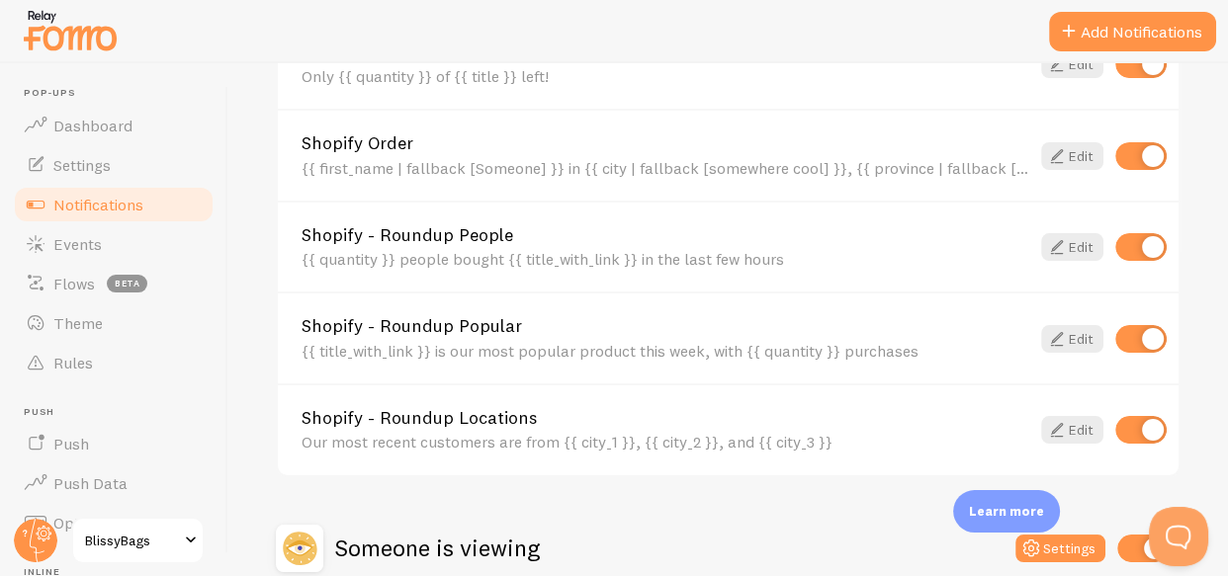
click at [1125, 439] on input "checkbox" at bounding box center [1140, 430] width 51 height 28
checkbox input "false"
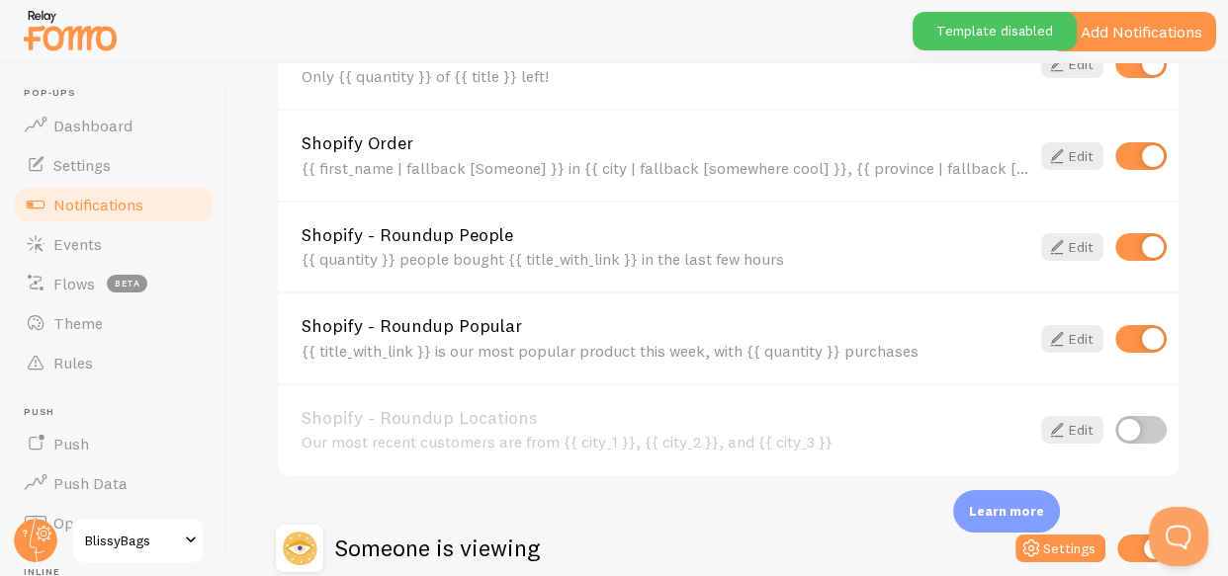
click at [1125, 338] on input "checkbox" at bounding box center [1140, 339] width 51 height 28
checkbox input "false"
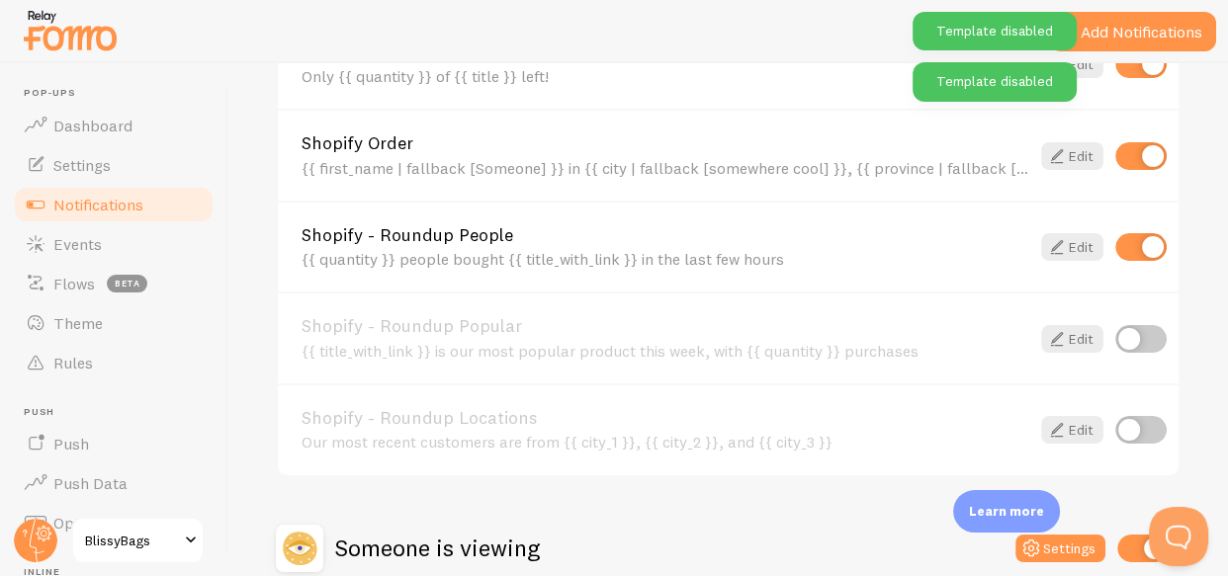
click at [1122, 65] on input "checkbox" at bounding box center [1140, 64] width 51 height 28
checkbox input "false"
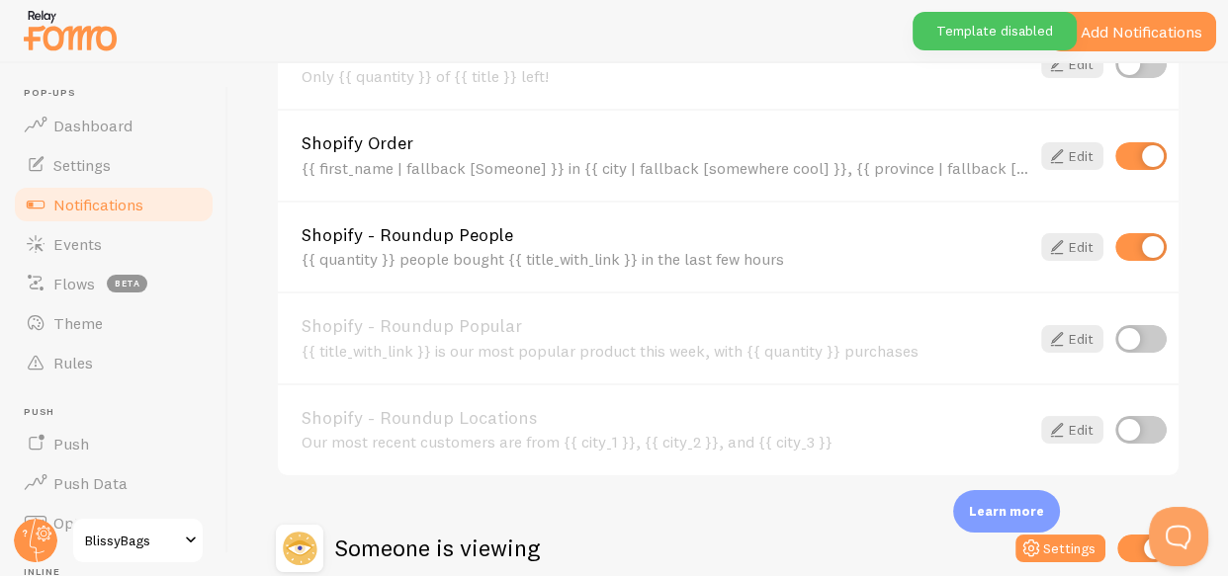
click at [1122, 233] on input "checkbox" at bounding box center [1140, 247] width 51 height 28
checkbox input "false"
click at [1076, 160] on link "Edit" at bounding box center [1072, 156] width 62 height 28
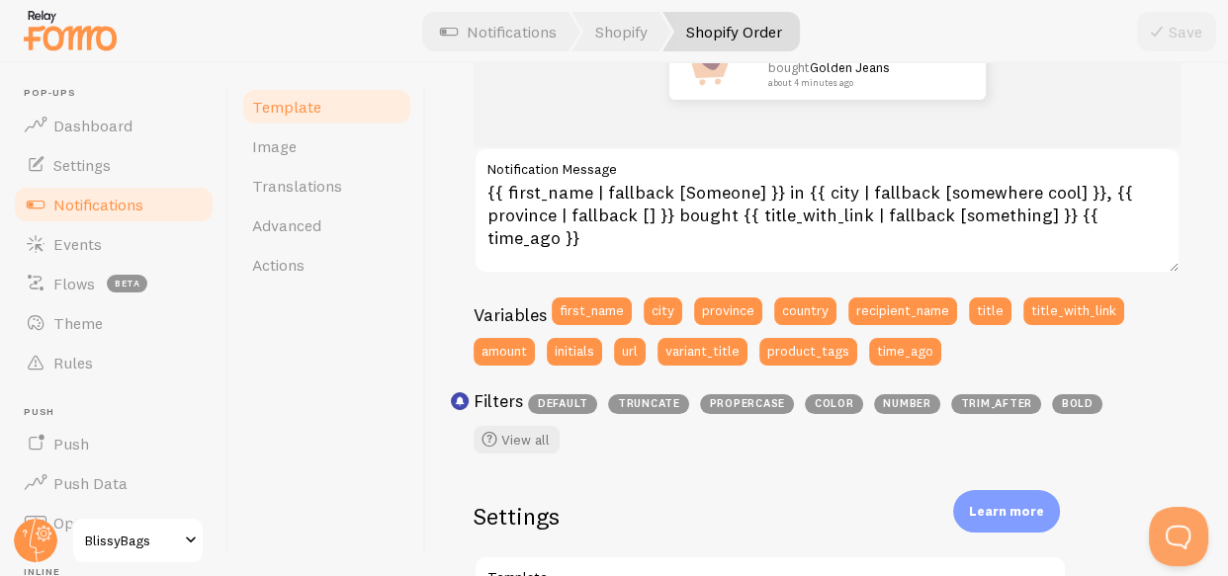
scroll to position [334, 0]
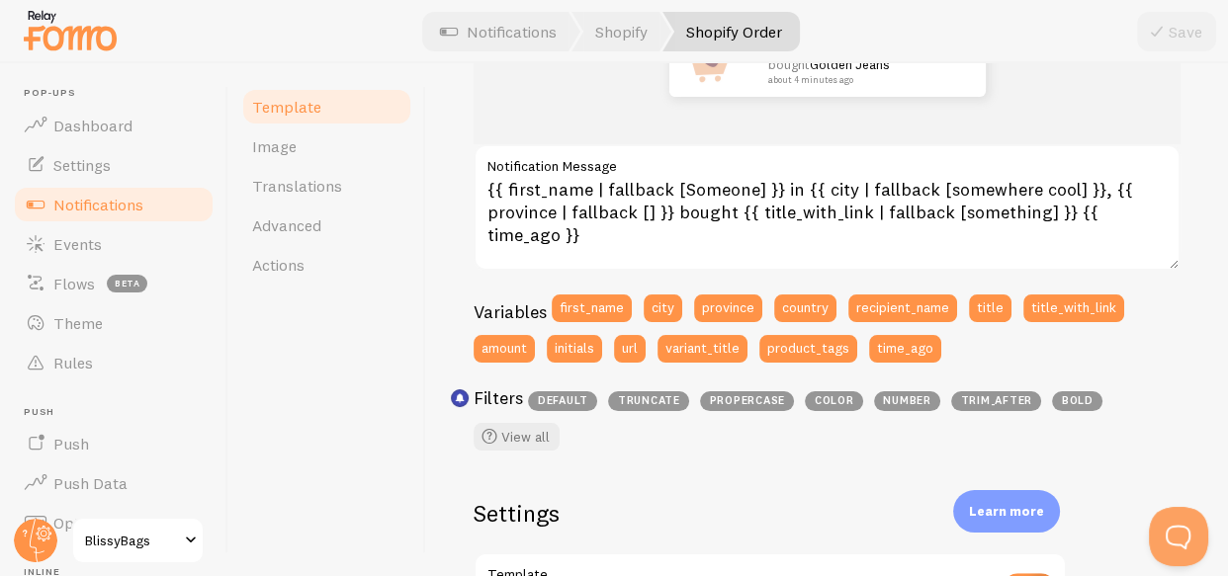
drag, startPoint x: 1211, startPoint y: 318, endPoint x: 1214, endPoint y: 342, distance: 23.9
click at [1214, 342] on div "Shopify Order Compose your message using variables and filters, enclosing varia…" at bounding box center [827, 319] width 802 height 513
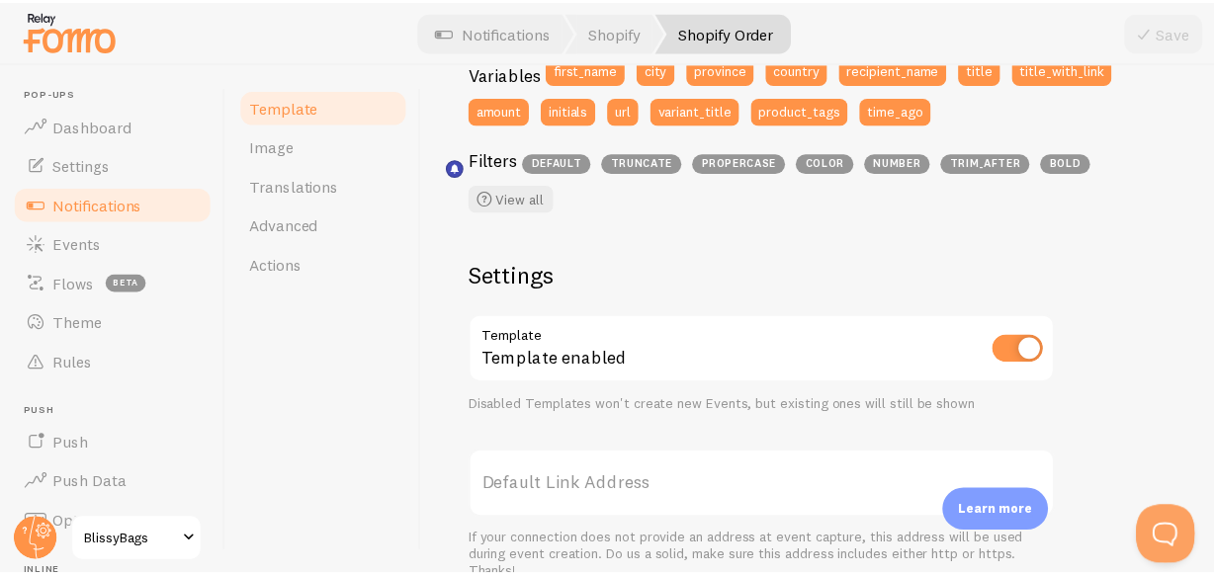
scroll to position [563, 0]
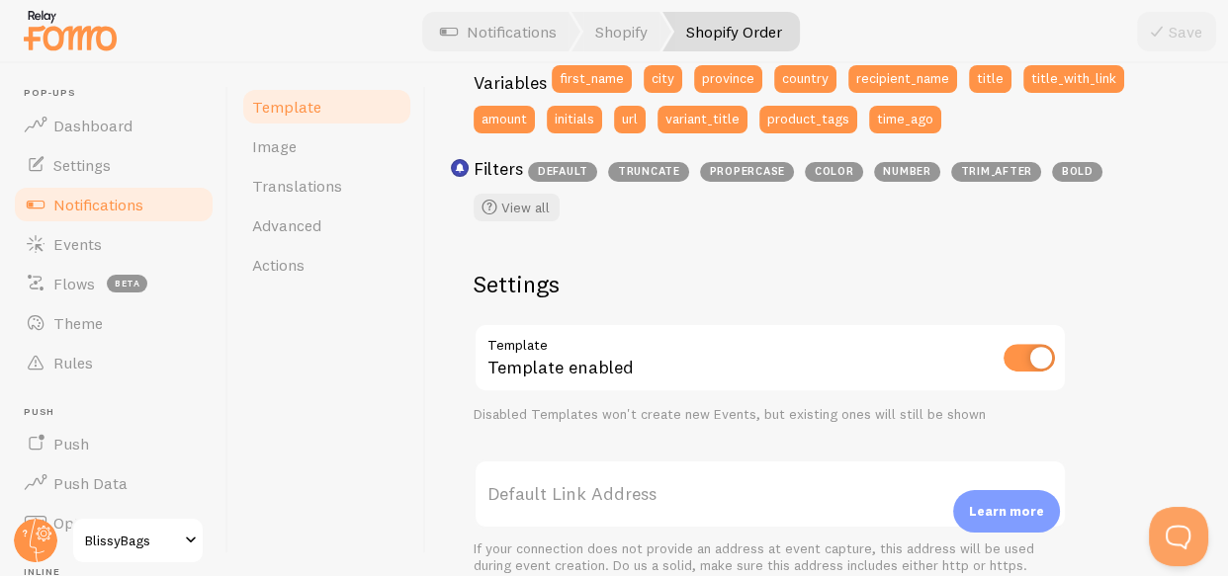
click at [833, 193] on div "Filters default truncate propercase color number trim_after bold View all" at bounding box center [826, 189] width 707 height 64
click at [303, 145] on link "Image" at bounding box center [326, 147] width 173 height 40
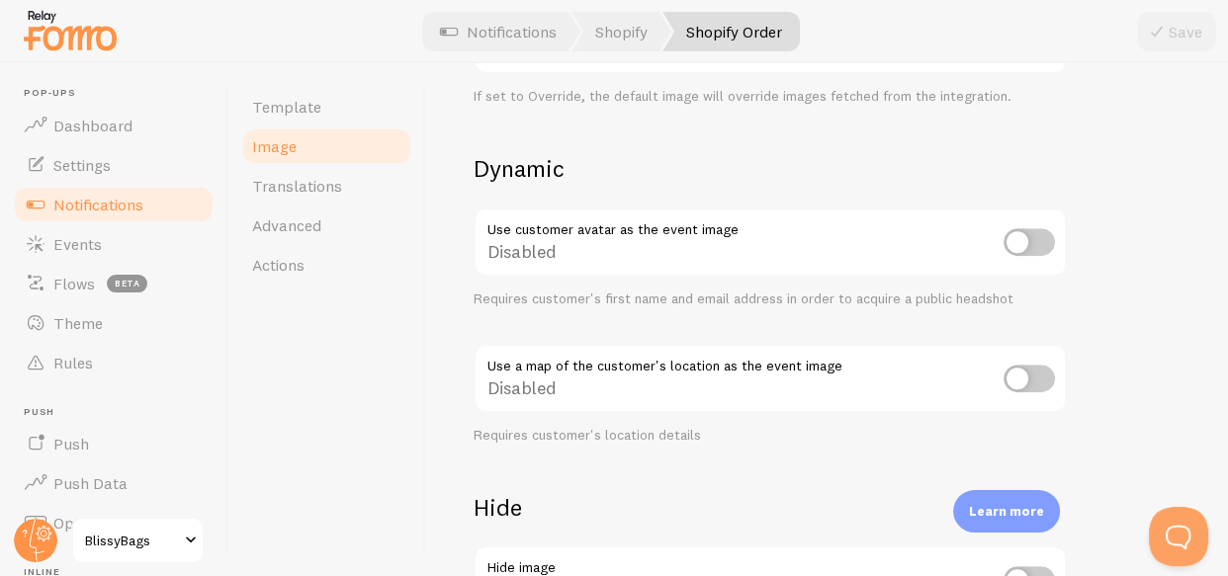
scroll to position [848, 0]
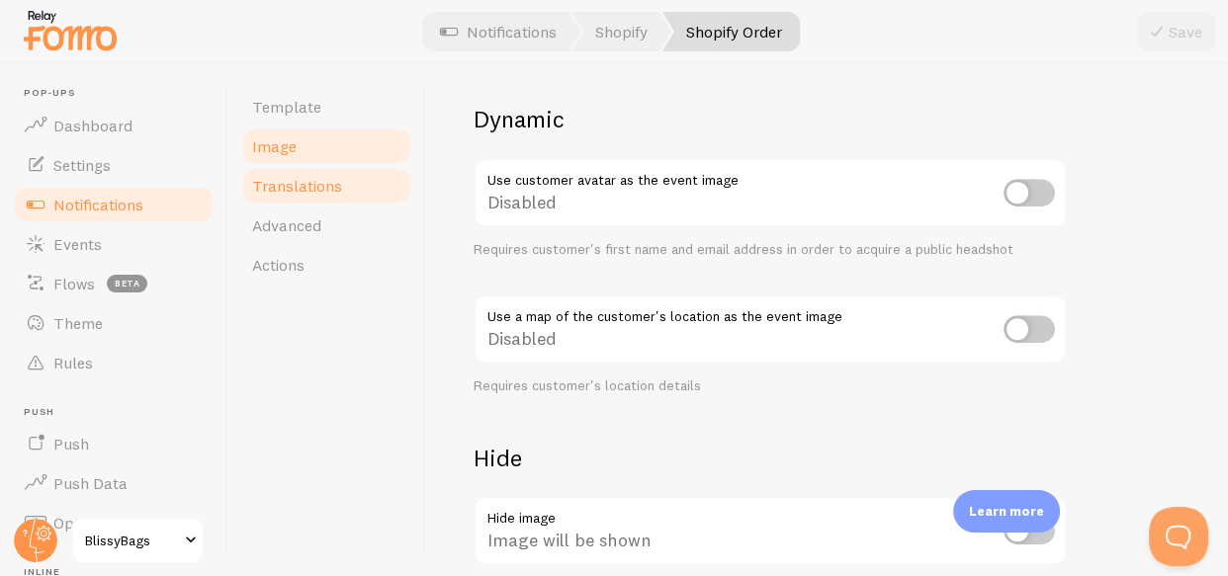
click at [367, 174] on link "Translations" at bounding box center [326, 186] width 173 height 40
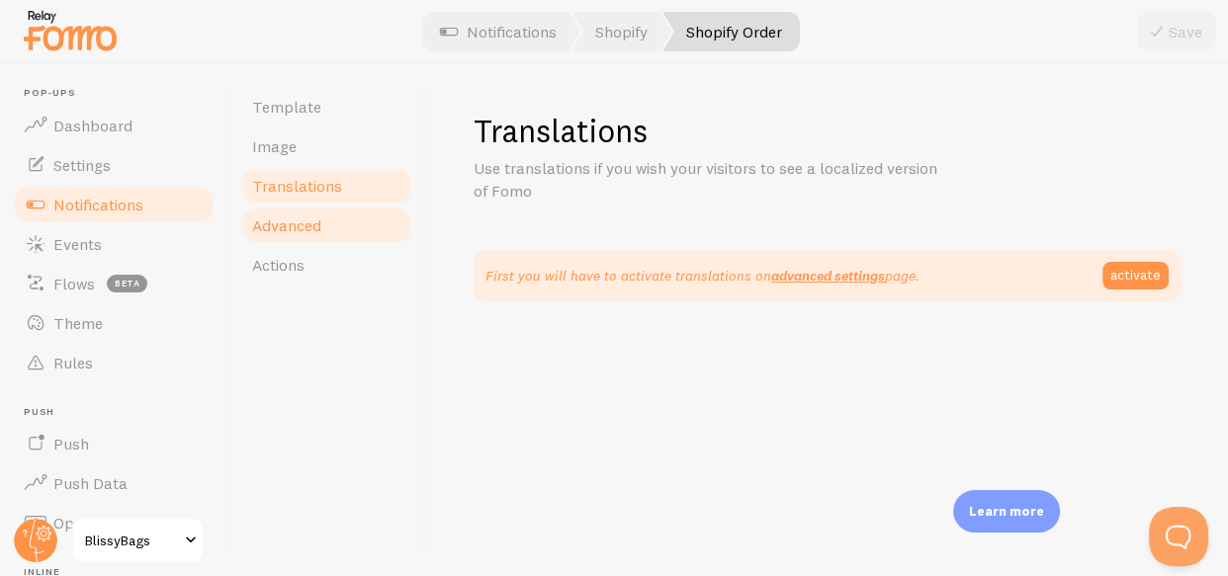
click at [307, 227] on span "Advanced" at bounding box center [286, 225] width 69 height 20
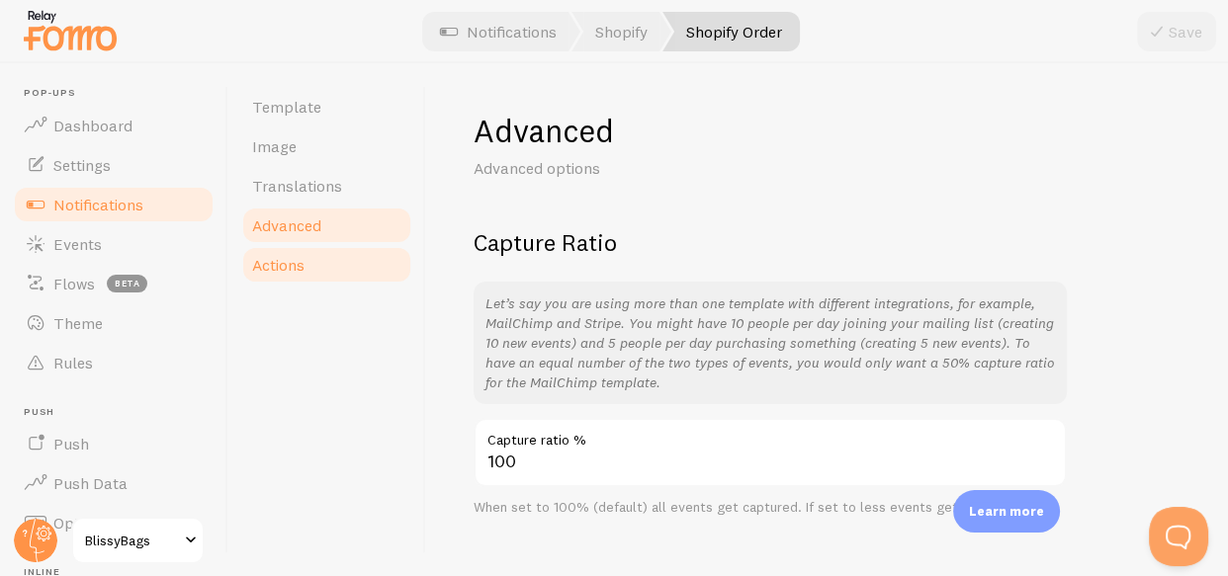
click at [327, 265] on link "Actions" at bounding box center [326, 265] width 173 height 40
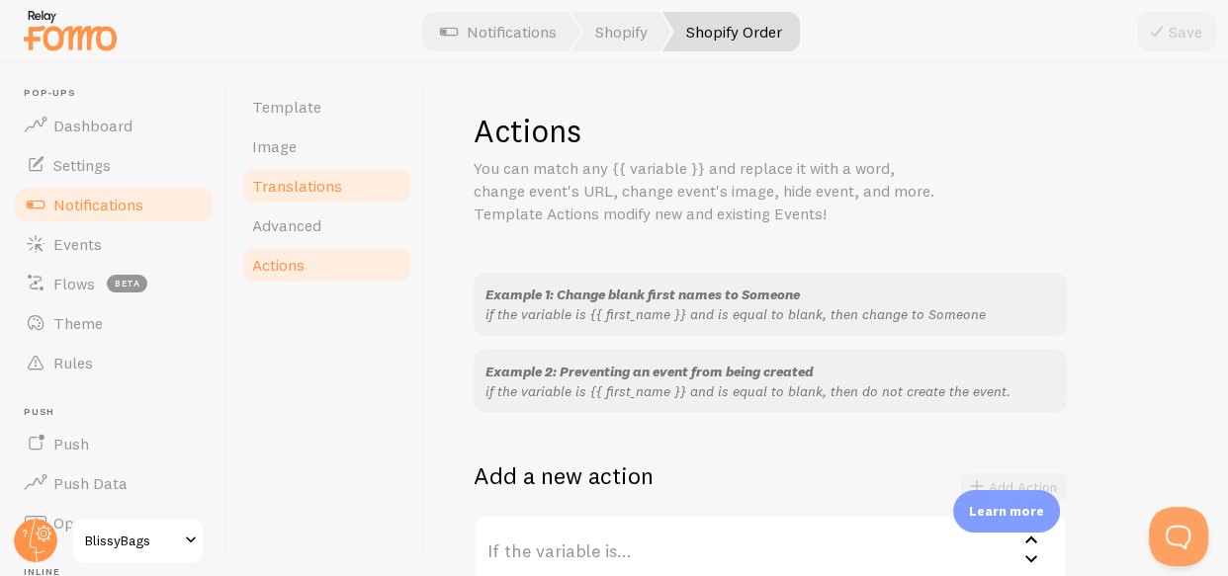
click at [308, 189] on span "Translations" at bounding box center [297, 186] width 90 height 20
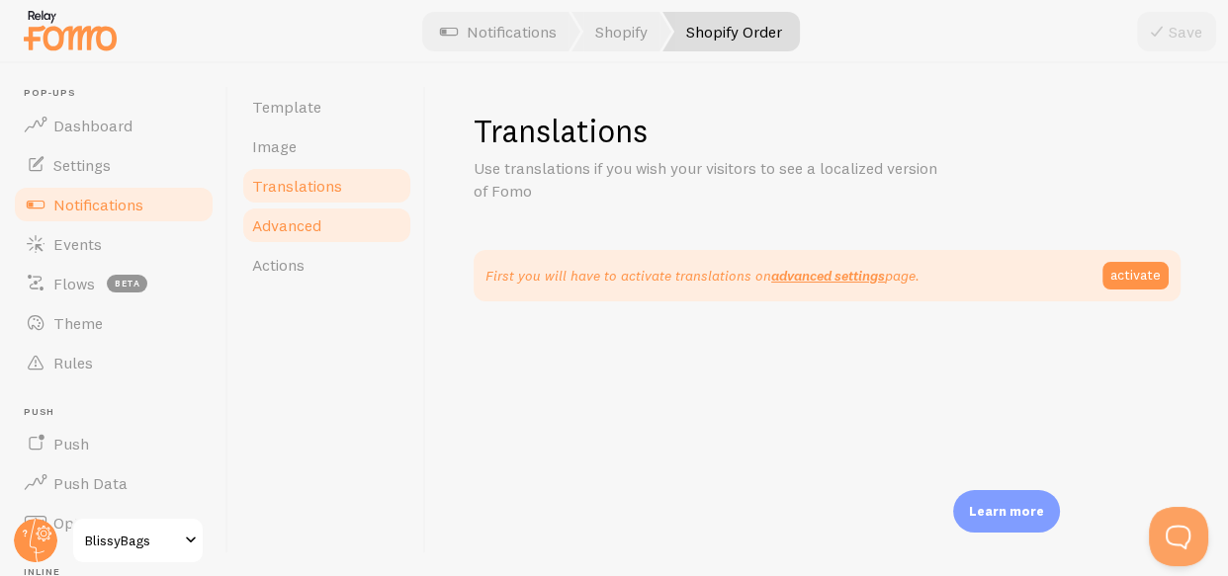
click at [308, 207] on link "Advanced" at bounding box center [326, 226] width 173 height 40
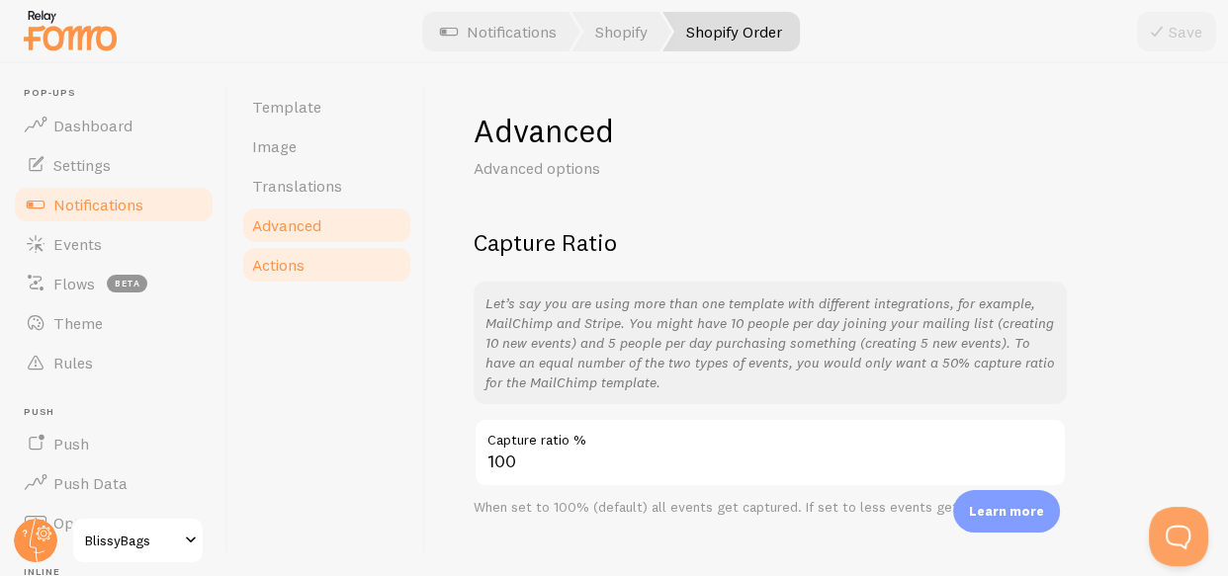
click at [327, 246] on link "Actions" at bounding box center [326, 265] width 173 height 40
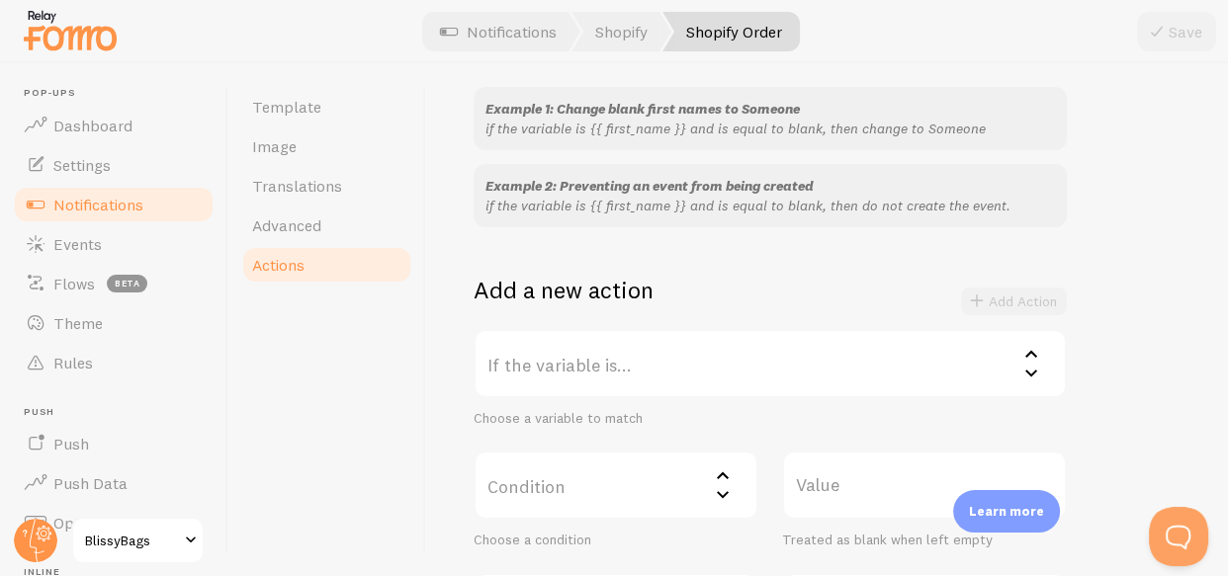
scroll to position [184, 0]
click at [1021, 357] on icon at bounding box center [1031, 356] width 24 height 24
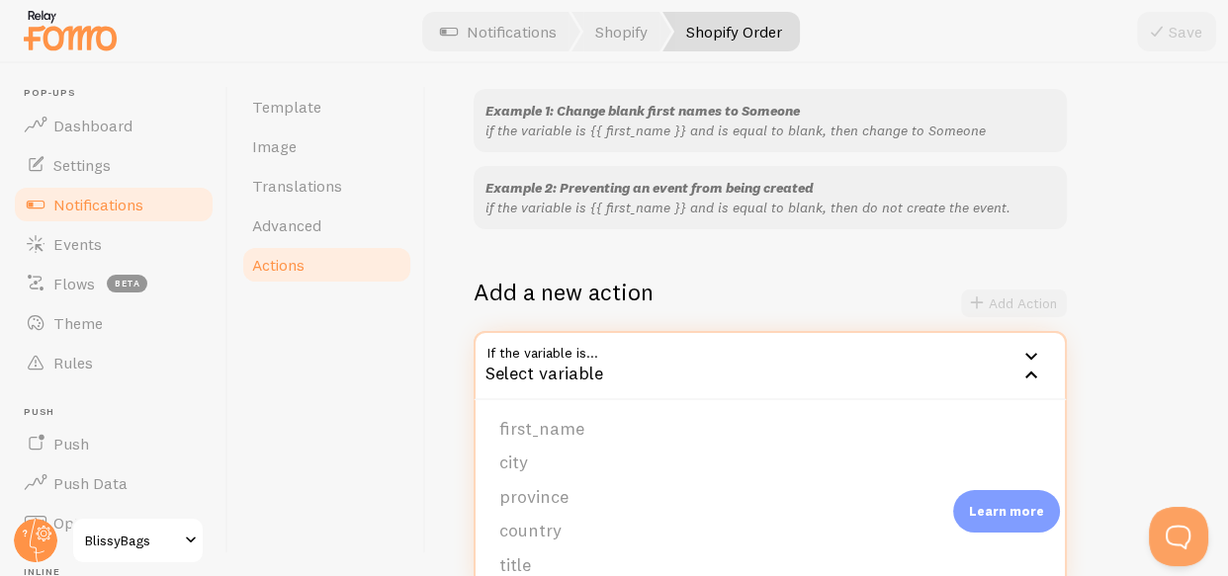
click at [1101, 325] on div "Example 1: Change blank first names to Someone if the variable is {{ first_name…" at bounding box center [826, 381] width 707 height 584
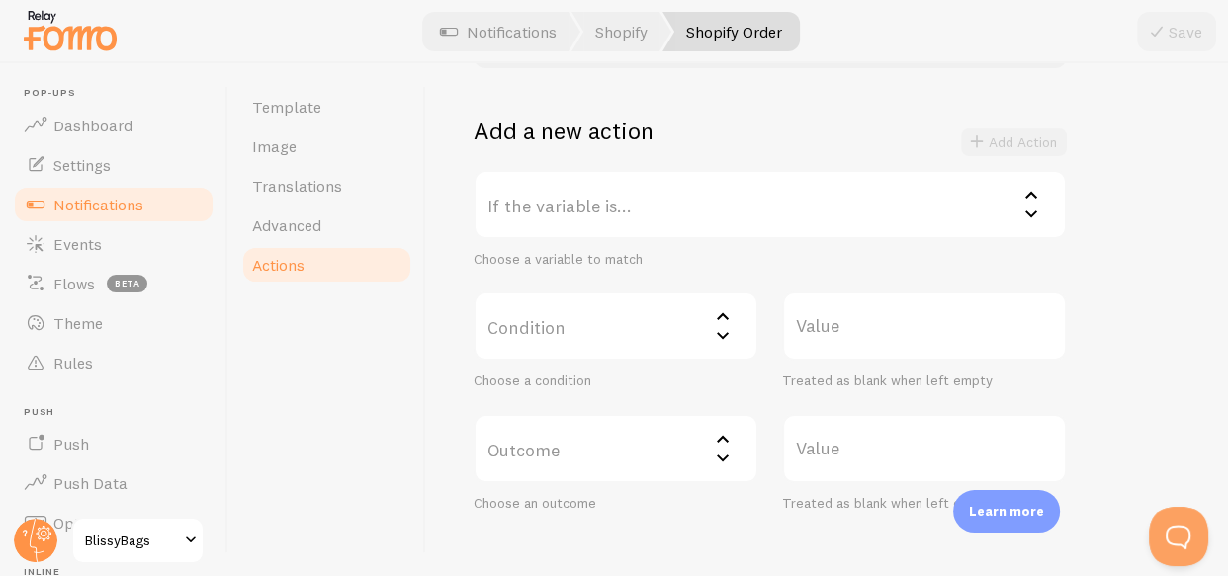
scroll to position [354, 0]
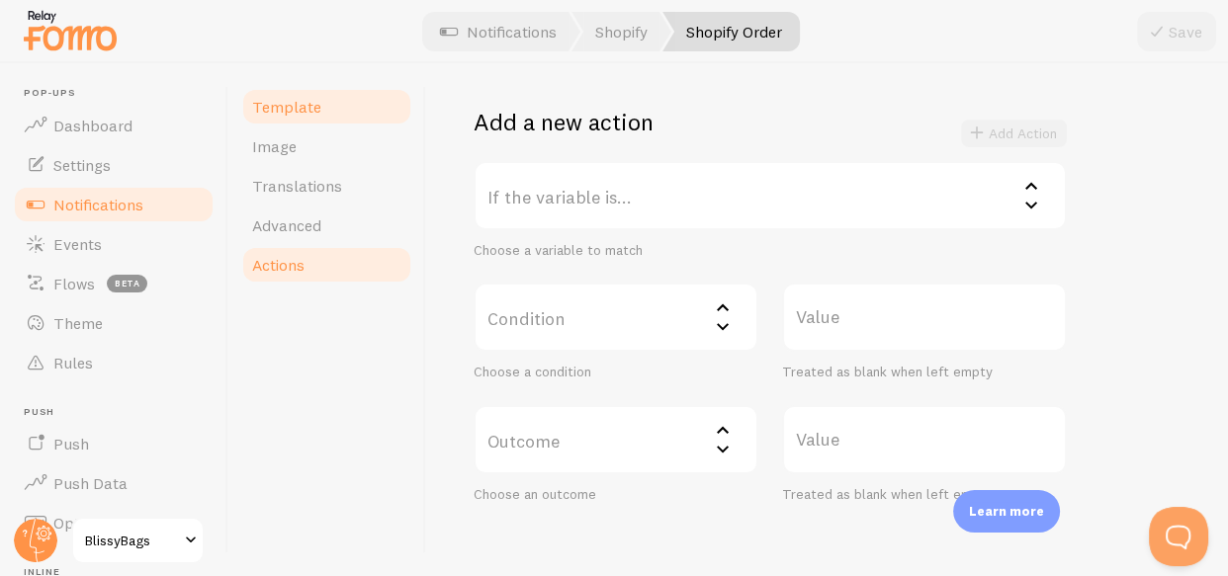
click at [274, 103] on span "Template" at bounding box center [286, 107] width 69 height 20
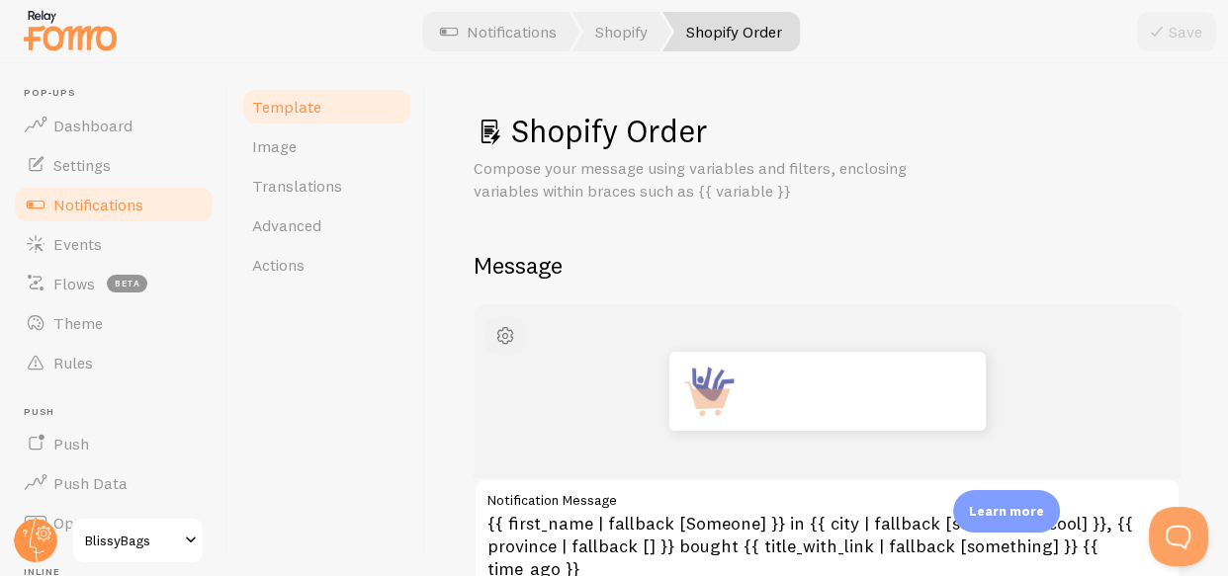
click at [518, 340] on button "button" at bounding box center [505, 336] width 40 height 40
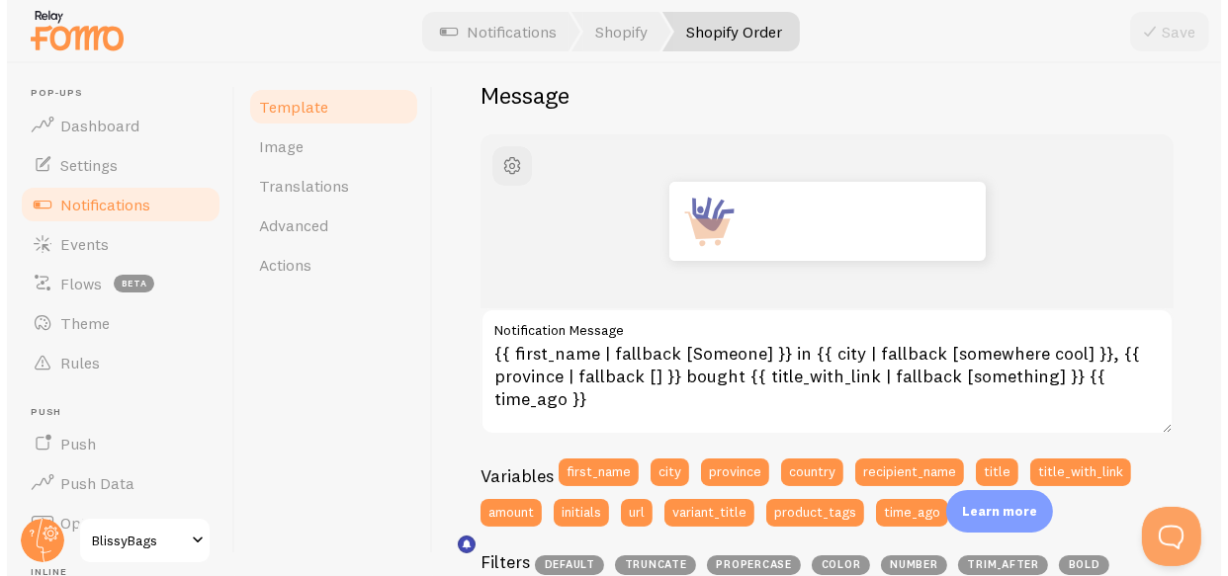
scroll to position [188, 0]
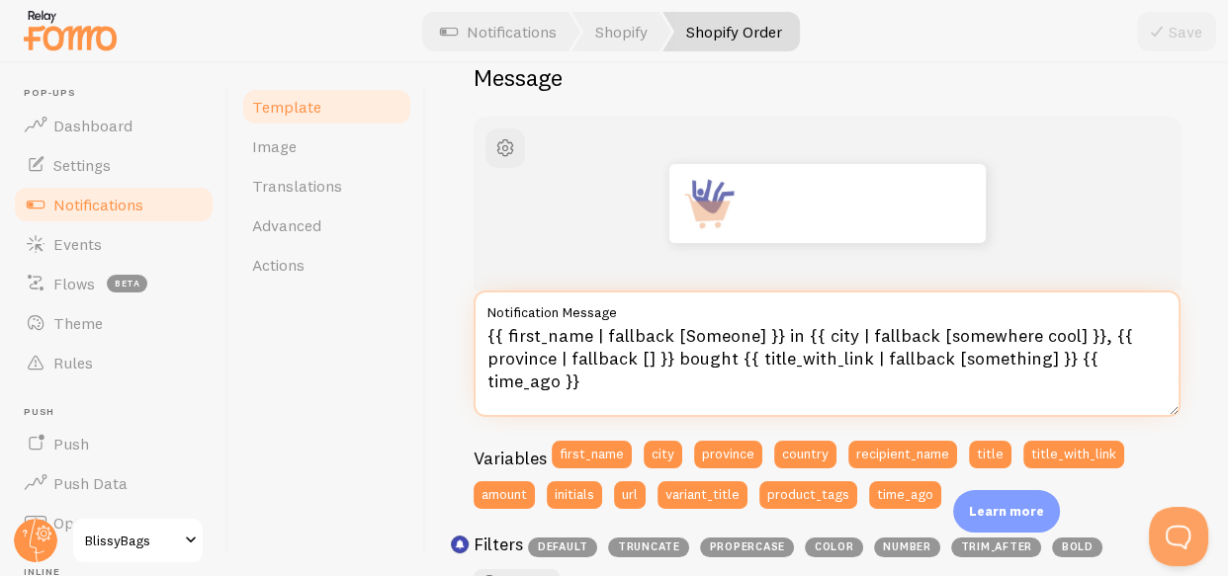
click at [691, 336] on textarea "{{ first_name | fallback [Someone] }} in {{ city | fallback [somewhere cool] }}…" at bounding box center [826, 354] width 707 height 127
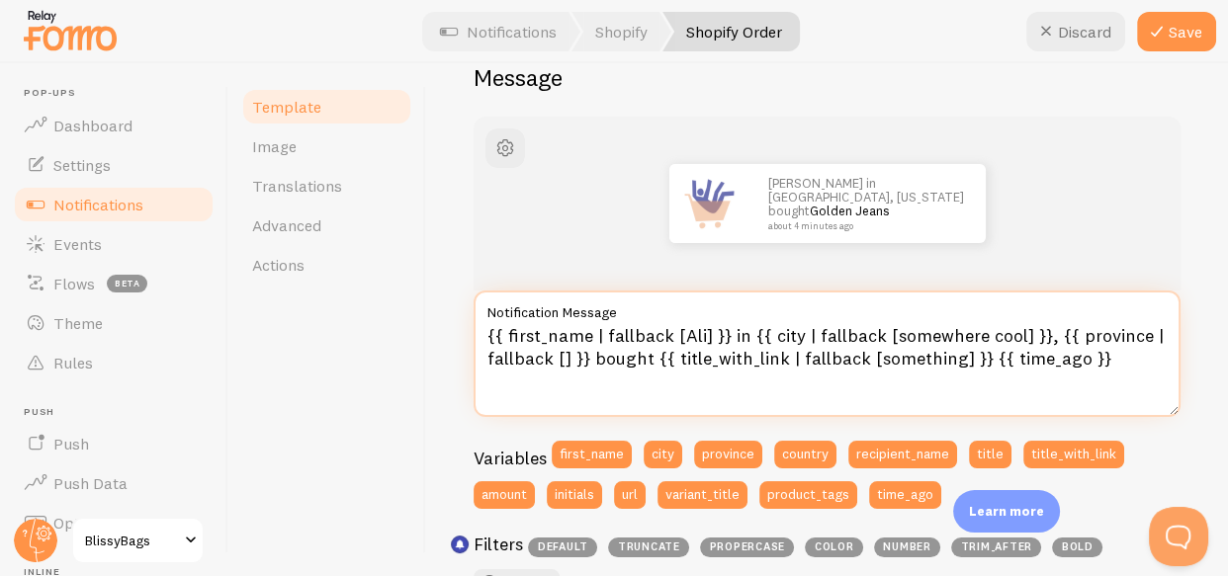
click at [938, 332] on textarea "{{ first_name | fallback [Ali] }} in {{ city | fallback [somewhere cool] }}, {{…" at bounding box center [826, 354] width 707 height 127
click at [951, 333] on textarea "{{ first_name | fallback [Ali] }} in {{ city | fallback [somewhere cool] }}, {{…" at bounding box center [826, 354] width 707 height 127
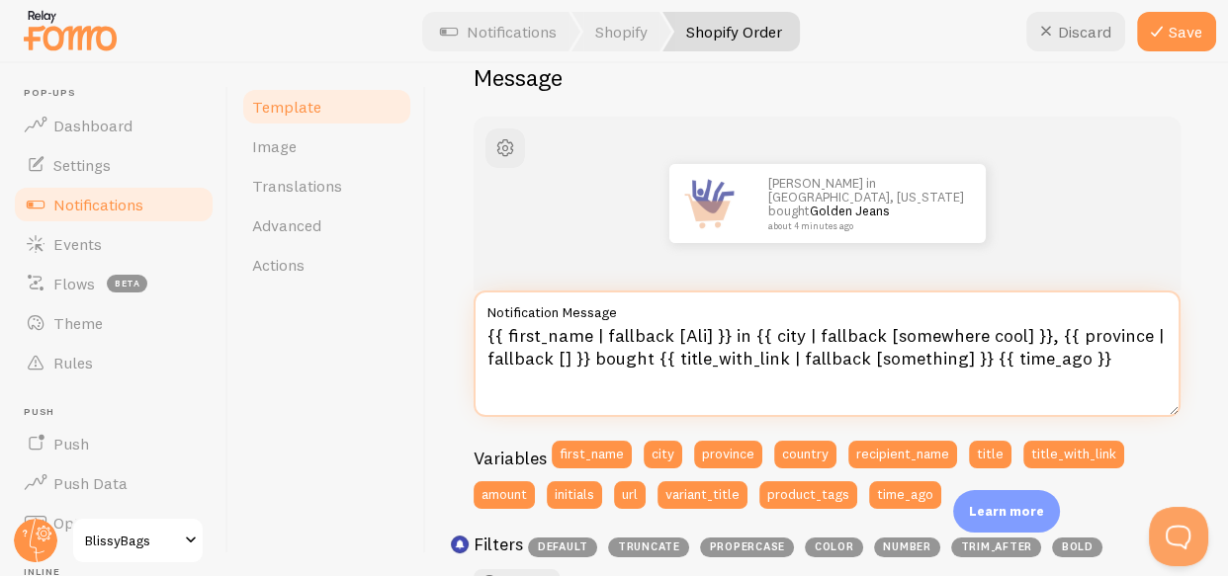
click at [951, 333] on textarea "{{ first_name | fallback [Ali] }} in {{ city | fallback [somewhere cool] }}, {{…" at bounding box center [826, 354] width 707 height 127
click at [968, 334] on textarea "{{ first_name | fallback [Ali] }} in {{ city | fallback [somewhere cool] }}, {{…" at bounding box center [826, 354] width 707 height 127
click at [1001, 334] on textarea "{{ first_name | fallback [Ali] }} in {{ city | fallback [somewhere cool] }}, {{…" at bounding box center [826, 354] width 707 height 127
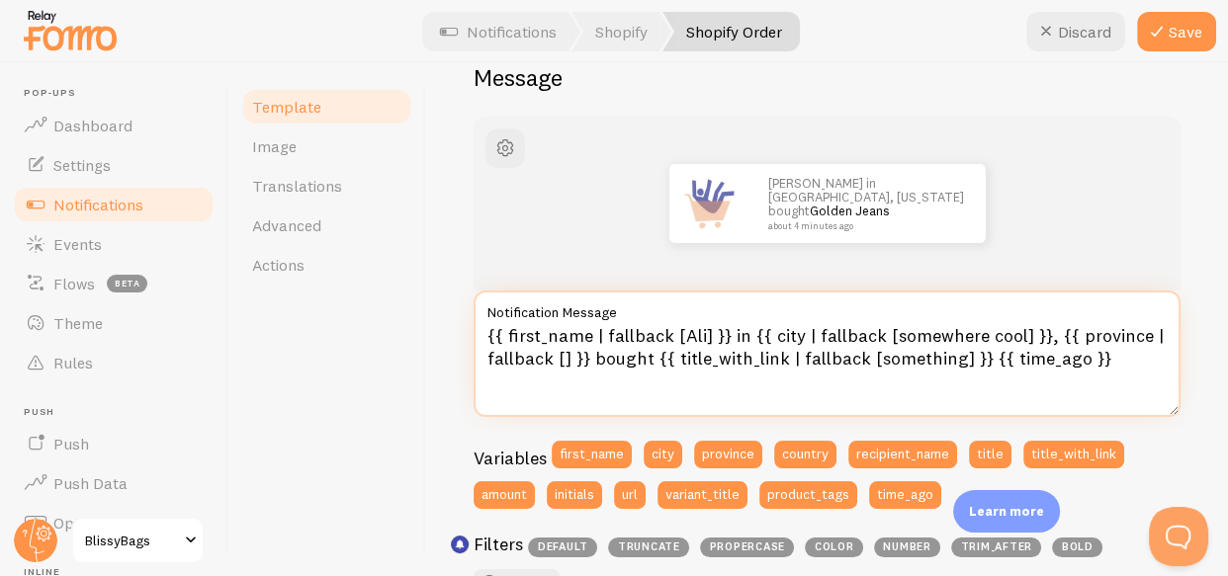
click at [998, 335] on textarea "{{ first_name | fallback [Ali] }} in {{ city | fallback [somewhere cool] }}, {{…" at bounding box center [826, 354] width 707 height 127
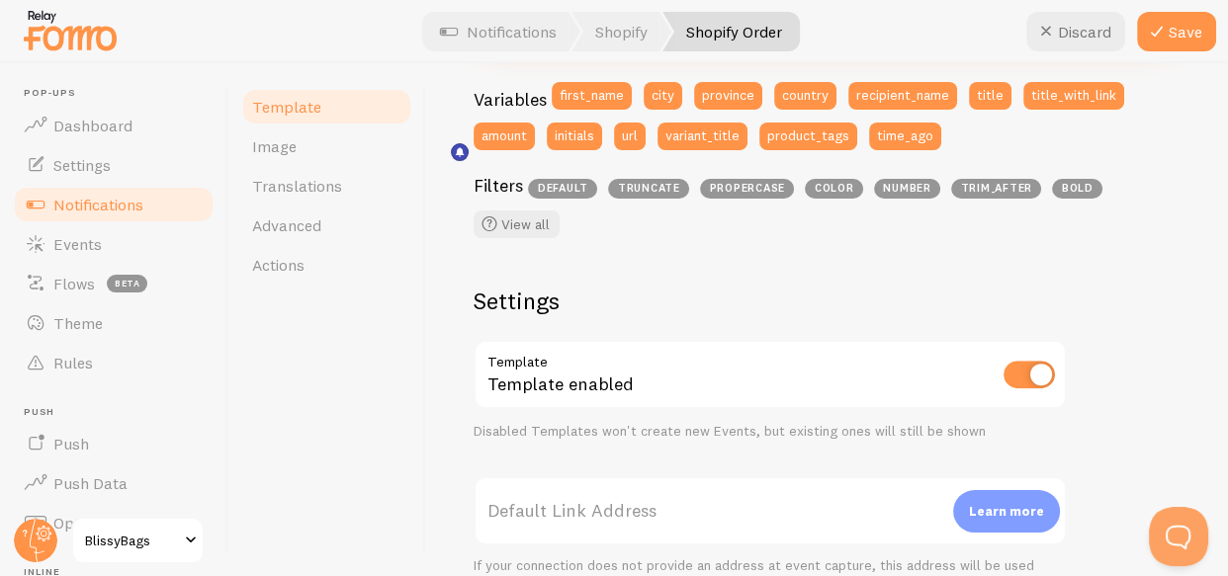
scroll to position [580, 0]
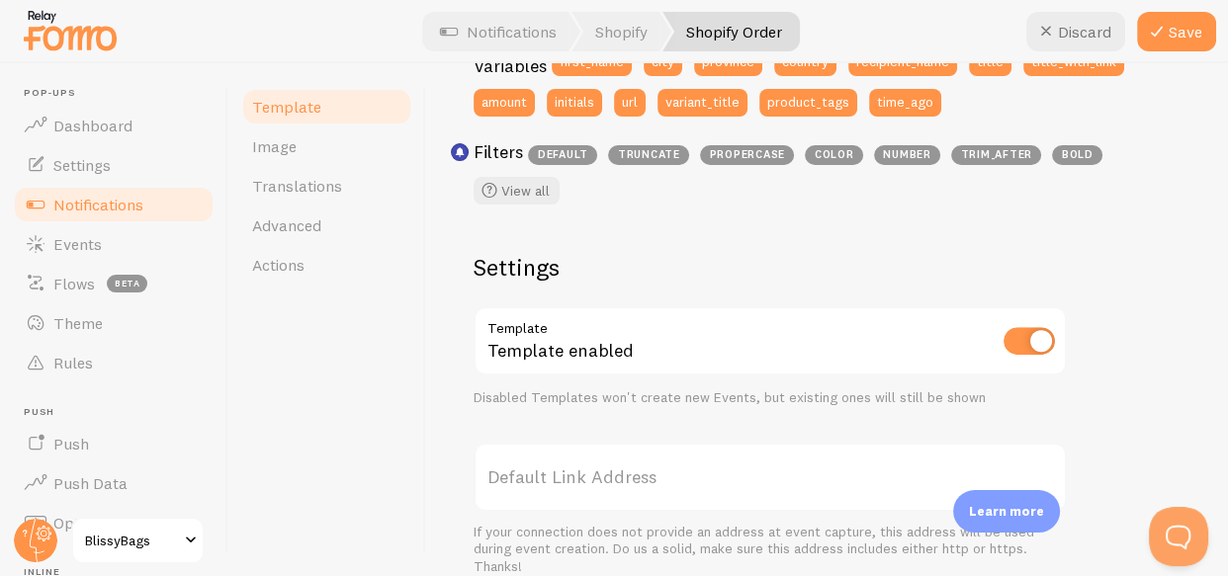
type textarea "{{ first_name | fallback [Ali] }} in {{ city | fallback [somewhere cool] }}, {{…"
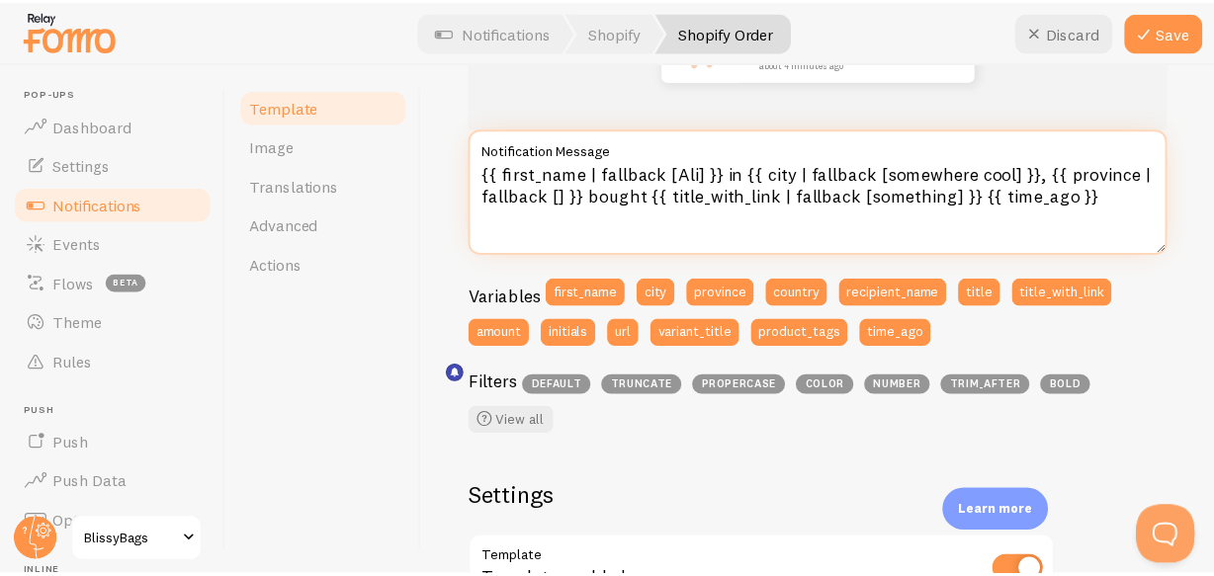
scroll to position [345, 0]
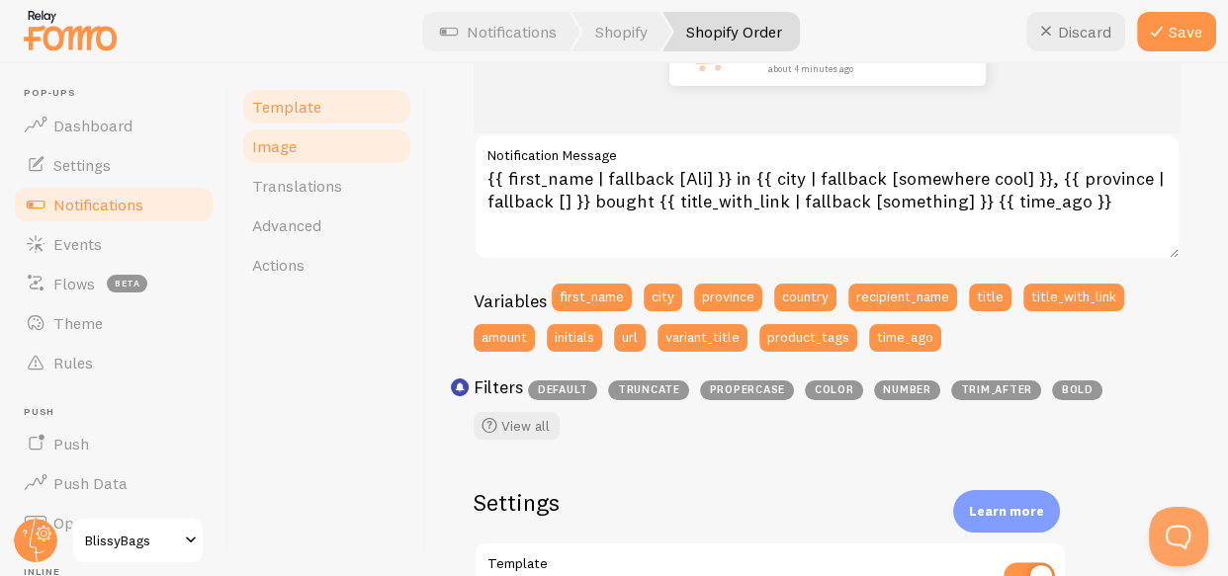
click at [382, 143] on link "Image" at bounding box center [326, 147] width 173 height 40
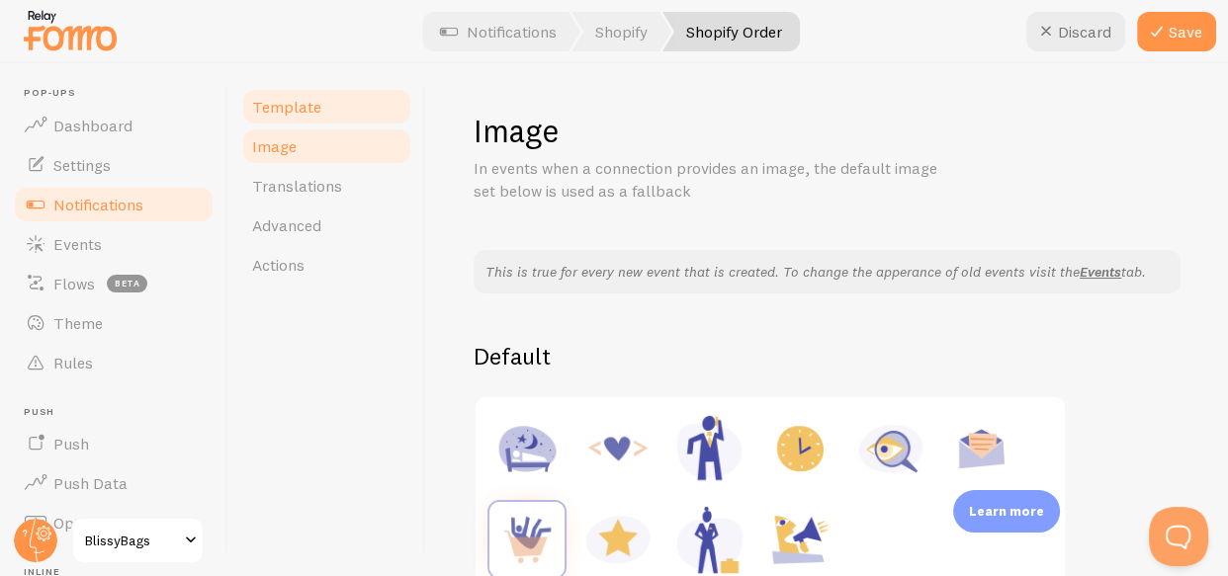
click at [291, 99] on span "Template" at bounding box center [286, 107] width 69 height 20
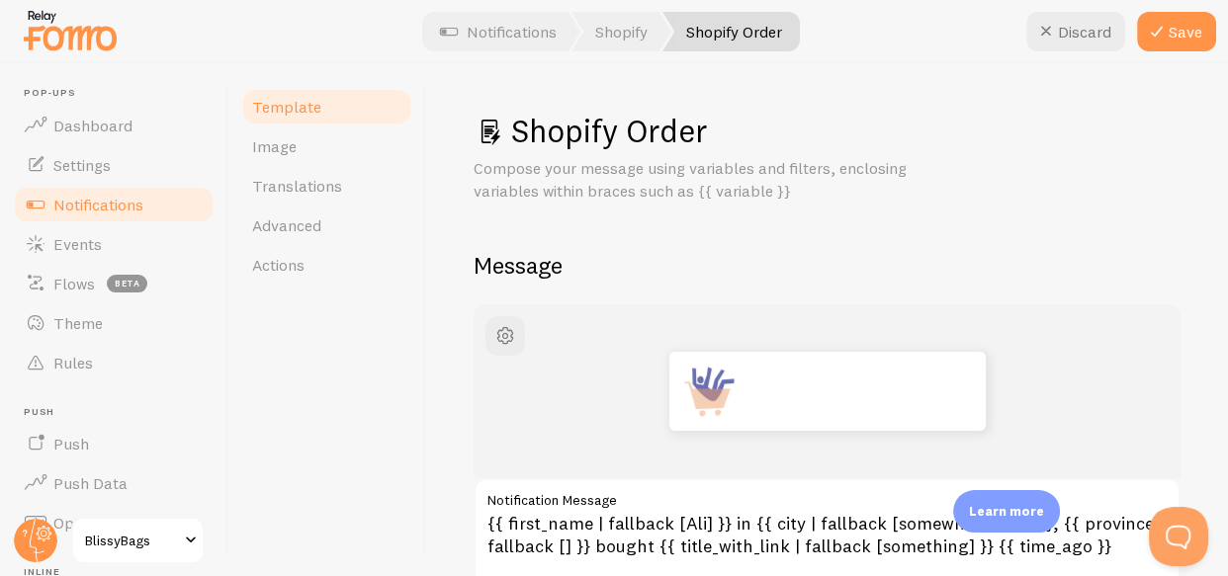
click at [97, 187] on link "Notifications" at bounding box center [114, 205] width 204 height 40
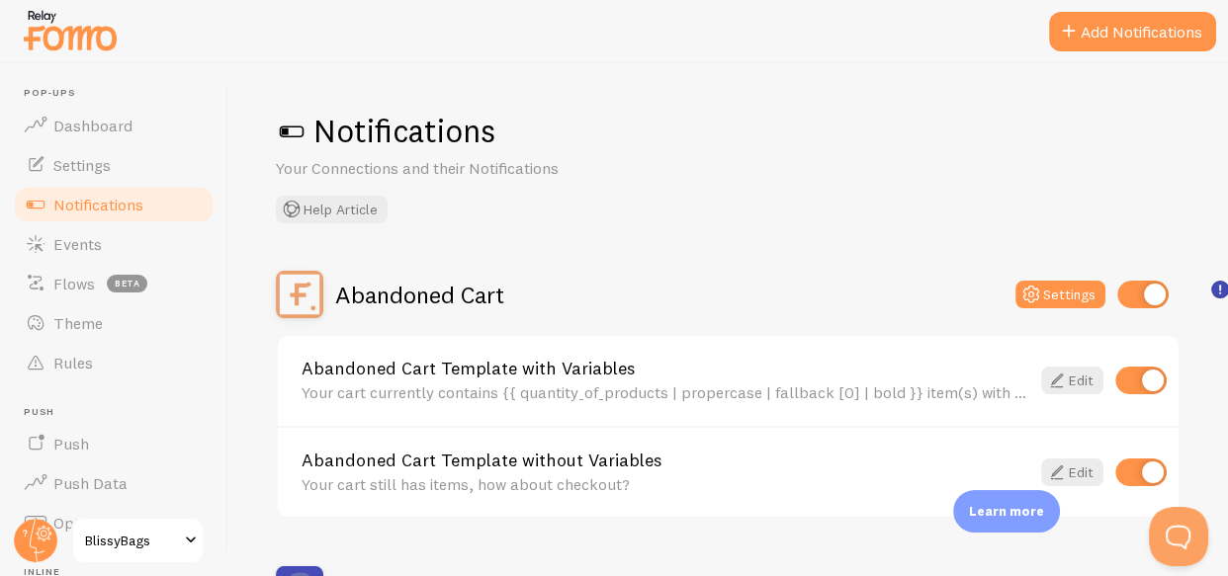
click at [1137, 377] on input "checkbox" at bounding box center [1140, 381] width 51 height 28
checkbox input "false"
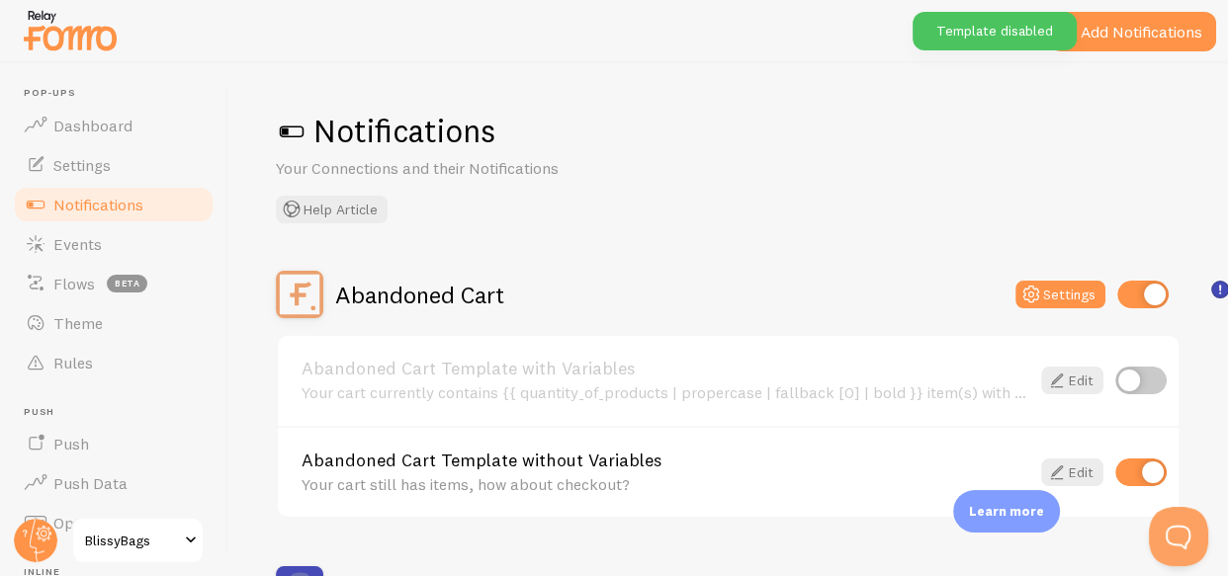
click at [1128, 290] on input "checkbox" at bounding box center [1142, 295] width 51 height 28
checkbox input "false"
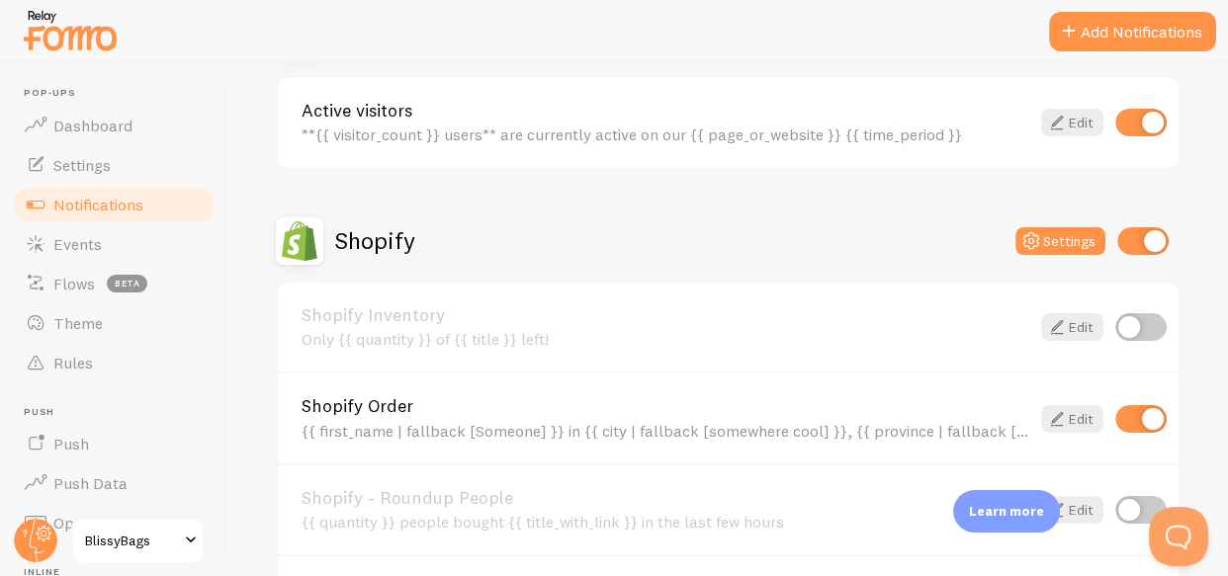
scroll to position [551, 0]
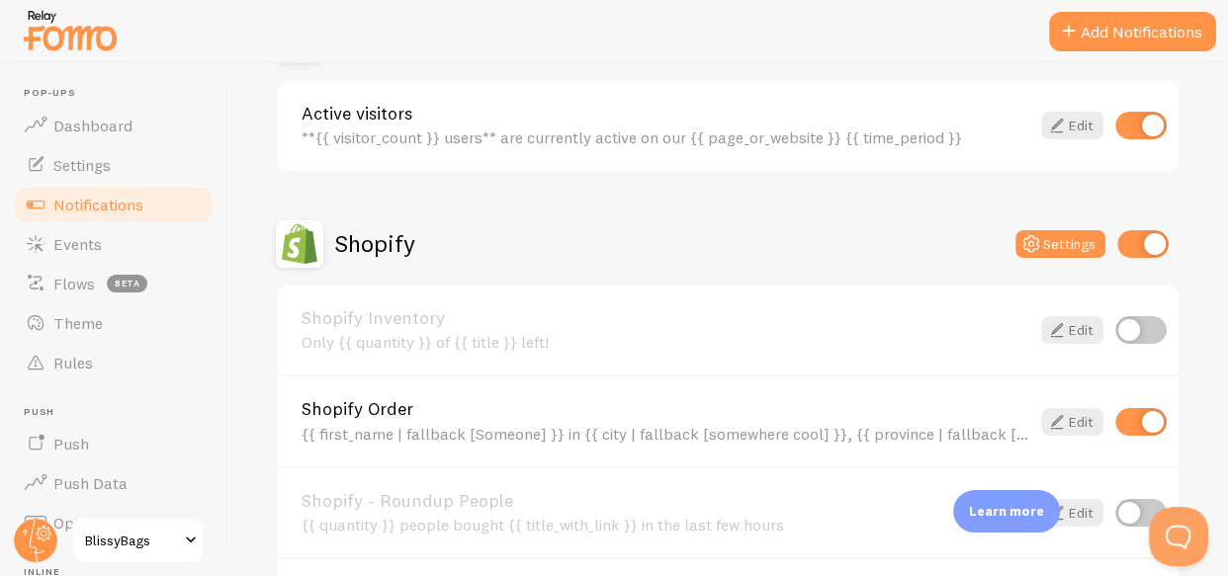
click at [1130, 231] on input "checkbox" at bounding box center [1142, 244] width 51 height 28
checkbox input "false"
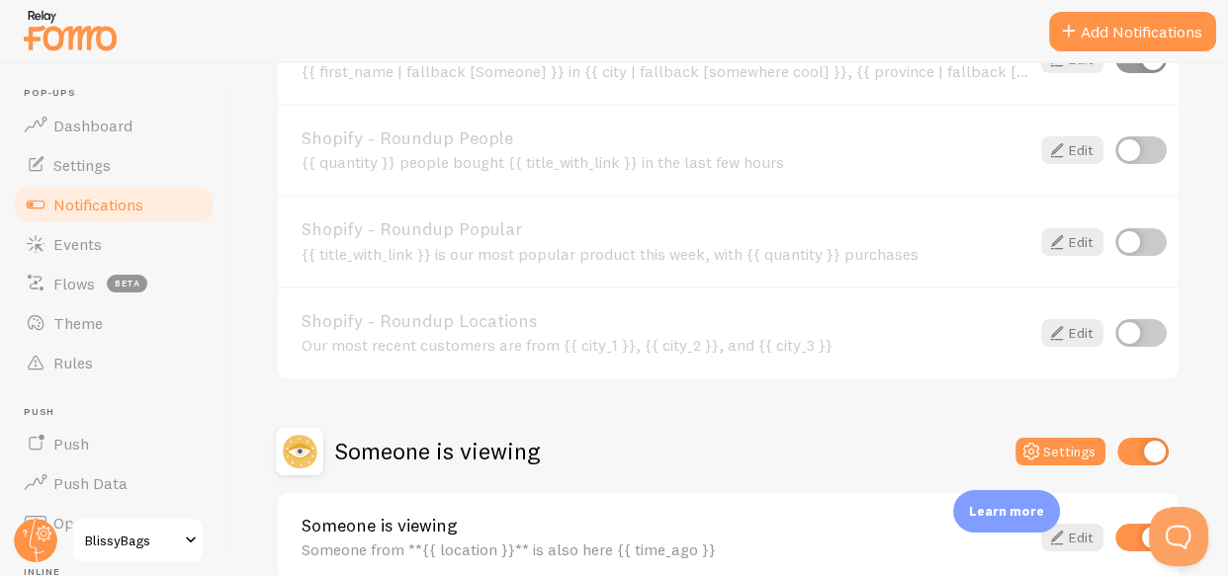
scroll to position [968, 0]
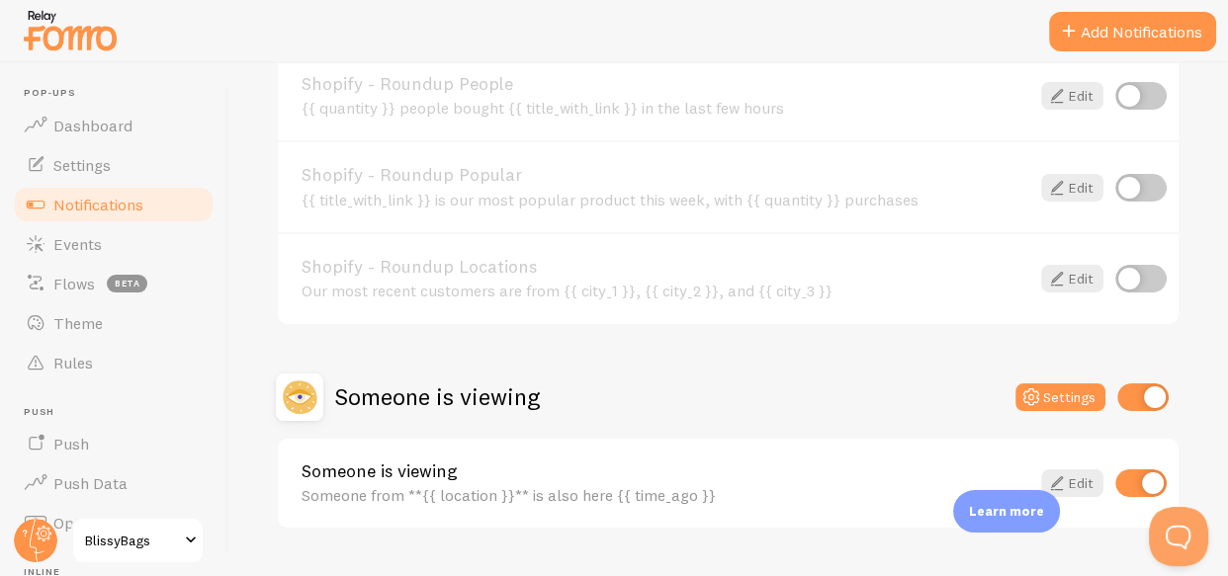
click at [1124, 395] on input "checkbox" at bounding box center [1142, 398] width 51 height 28
checkbox input "false"
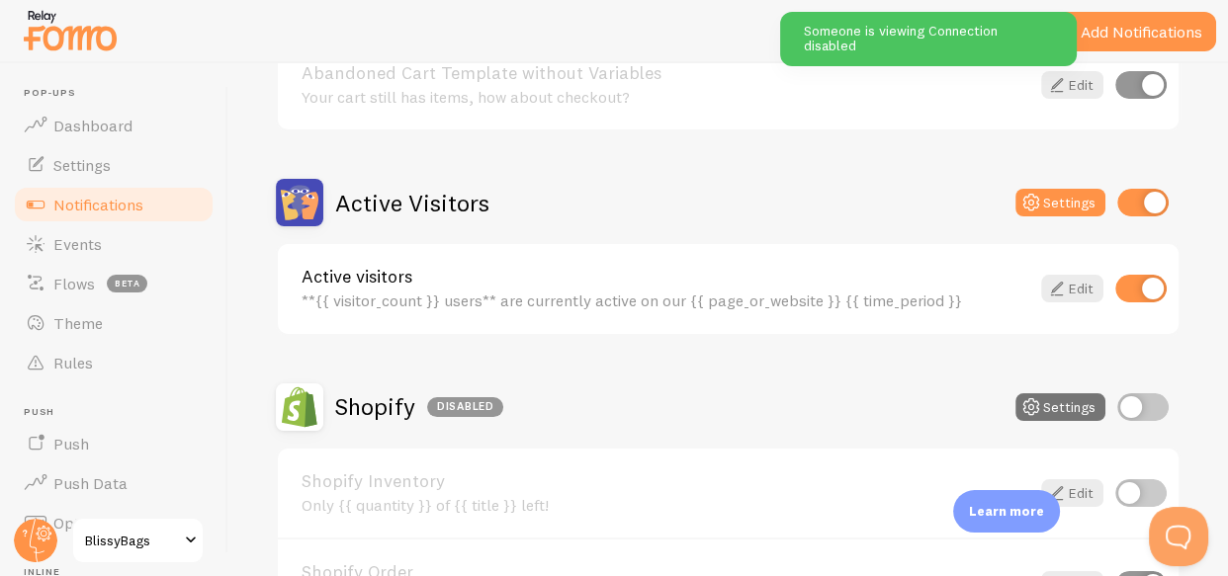
scroll to position [383, 0]
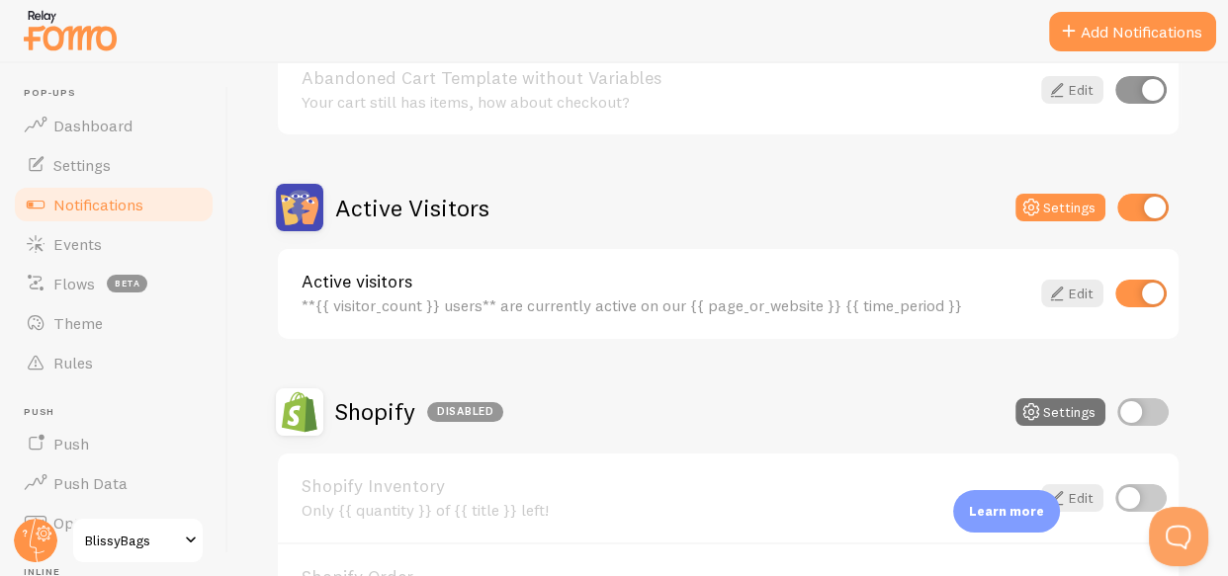
click at [1142, 205] on input "checkbox" at bounding box center [1142, 208] width 51 height 28
checkbox input "false"
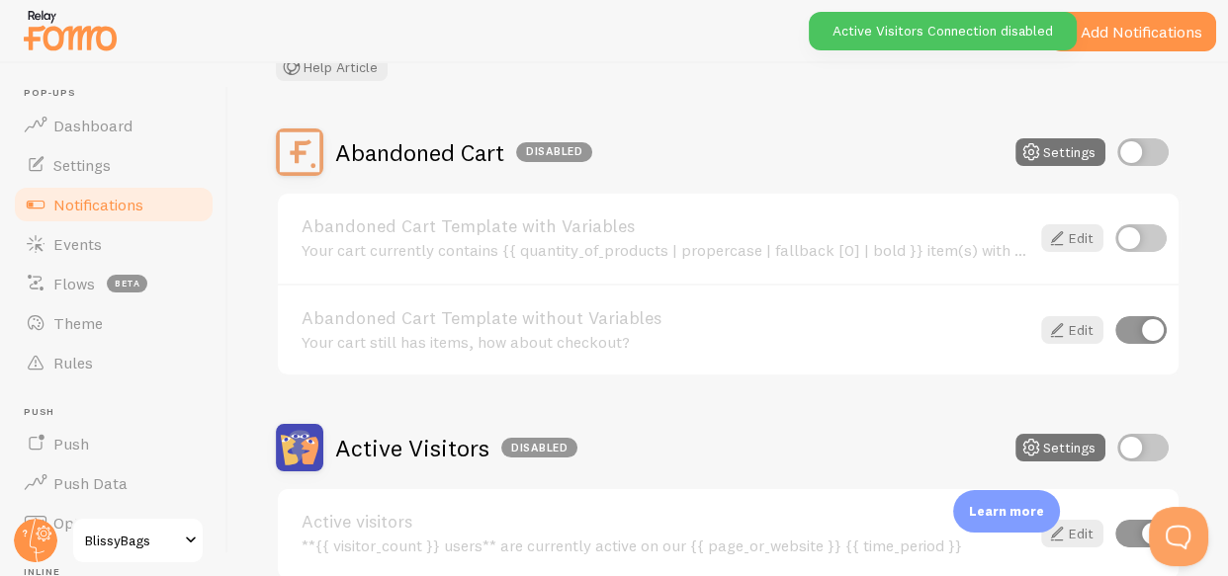
scroll to position [0, 0]
